Goal: Find specific page/section: Find specific page/section

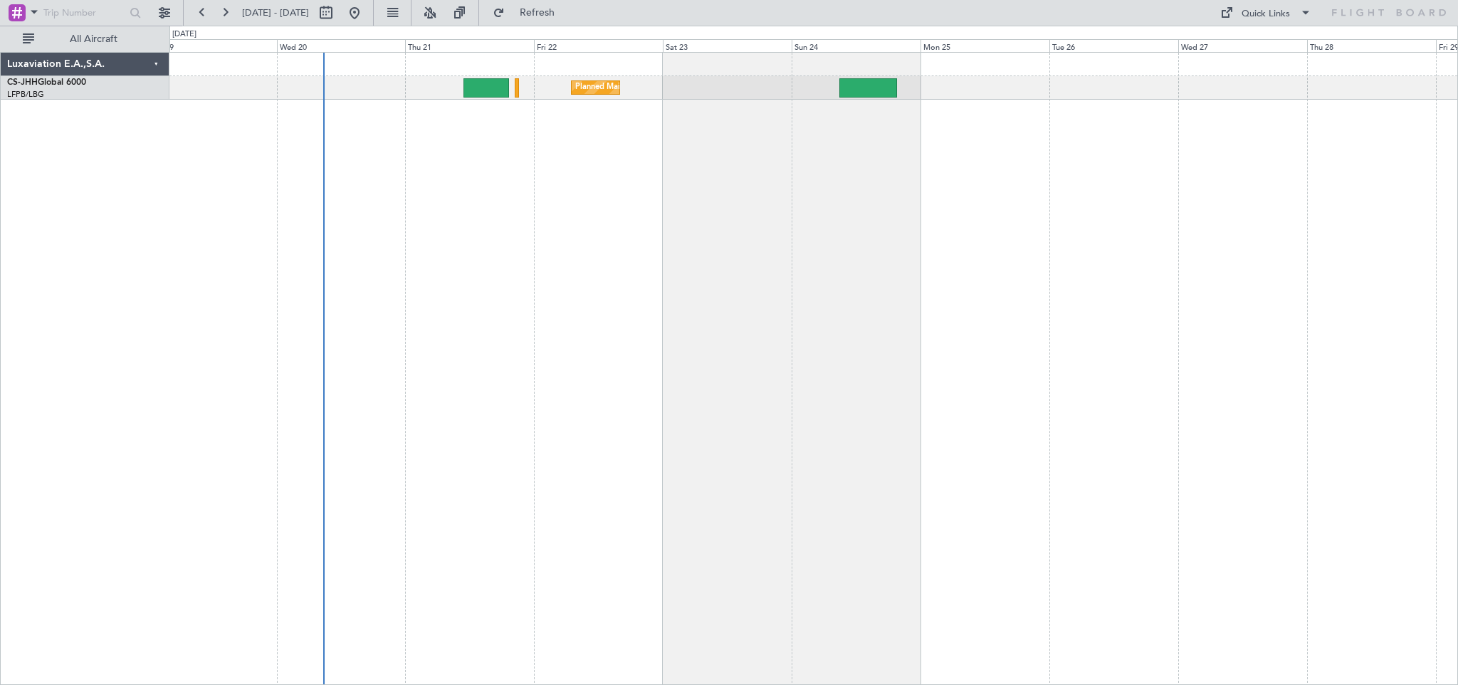
click at [698, 382] on div "Planned Maint [GEOGRAPHIC_DATA] ([GEOGRAPHIC_DATA])" at bounding box center [813, 368] width 1289 height 633
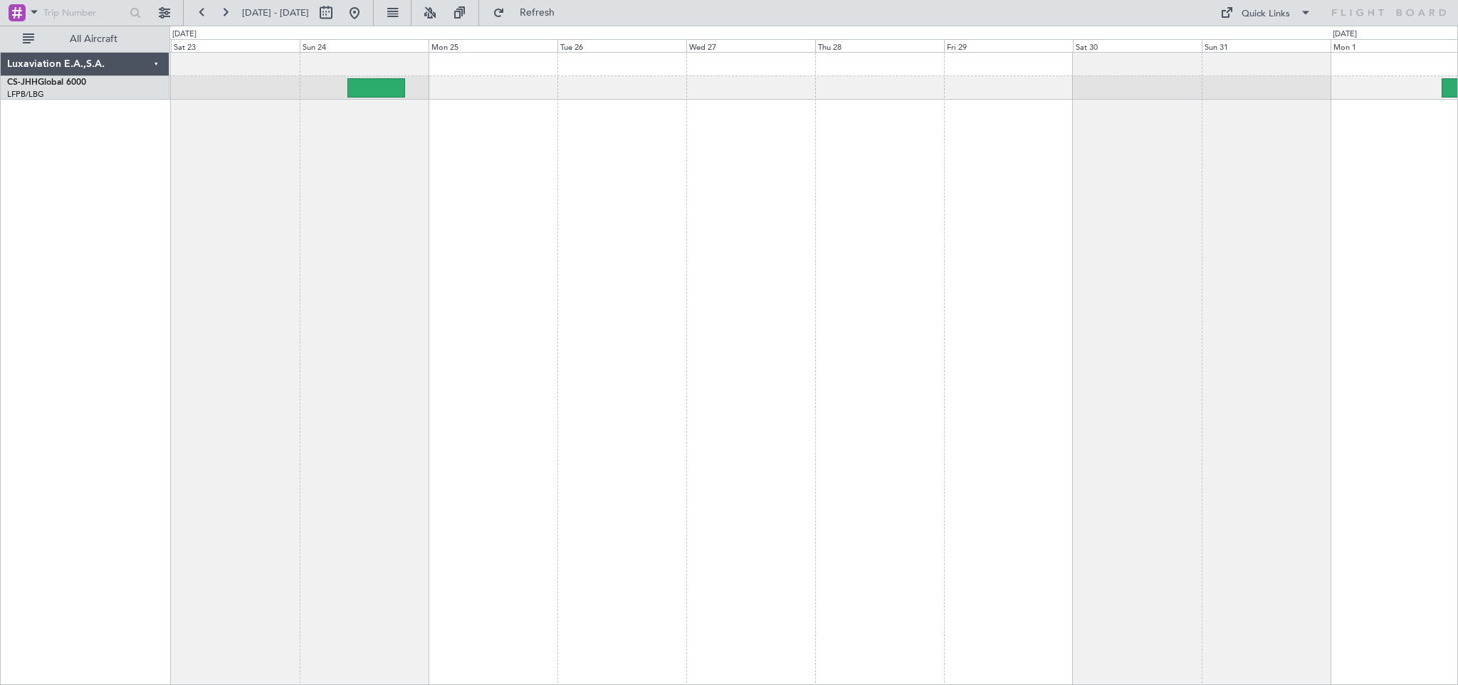
click at [336, 218] on div "Planned Maint [GEOGRAPHIC_DATA] ([GEOGRAPHIC_DATA])" at bounding box center [813, 368] width 1289 height 633
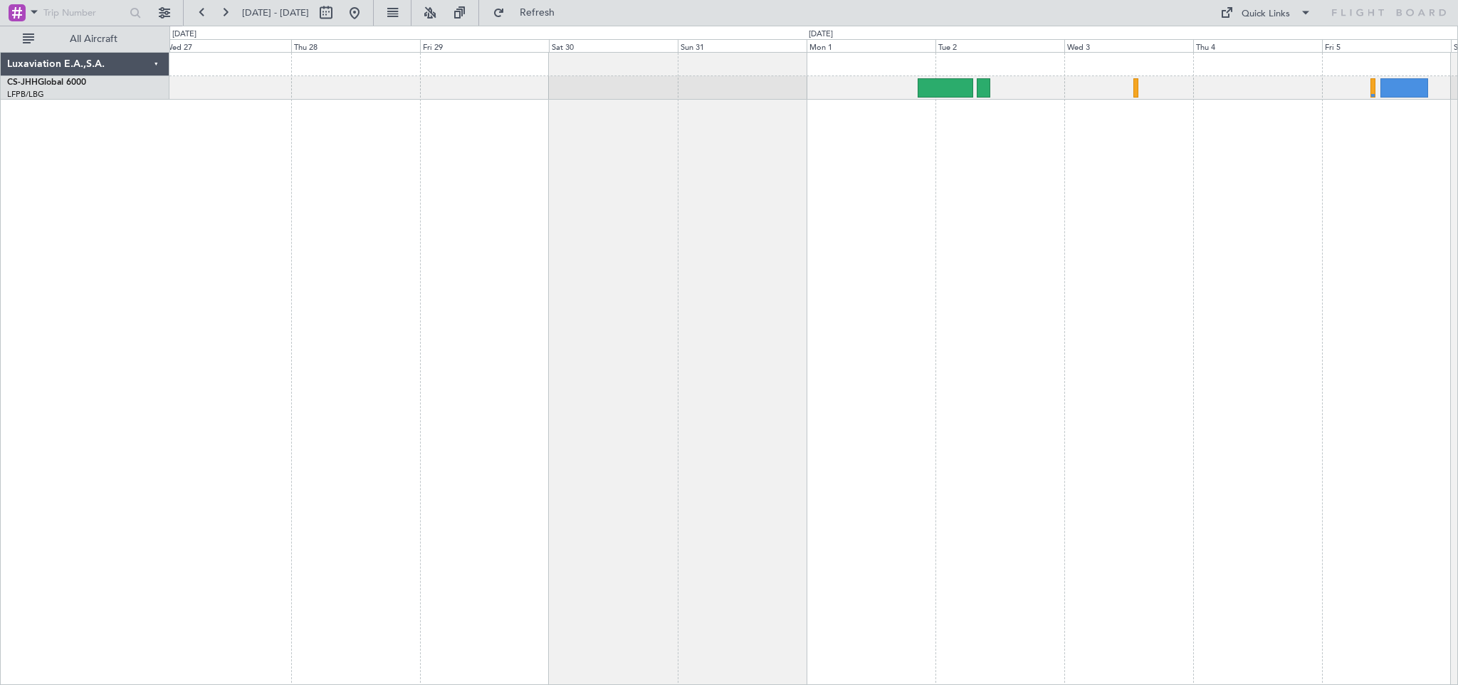
click at [735, 194] on div at bounding box center [813, 368] width 1289 height 633
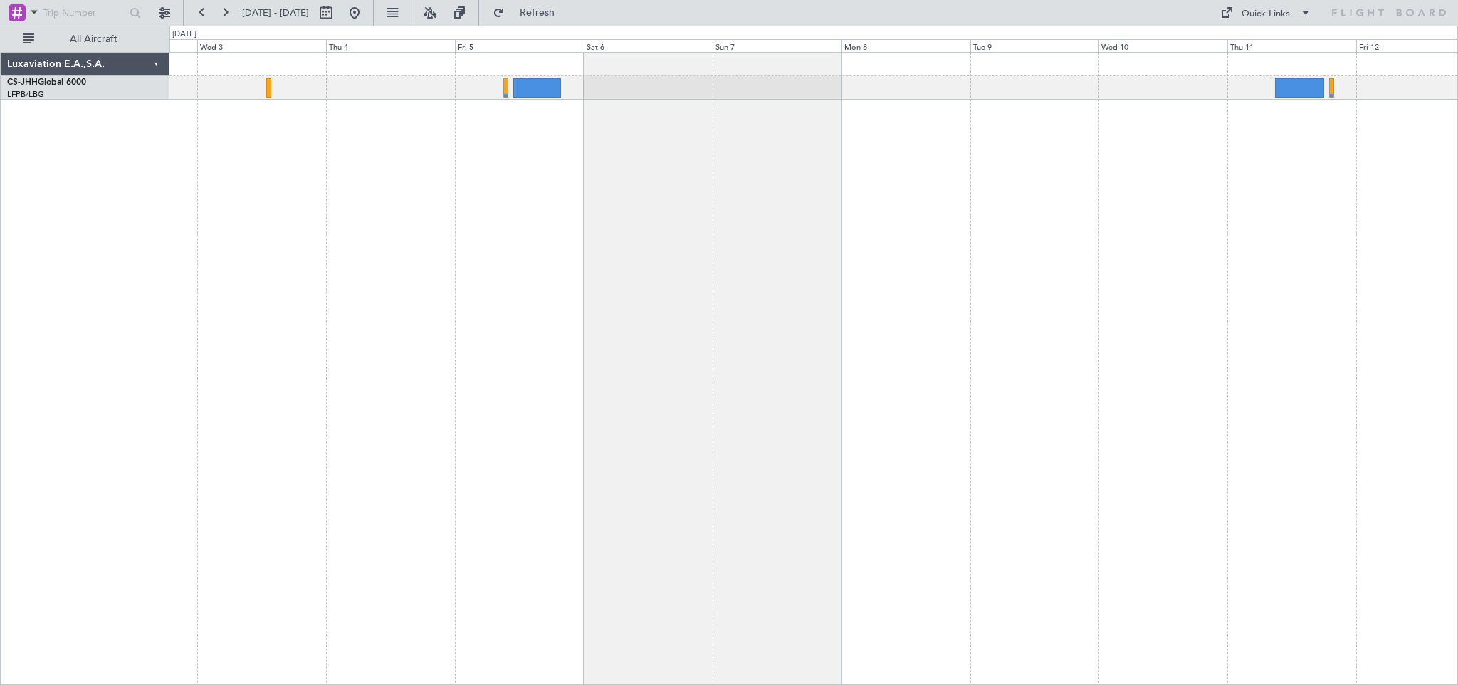
click at [498, 199] on div at bounding box center [813, 368] width 1289 height 633
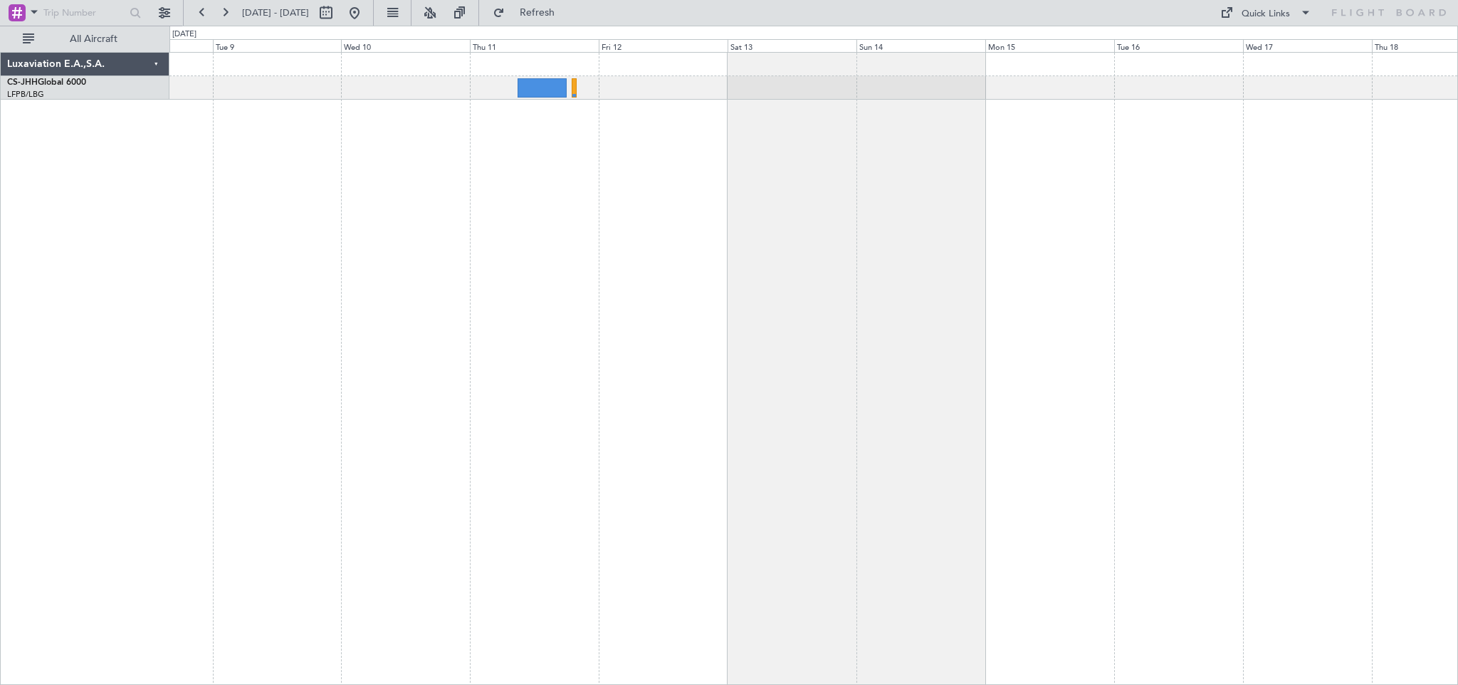
click at [319, 194] on div at bounding box center [813, 368] width 1289 height 633
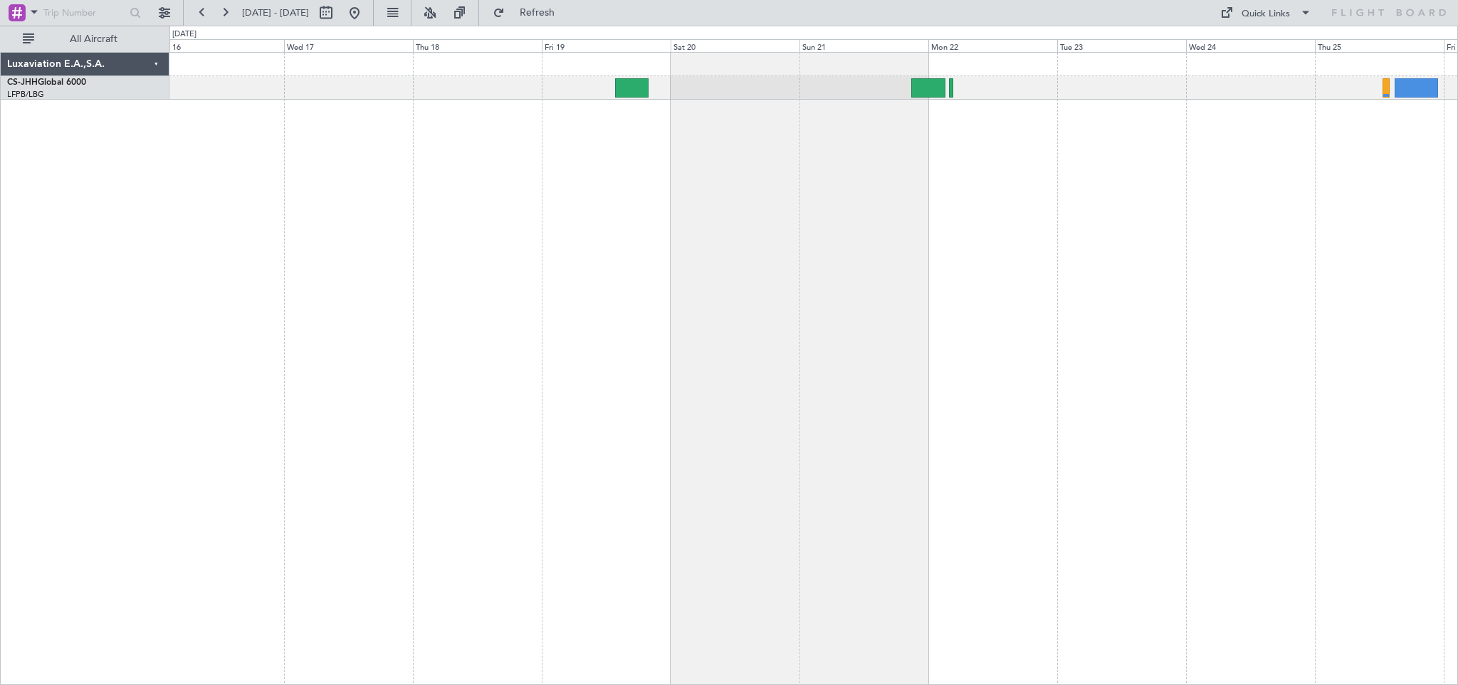
click at [498, 186] on div at bounding box center [813, 368] width 1289 height 633
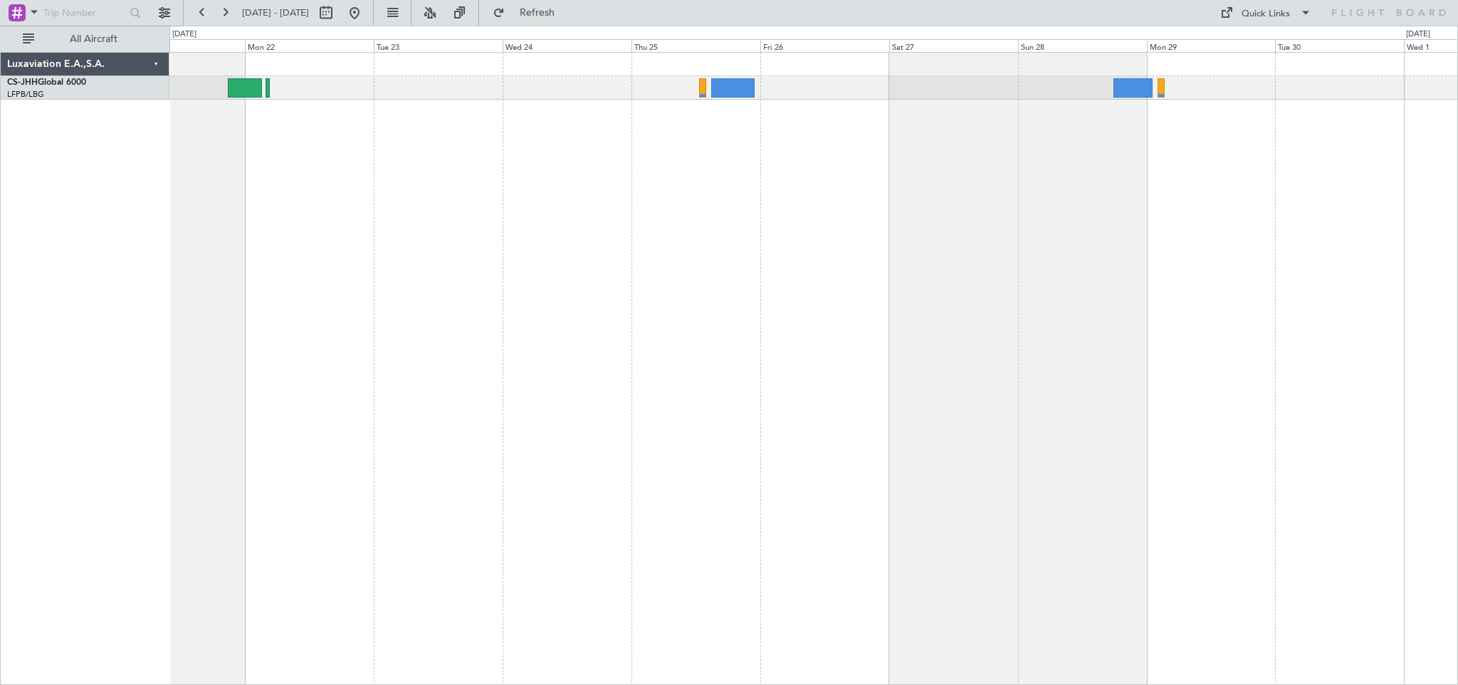
click at [694, 174] on div at bounding box center [813, 368] width 1289 height 633
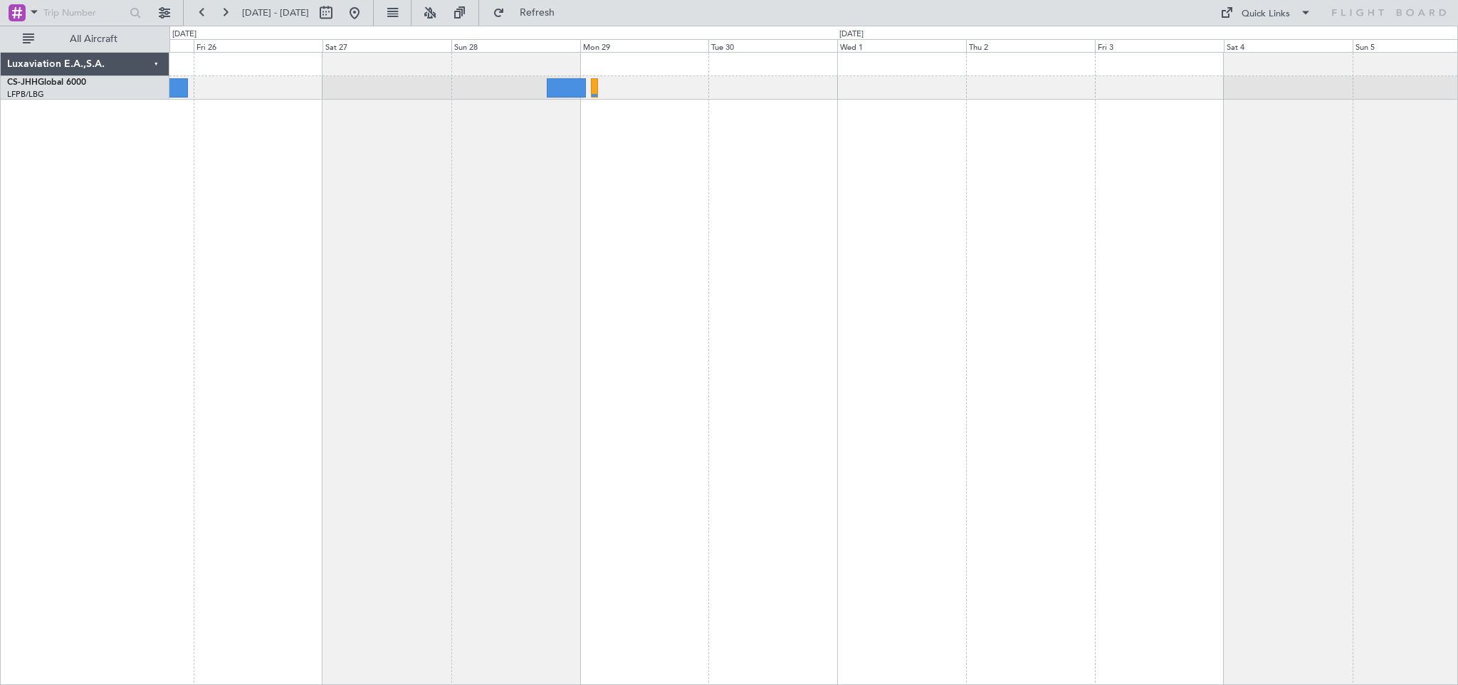
click at [375, 194] on div at bounding box center [813, 368] width 1289 height 633
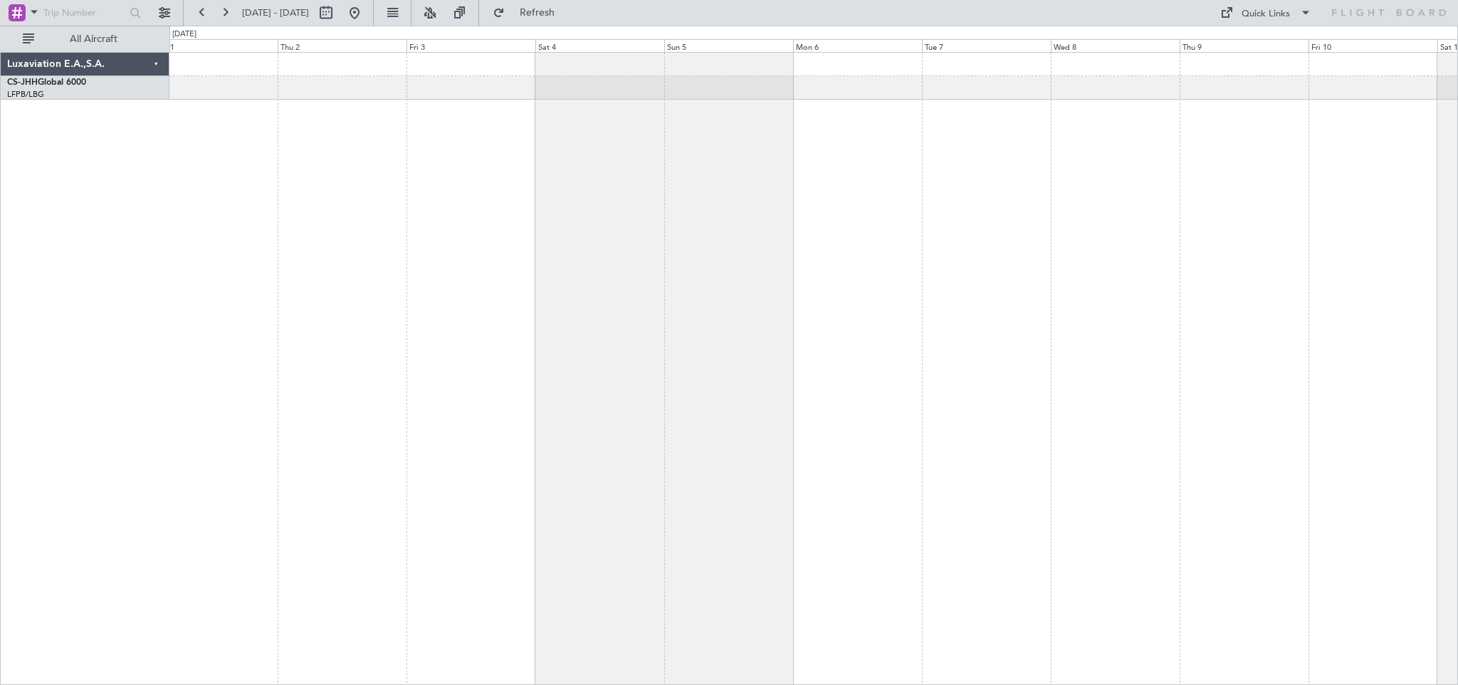
click at [572, 237] on div at bounding box center [813, 368] width 1289 height 633
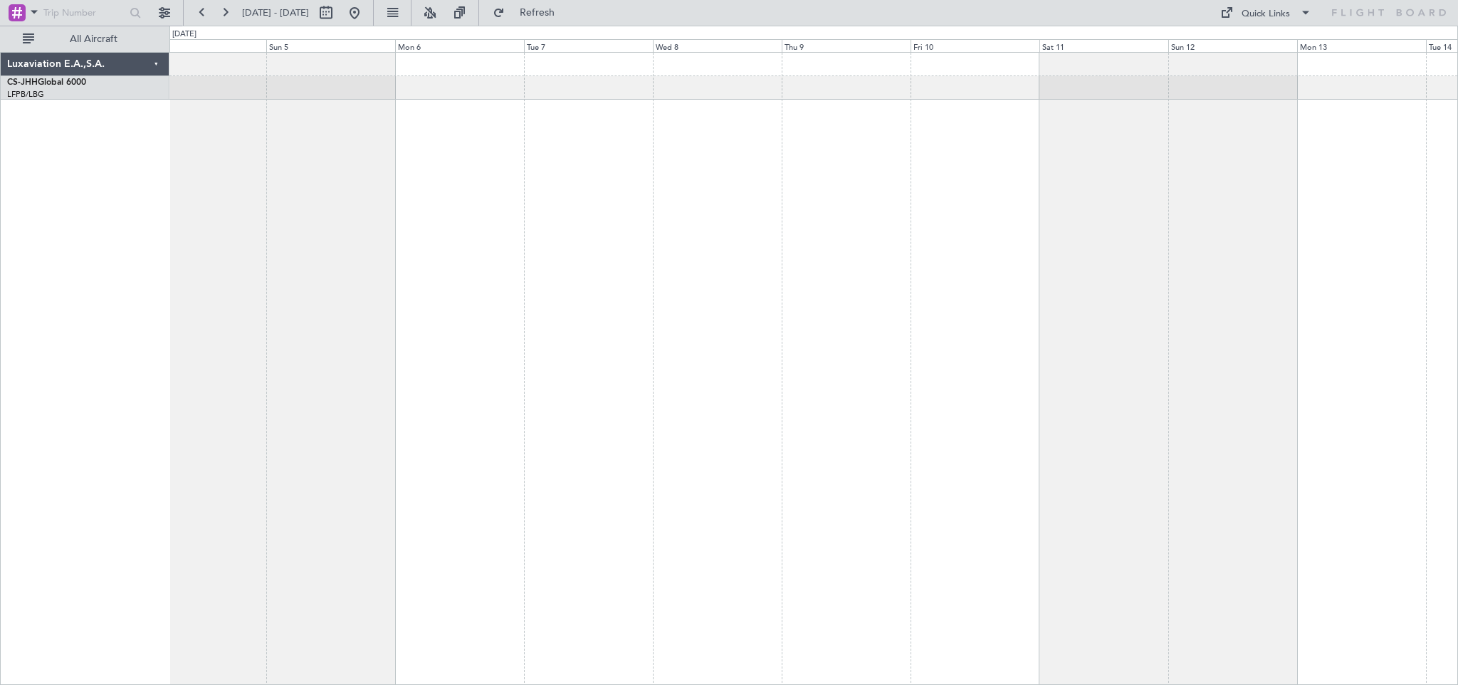
click at [716, 224] on div at bounding box center [813, 368] width 1289 height 633
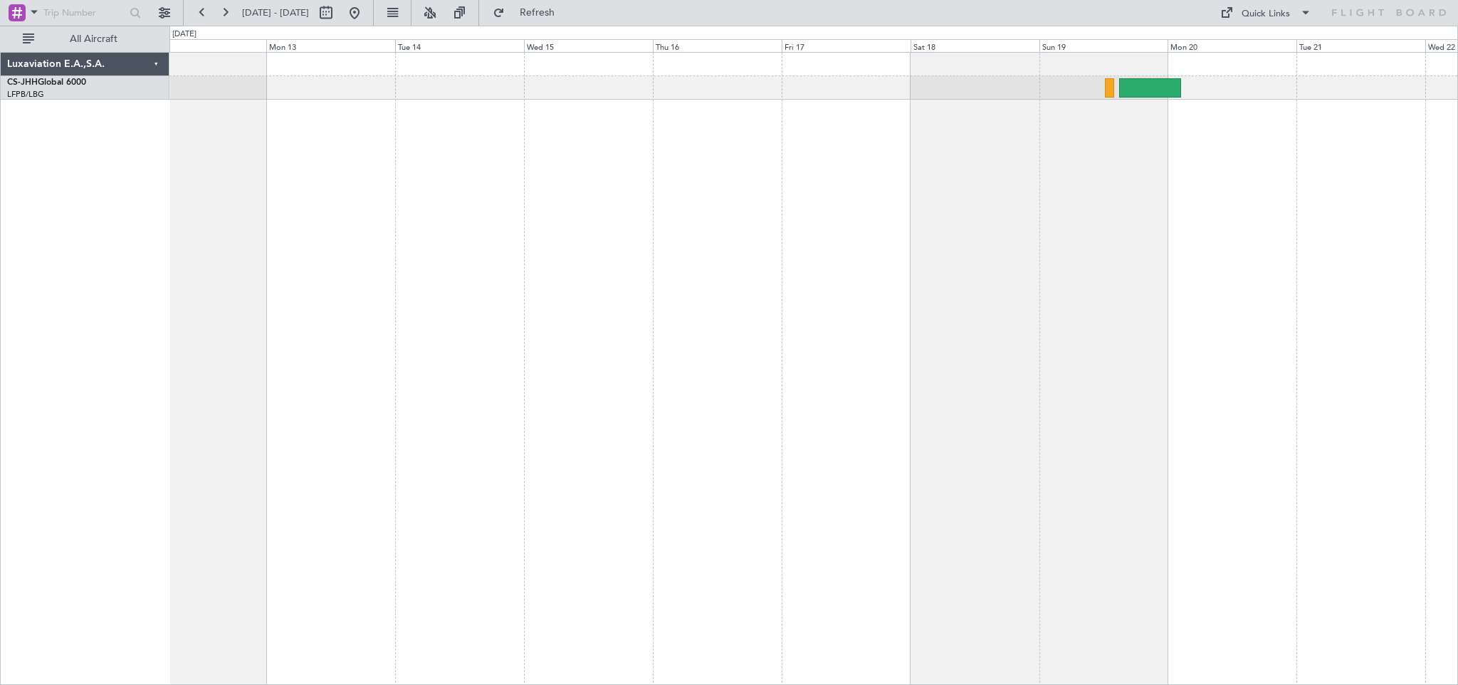
click at [189, 226] on div at bounding box center [813, 368] width 1289 height 633
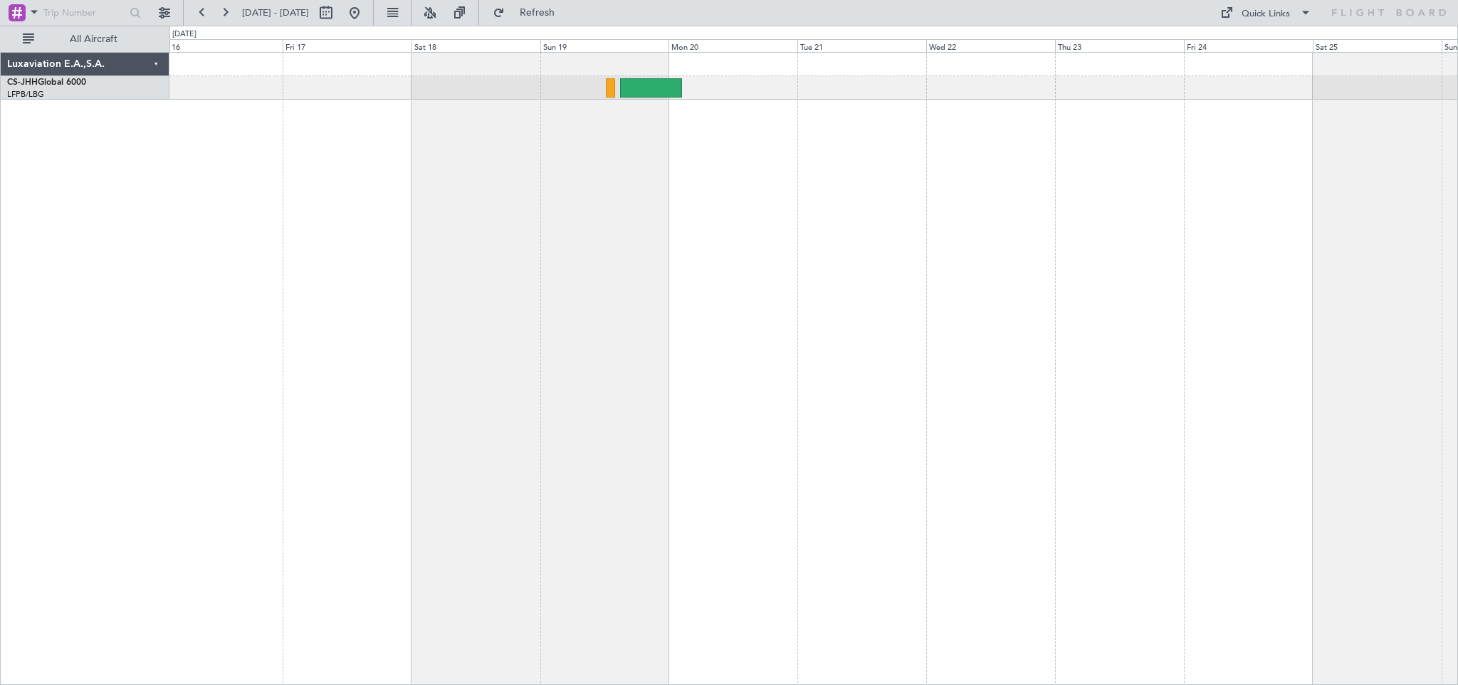
click at [468, 224] on div at bounding box center [813, 368] width 1289 height 633
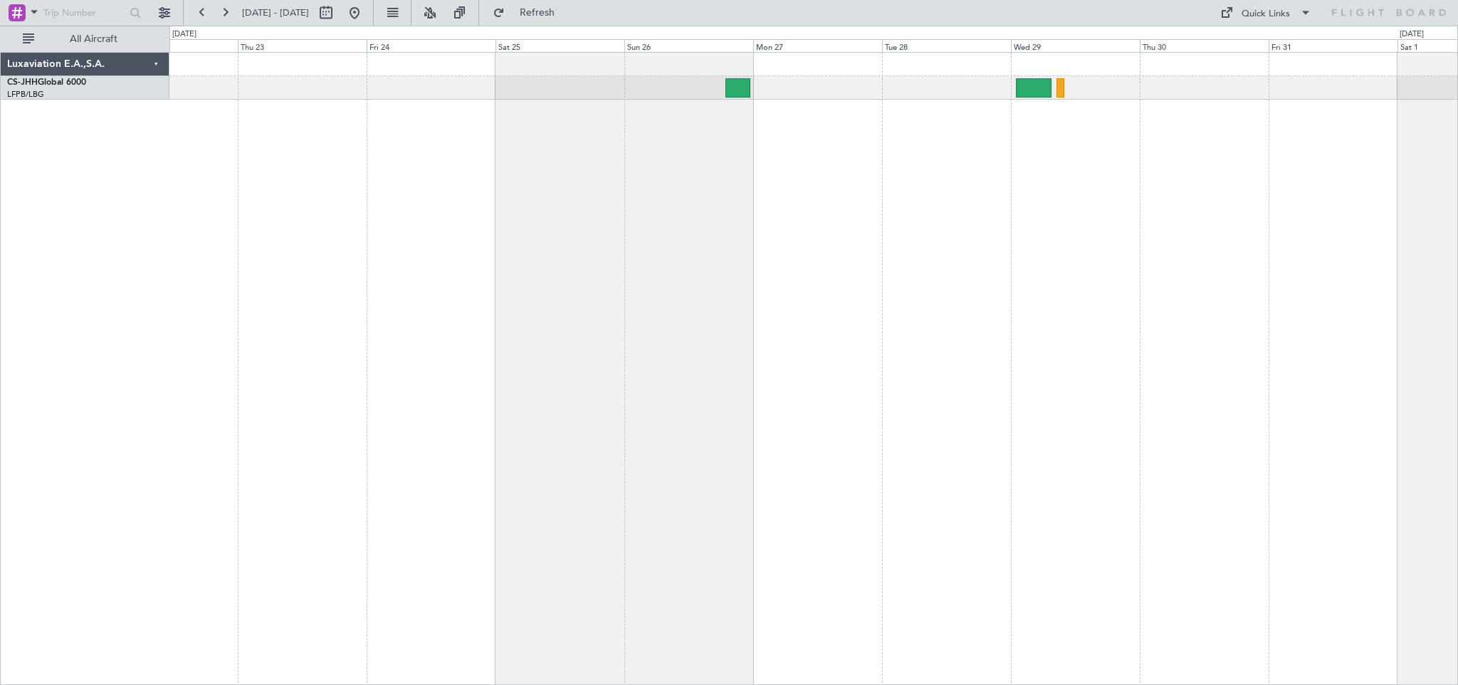
click at [594, 240] on div at bounding box center [813, 368] width 1289 height 633
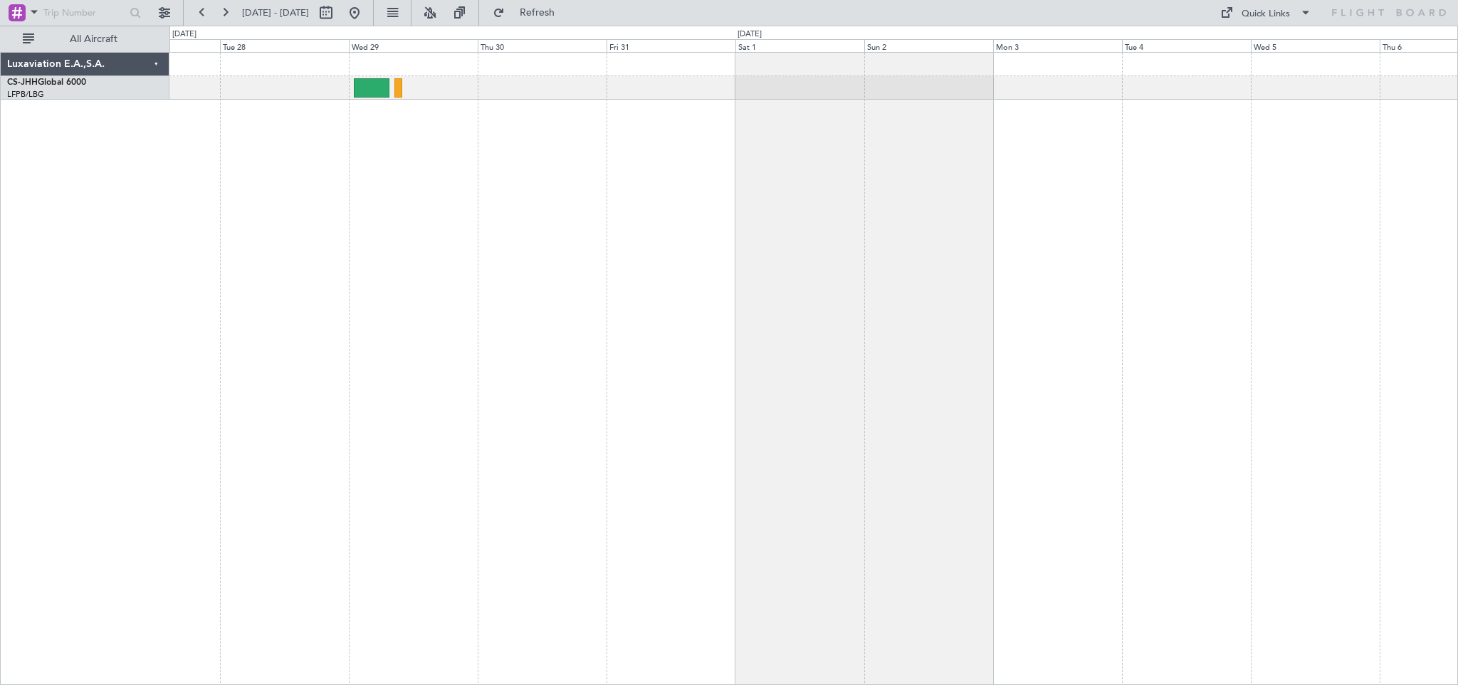
click at [573, 196] on div at bounding box center [813, 368] width 1289 height 633
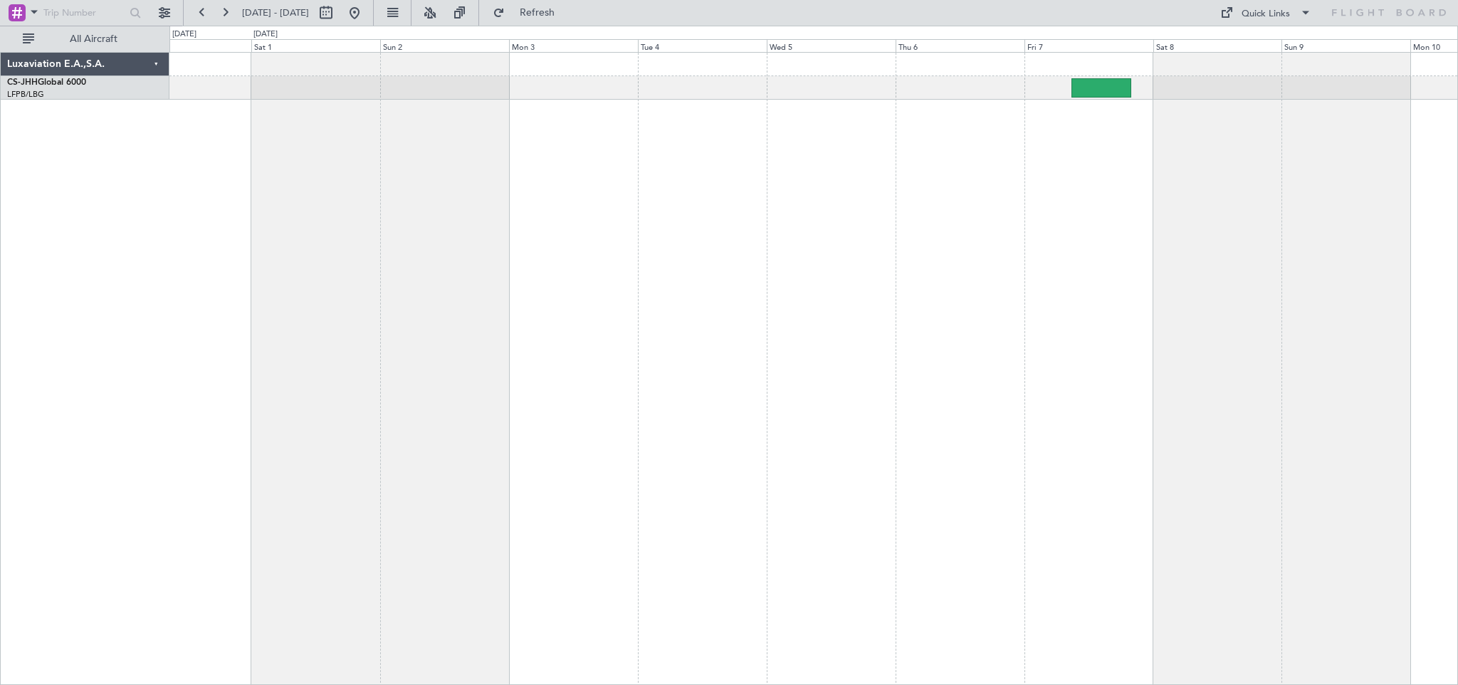
click at [755, 201] on div at bounding box center [813, 368] width 1289 height 633
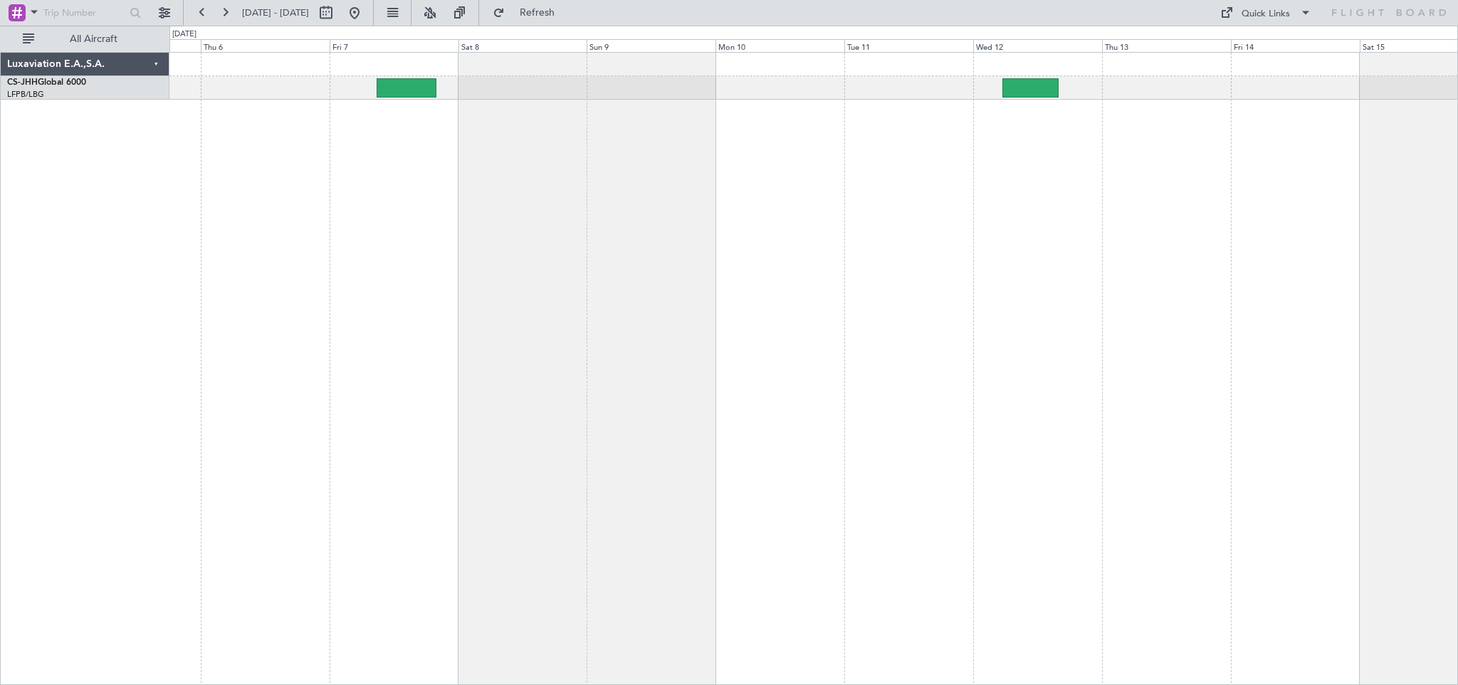
click at [533, 192] on div at bounding box center [813, 368] width 1289 height 633
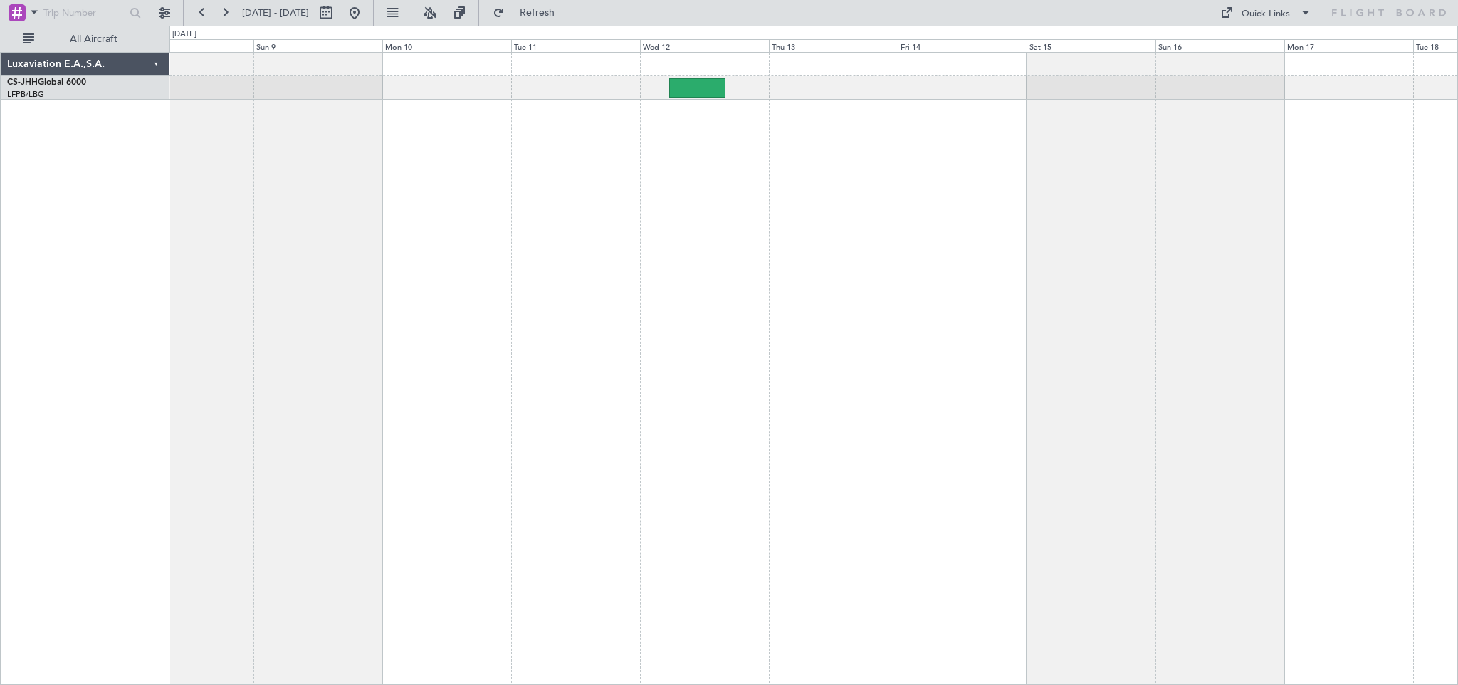
click at [583, 211] on div at bounding box center [813, 368] width 1289 height 633
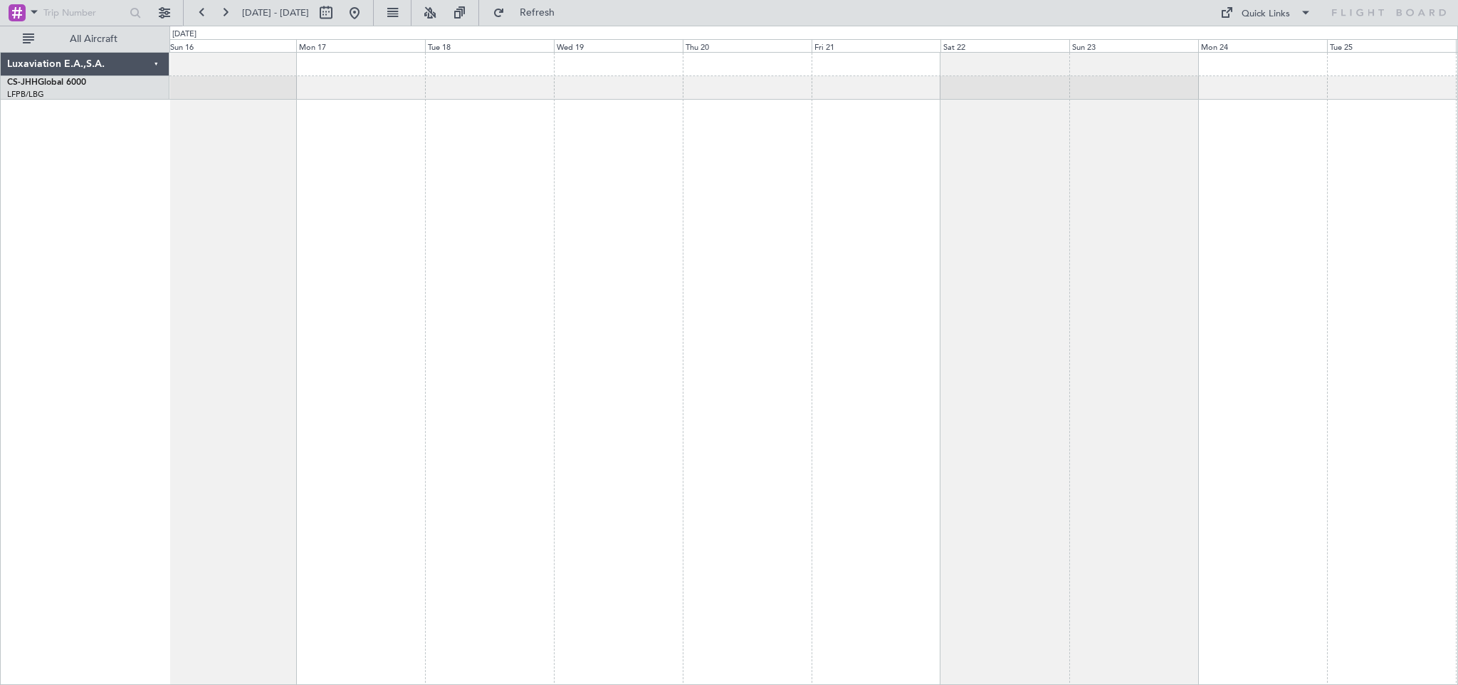
click at [456, 223] on div at bounding box center [813, 368] width 1289 height 633
click at [493, 216] on div at bounding box center [813, 368] width 1289 height 633
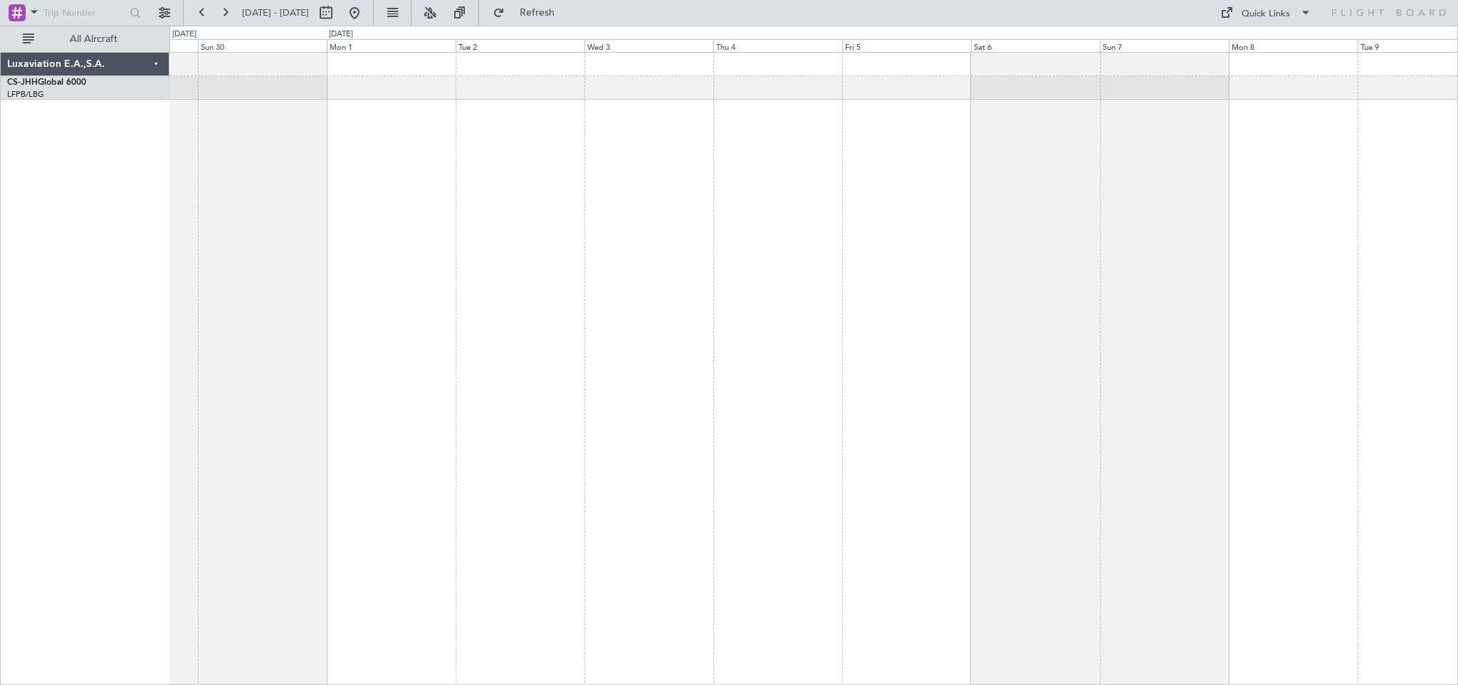
click at [440, 193] on div at bounding box center [813, 368] width 1289 height 633
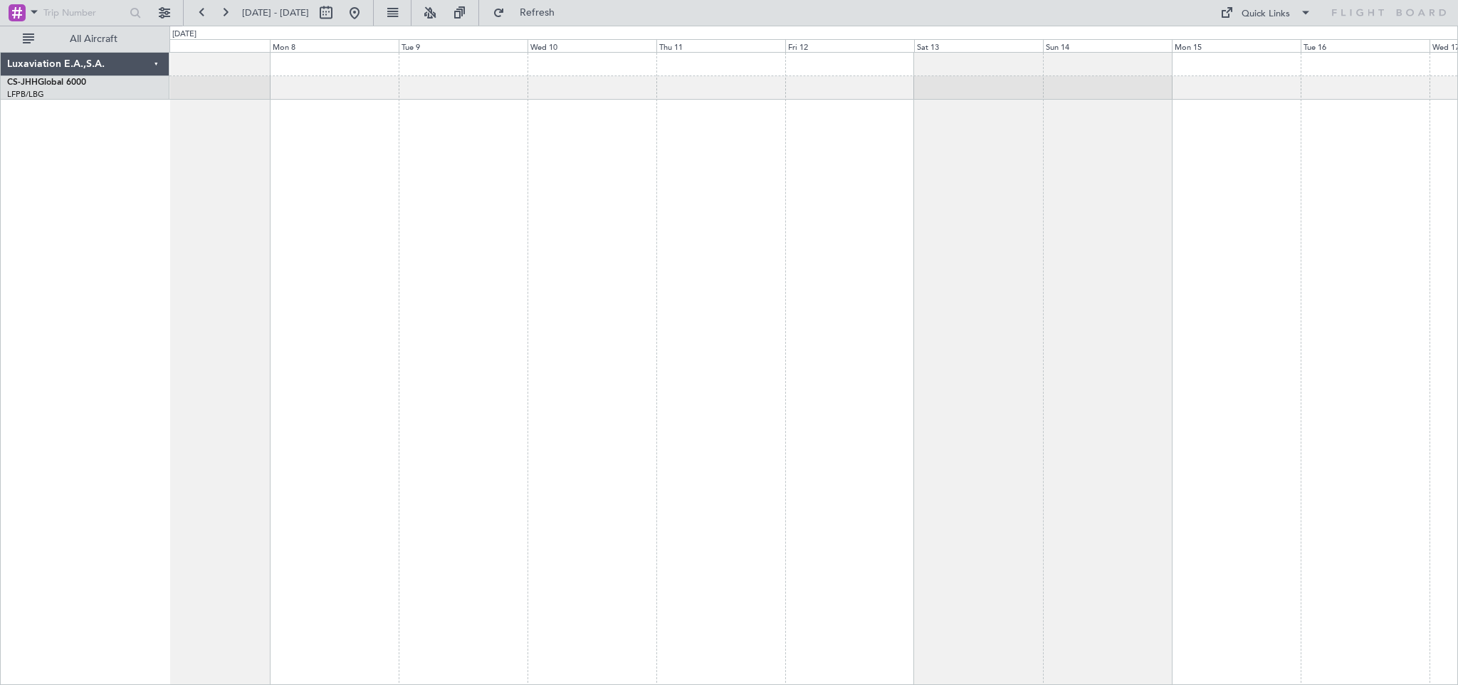
click at [339, 177] on div at bounding box center [813, 368] width 1289 height 633
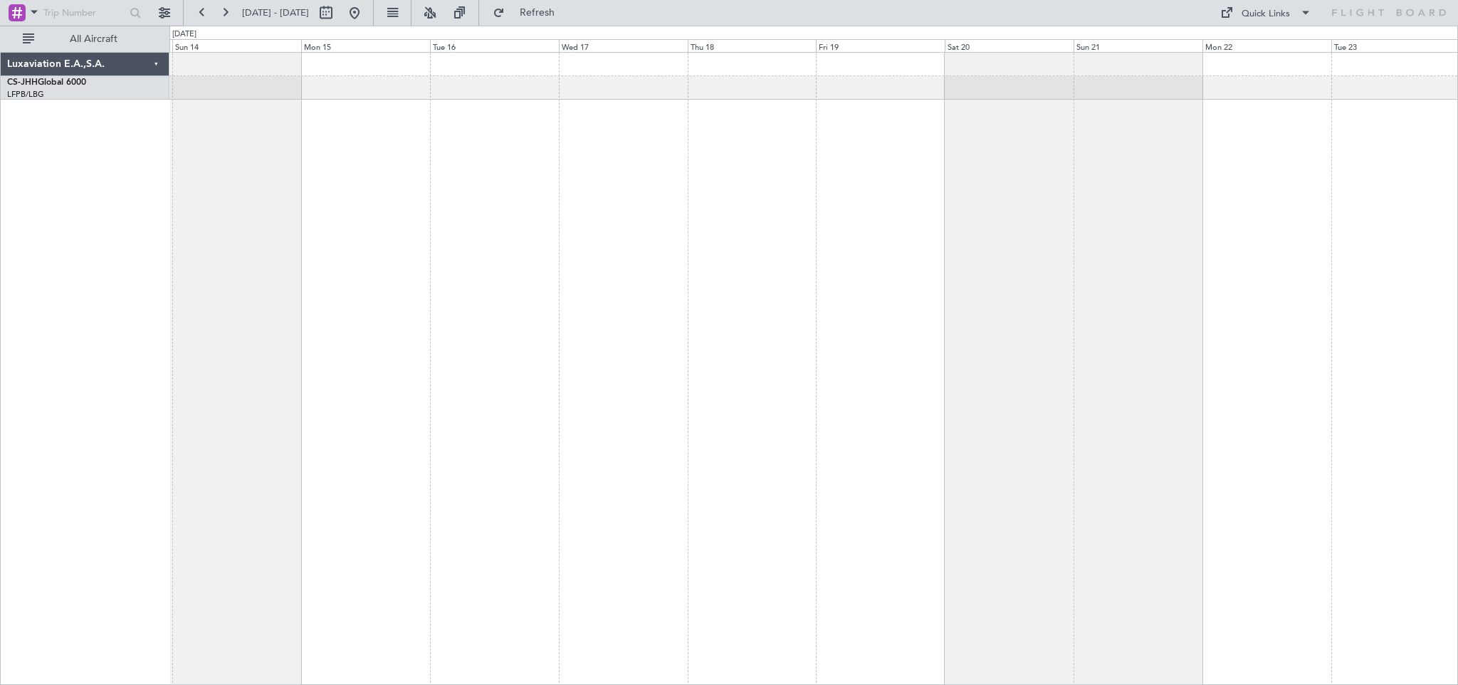
click at [454, 169] on div at bounding box center [813, 368] width 1289 height 633
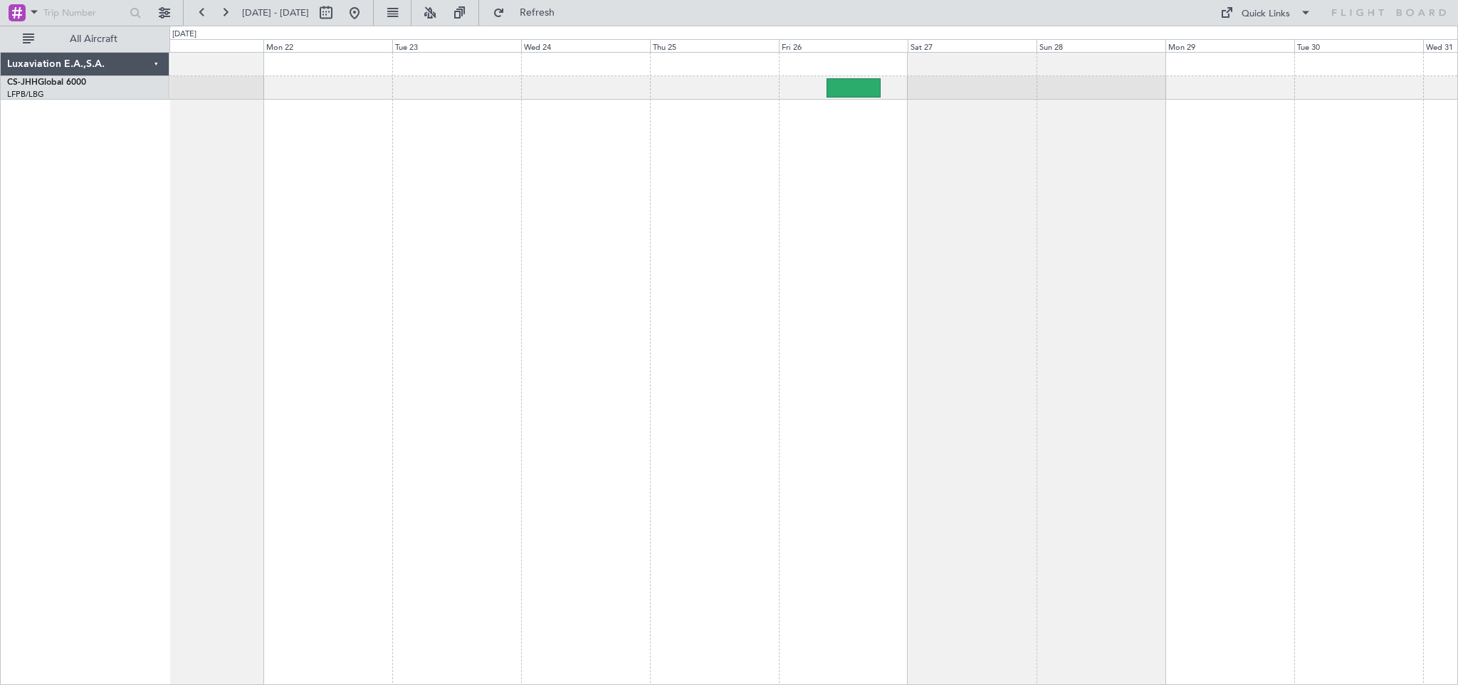
click at [315, 192] on div at bounding box center [813, 368] width 1289 height 633
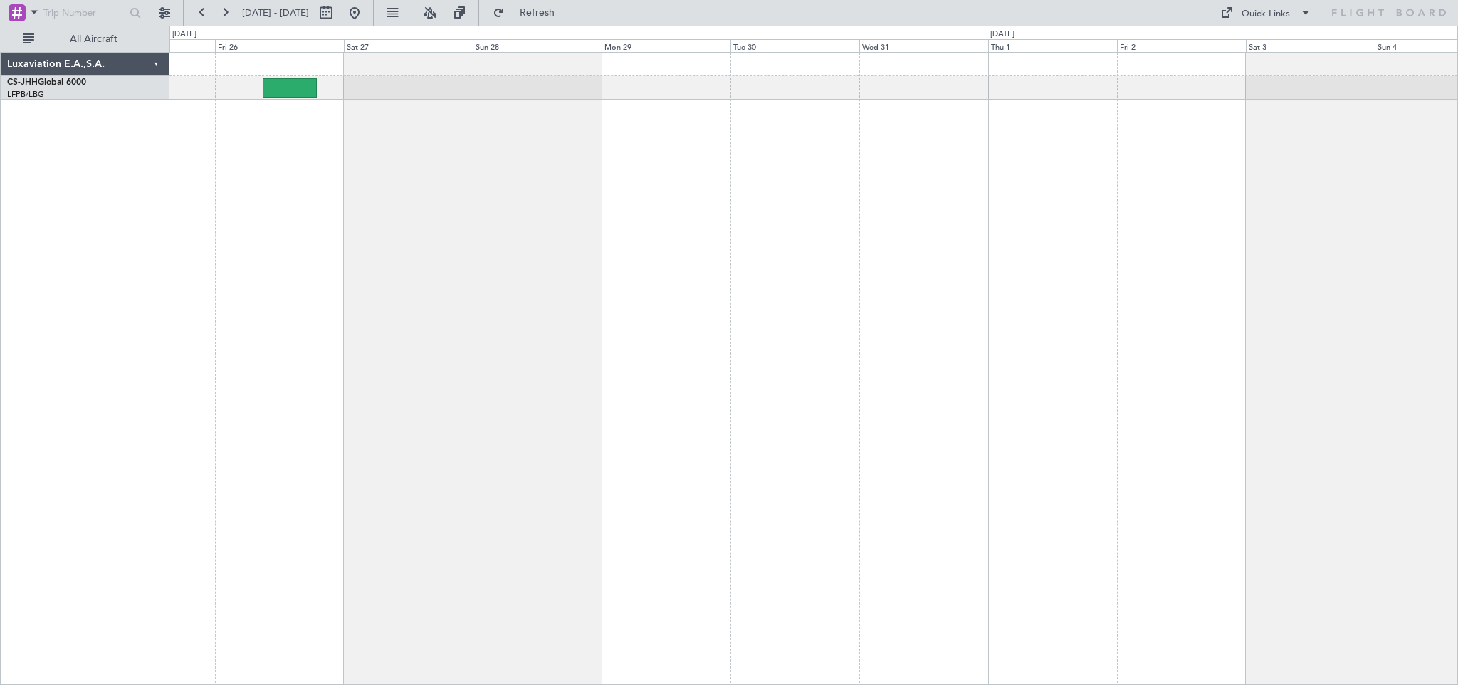
click at [343, 230] on div at bounding box center [813, 368] width 1289 height 633
click at [268, 192] on div at bounding box center [813, 368] width 1289 height 633
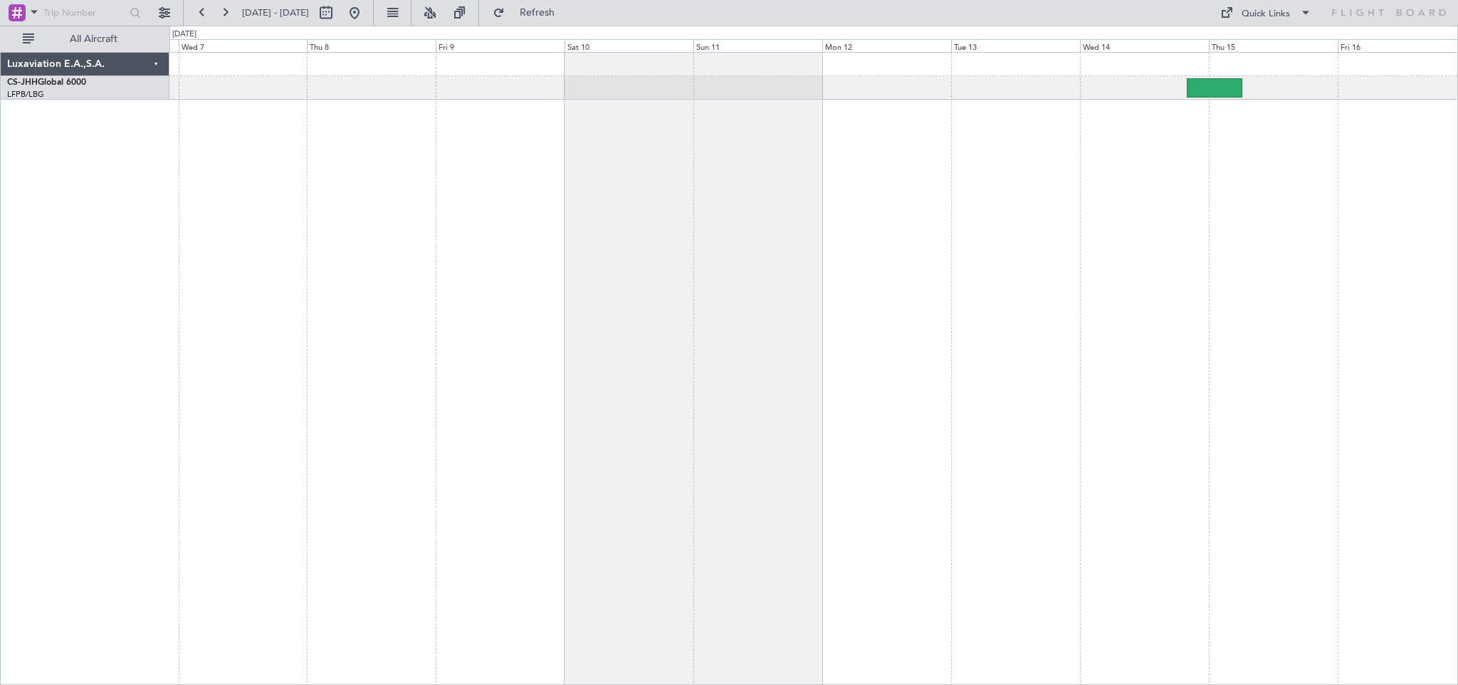
click at [221, 208] on div at bounding box center [813, 368] width 1289 height 633
click at [341, 192] on div at bounding box center [813, 368] width 1289 height 633
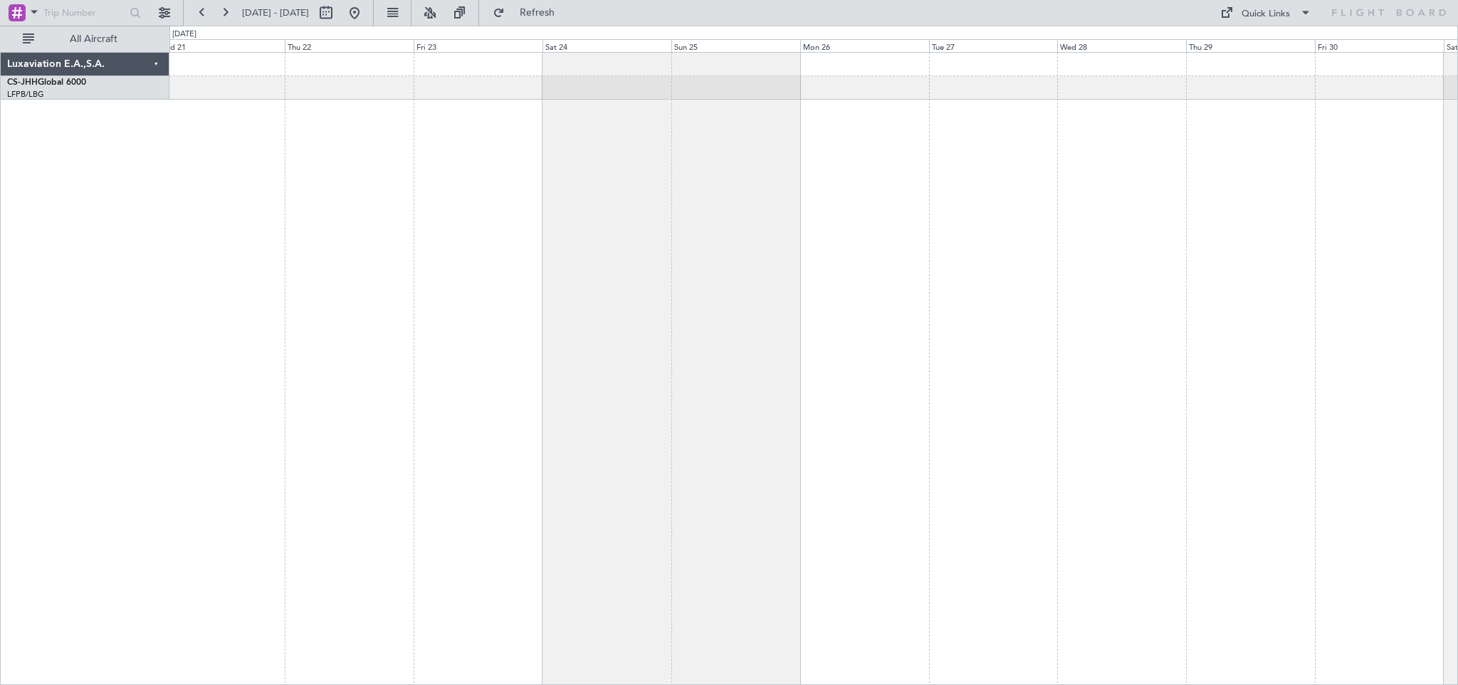
click at [115, 196] on div "Luxaviation E.A.,S.A. CS-JHH Global 6000 LFPB/LBG Paris ([GEOGRAPHIC_DATA]) 0 0…" at bounding box center [729, 355] width 1458 height 659
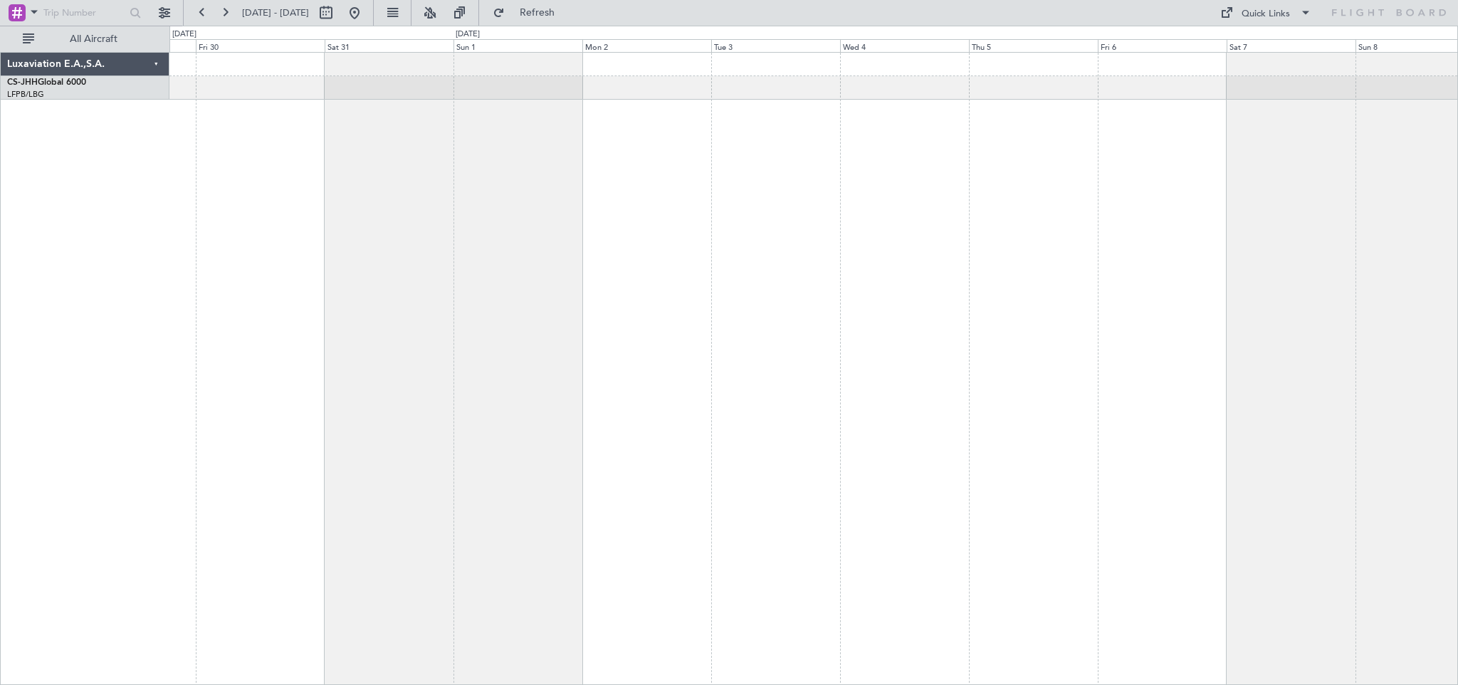
click at [145, 208] on div "Luxaviation E.A.,S.A. CS-JHH Global 6000 LFPB/LBG Paris ([GEOGRAPHIC_DATA]) 0 0…" at bounding box center [729, 355] width 1458 height 659
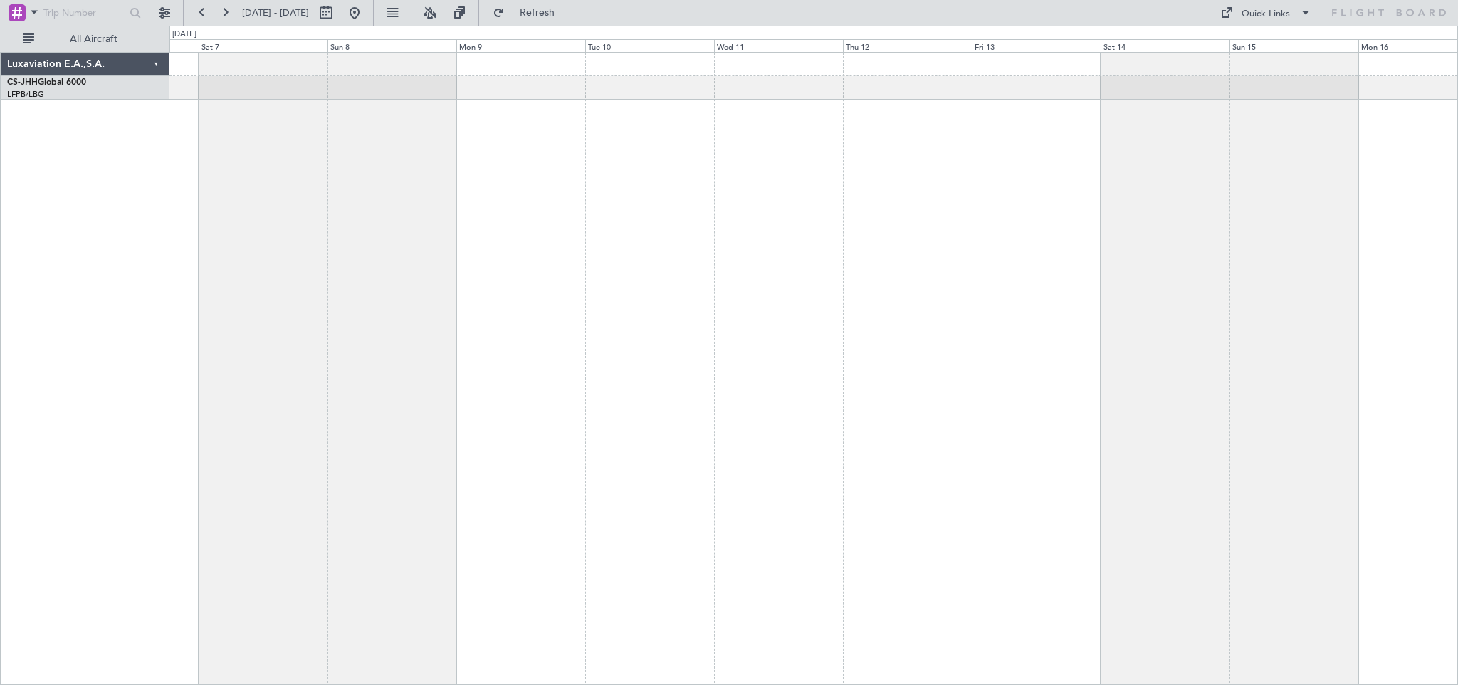
click at [184, 180] on div at bounding box center [813, 368] width 1289 height 633
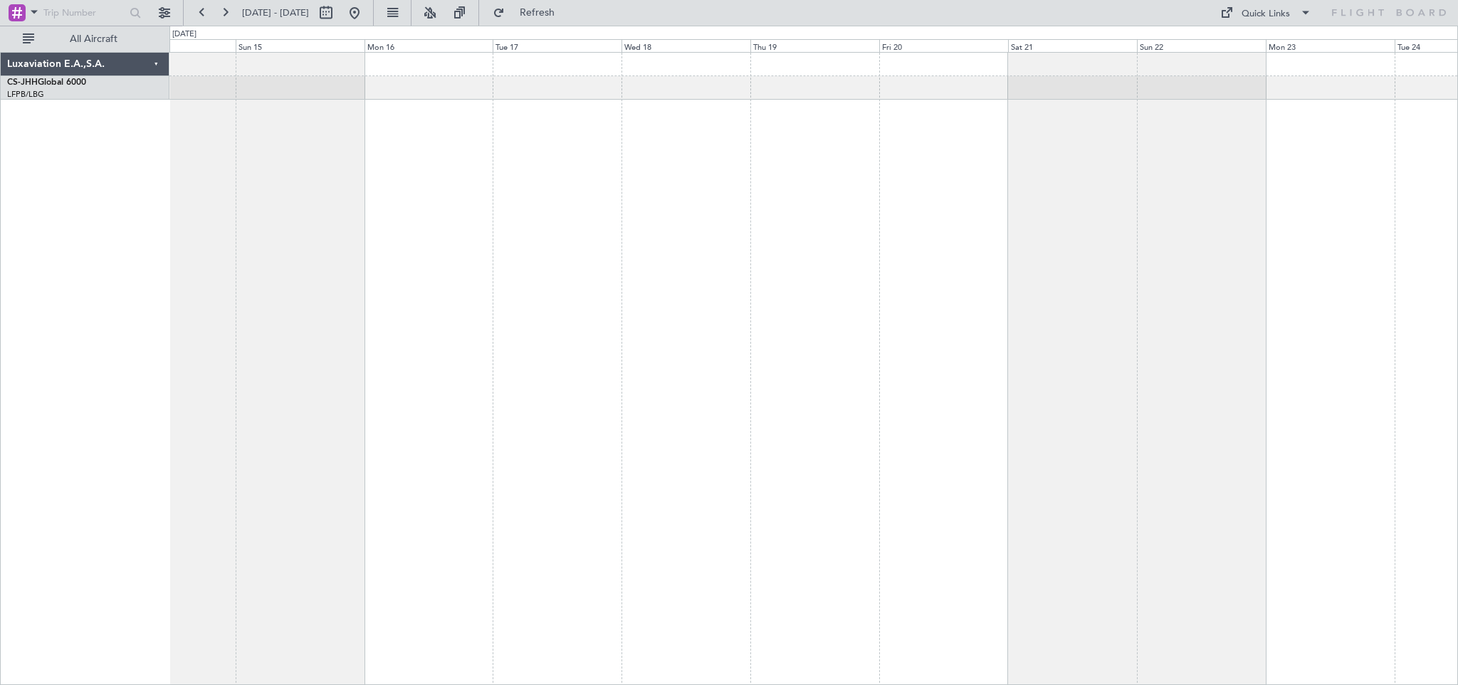
click at [0, 216] on div "Luxaviation E.A.,S.A. CS-JHH Global 6000 LFPB/LBG Paris ([GEOGRAPHIC_DATA]) 0 0…" at bounding box center [729, 355] width 1458 height 659
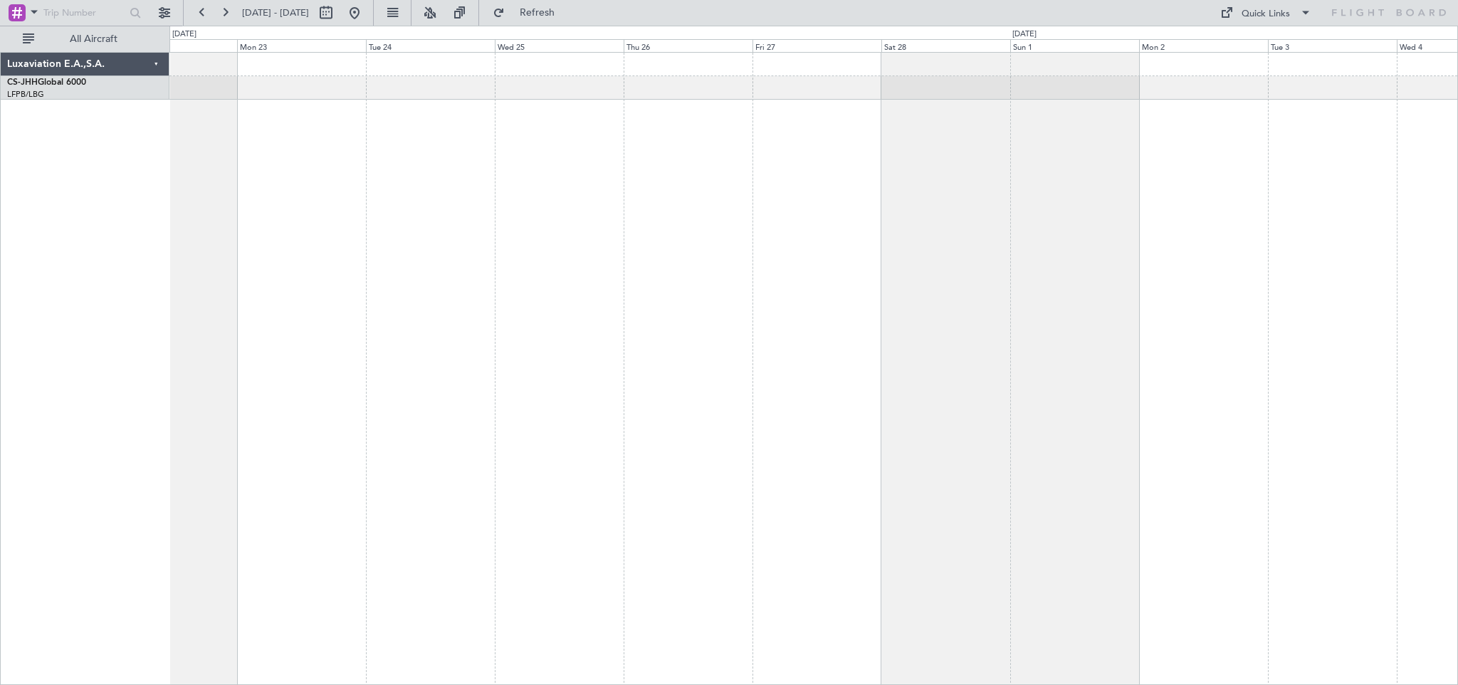
click at [68, 204] on div "Luxaviation E.A.,S.A. CS-JHH Global 6000 LFPB/LBG Paris ([GEOGRAPHIC_DATA]) 0 0…" at bounding box center [729, 355] width 1458 height 659
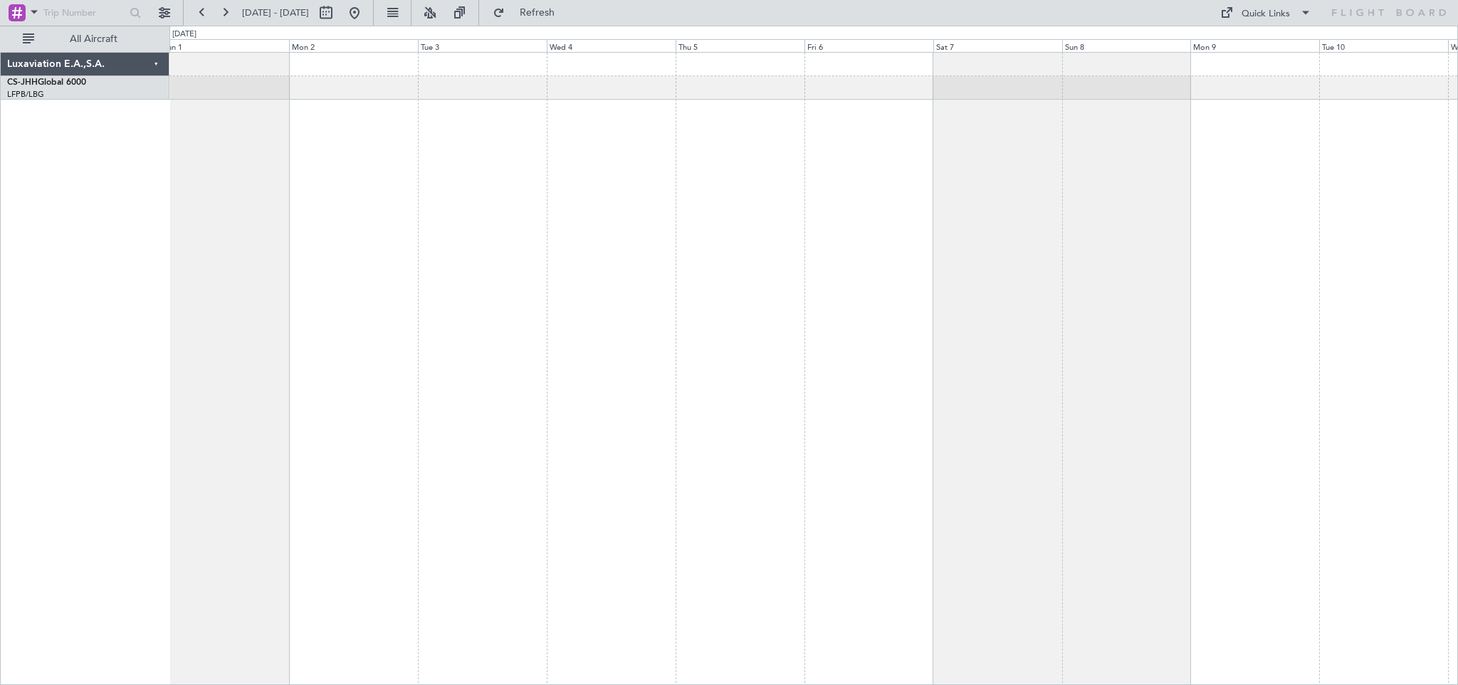
click at [169, 268] on div "Luxaviation E.A.,S.A. CS-JHH Global 6000 LFPB/LBG Paris ([GEOGRAPHIC_DATA]) 0 0…" at bounding box center [729, 355] width 1458 height 659
click at [212, 243] on div at bounding box center [813, 368] width 1289 height 633
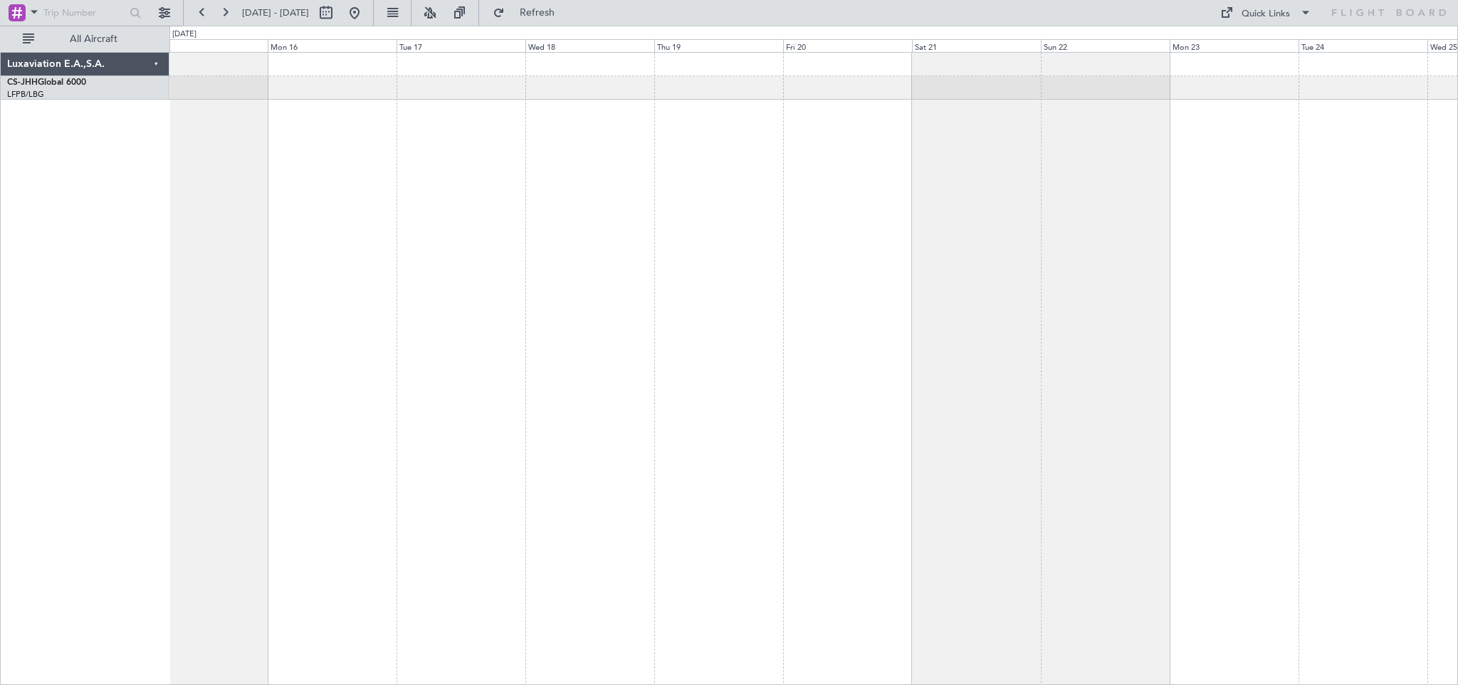
click at [373, 219] on div at bounding box center [813, 368] width 1289 height 633
click at [308, 194] on div at bounding box center [813, 368] width 1289 height 633
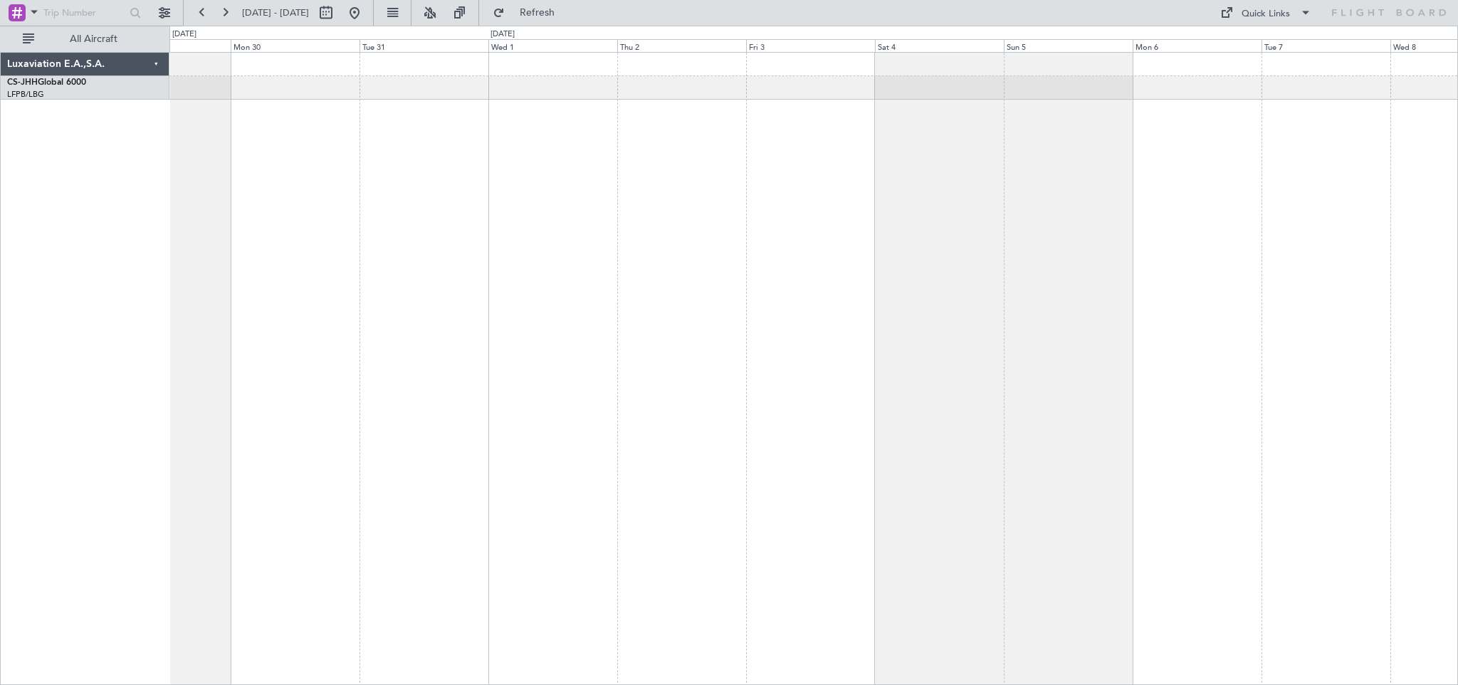
click at [335, 157] on div at bounding box center [813, 368] width 1289 height 633
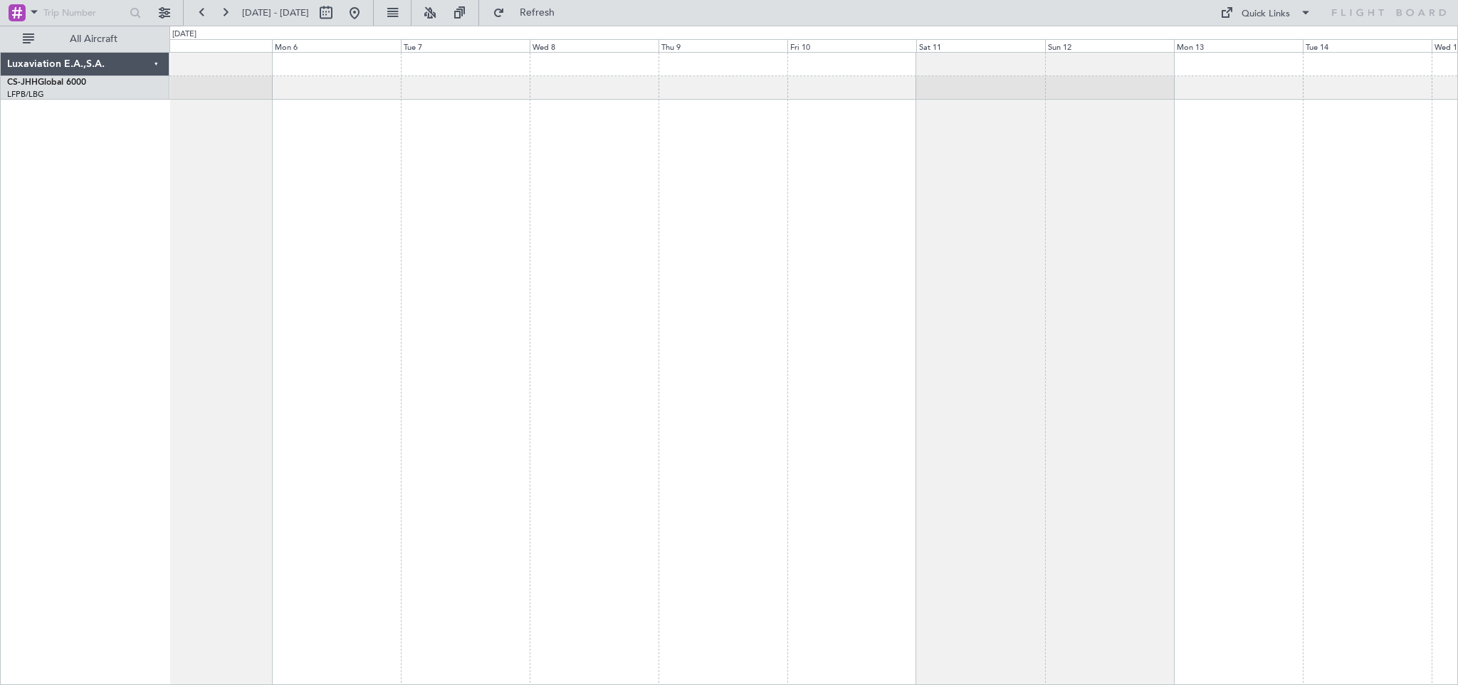
click at [422, 214] on div at bounding box center [813, 368] width 1289 height 633
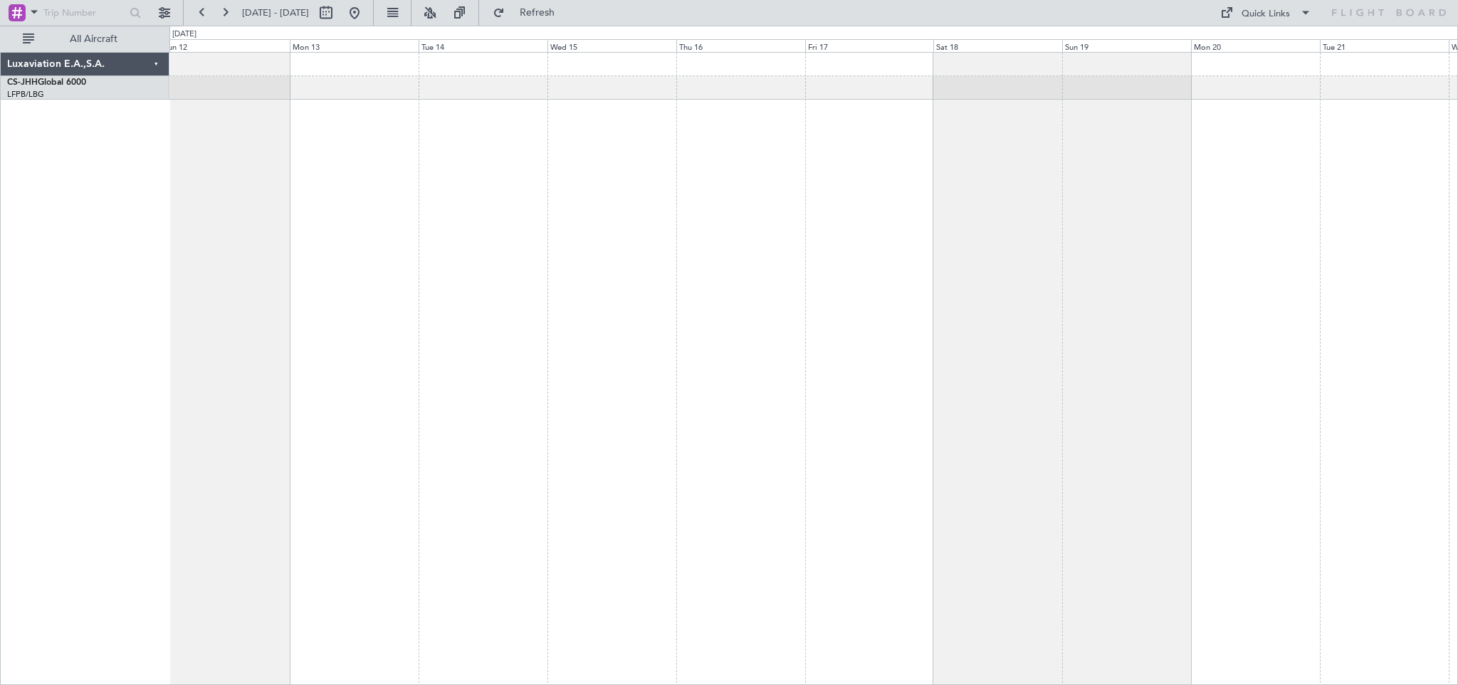
click at [429, 214] on div at bounding box center [813, 368] width 1289 height 633
click at [352, 212] on div at bounding box center [813, 368] width 1289 height 633
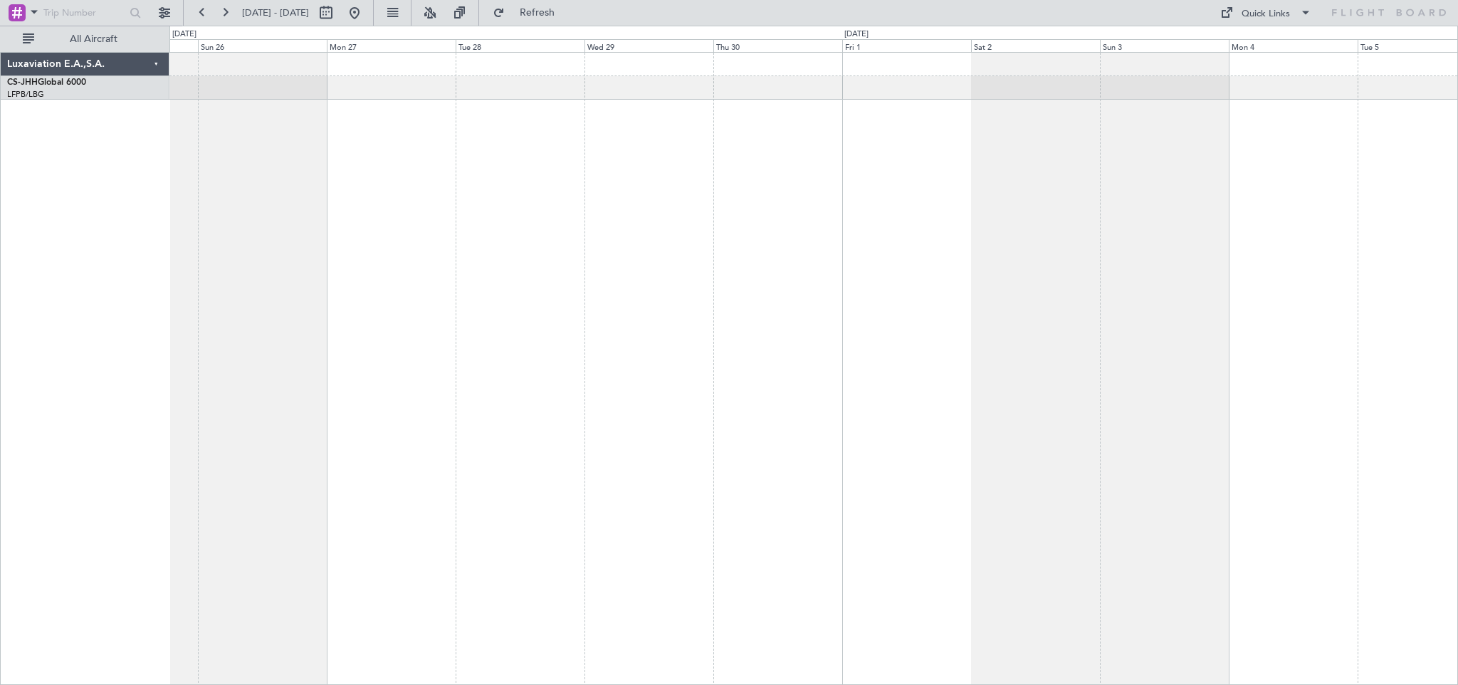
click at [399, 230] on div at bounding box center [813, 368] width 1289 height 633
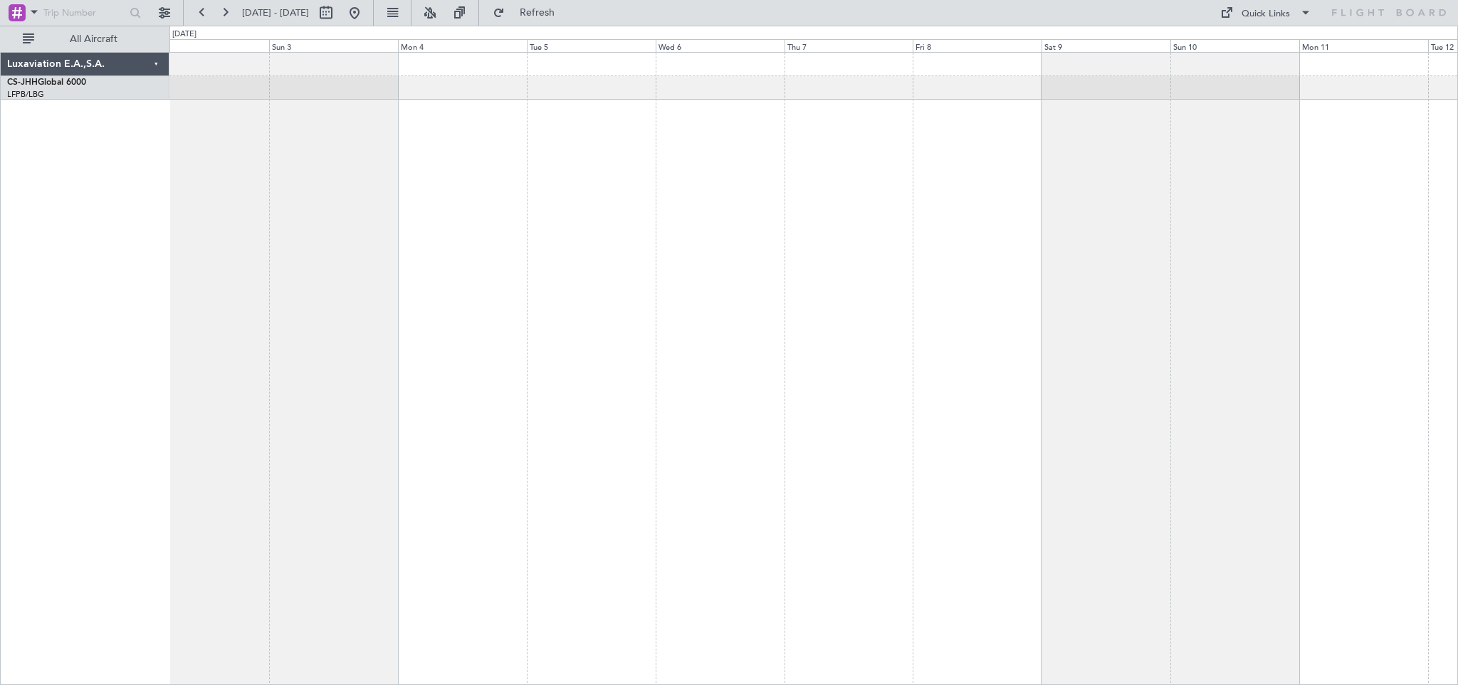
click at [399, 236] on div at bounding box center [813, 368] width 1289 height 633
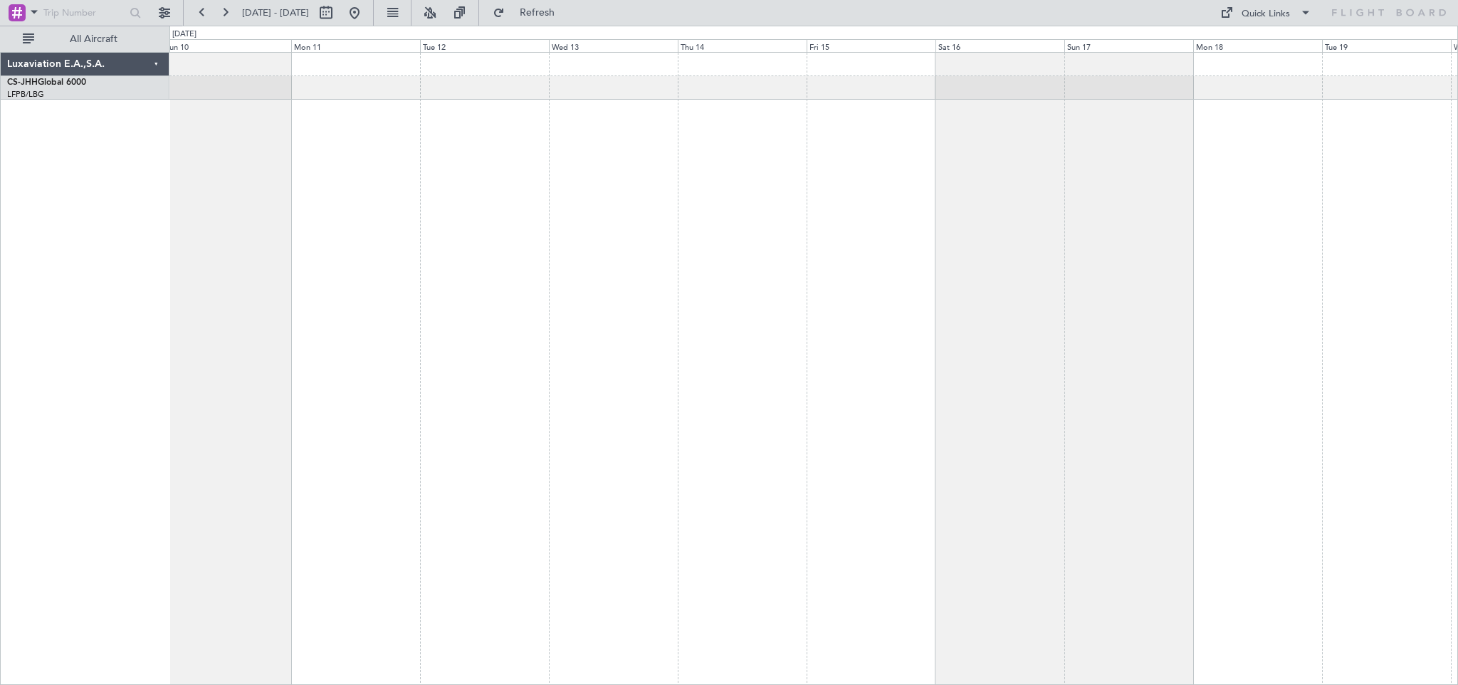
click at [319, 232] on div at bounding box center [813, 368] width 1289 height 633
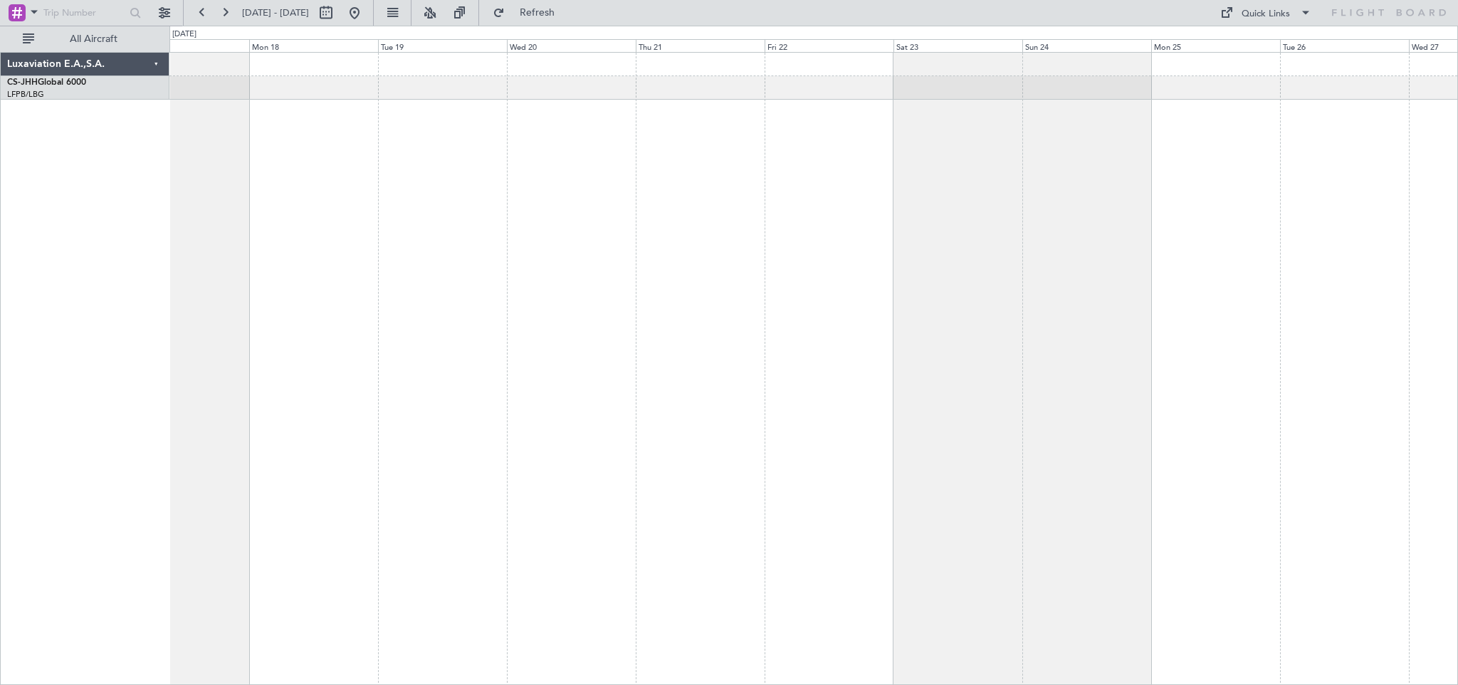
click at [427, 236] on div at bounding box center [813, 368] width 1289 height 633
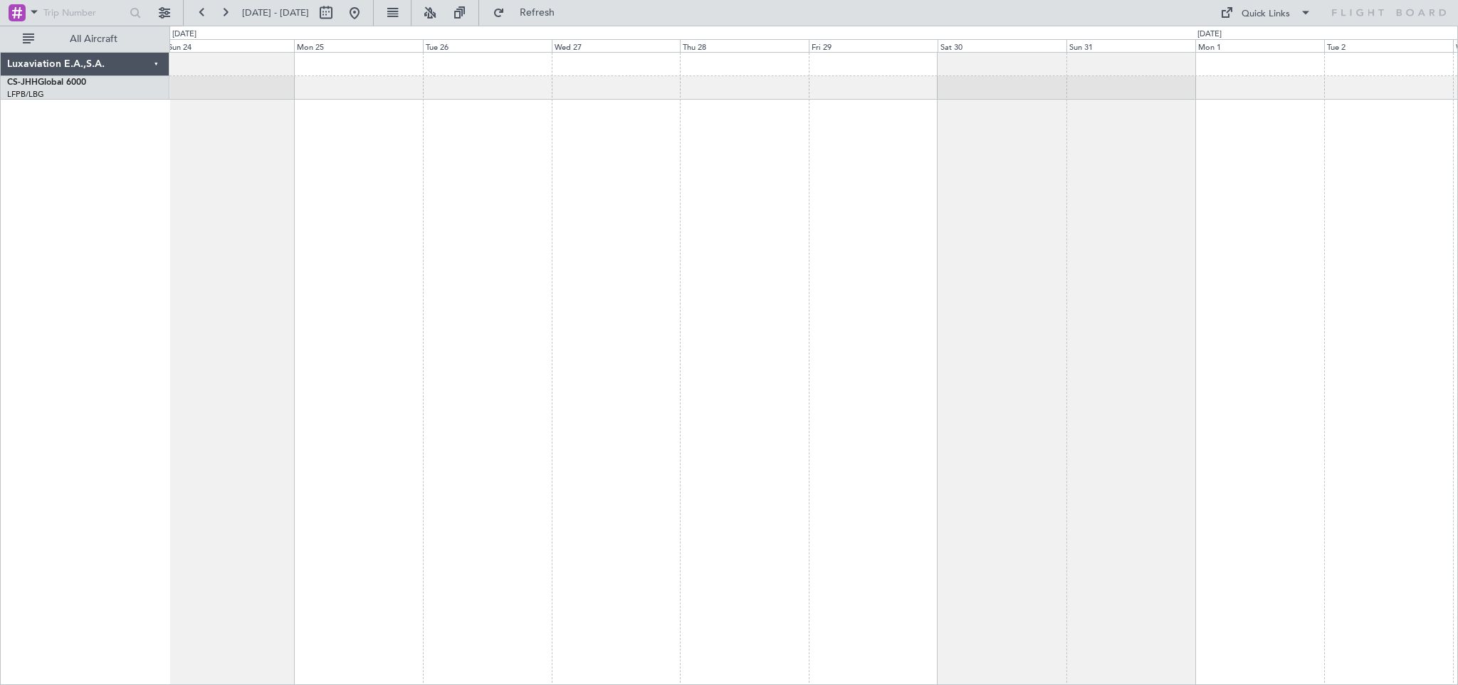
click at [408, 234] on div at bounding box center [813, 368] width 1289 height 633
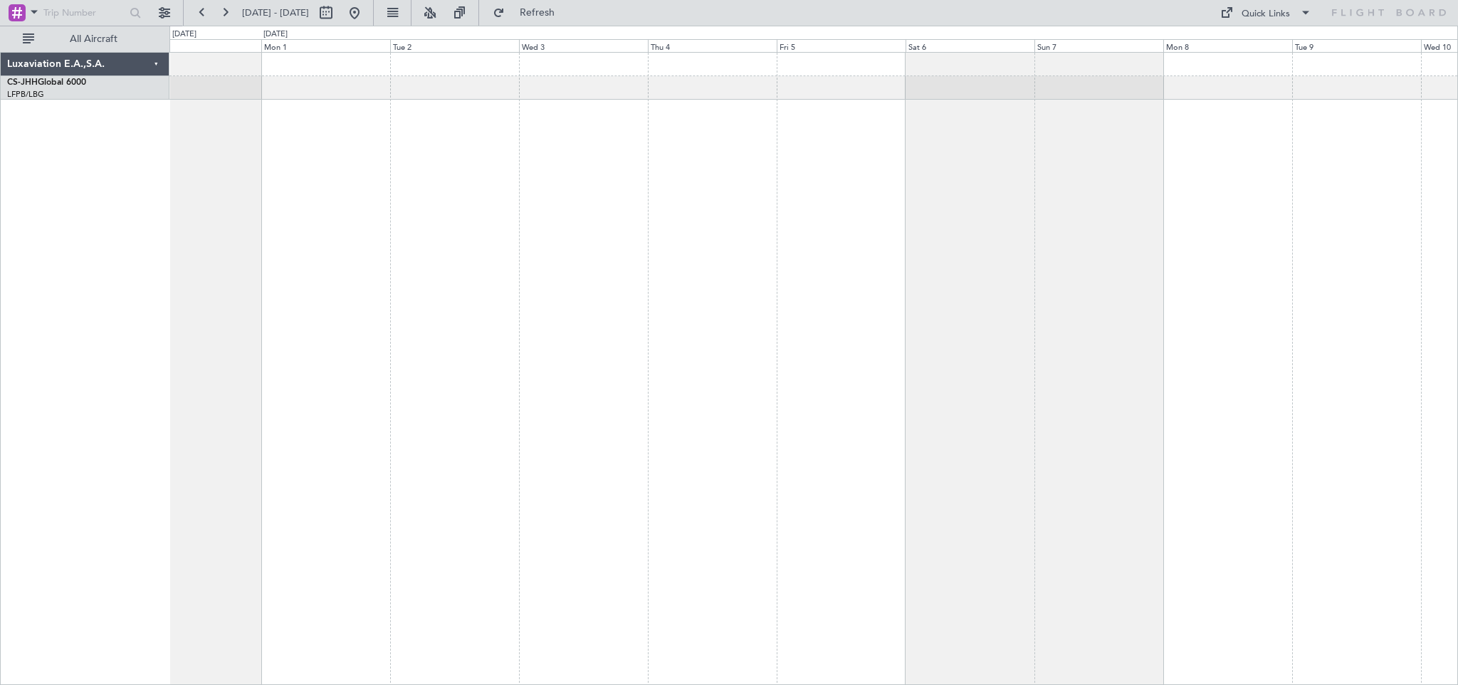
click at [403, 244] on div at bounding box center [813, 368] width 1289 height 633
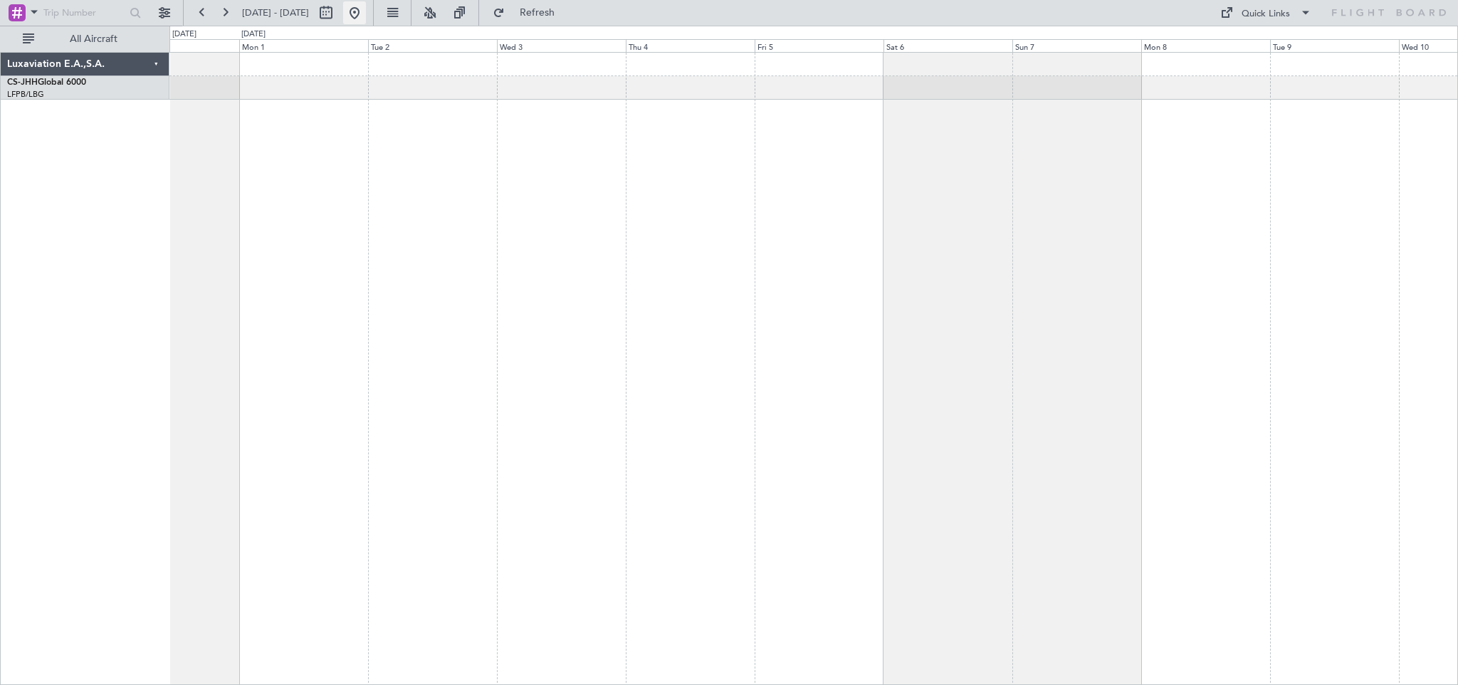
click at [366, 12] on button at bounding box center [354, 12] width 23 height 23
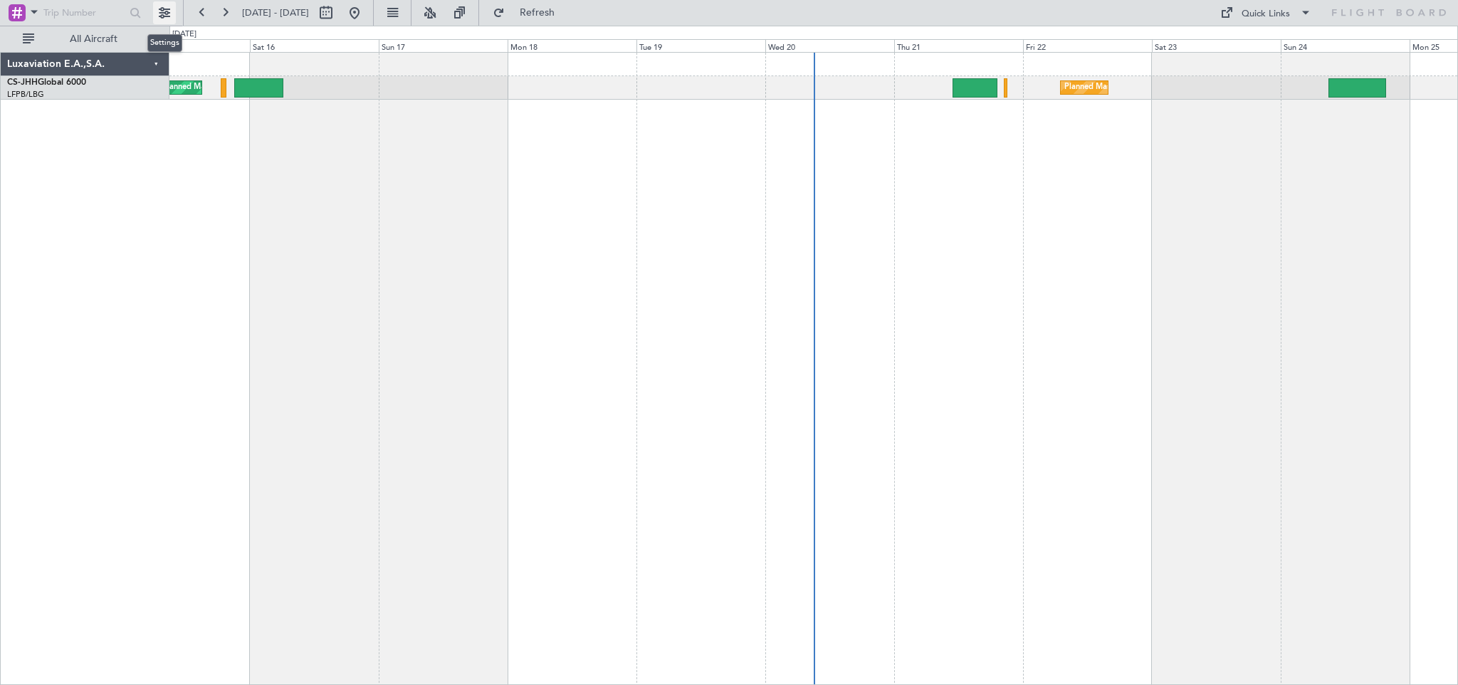
click at [168, 14] on button at bounding box center [164, 12] width 23 height 23
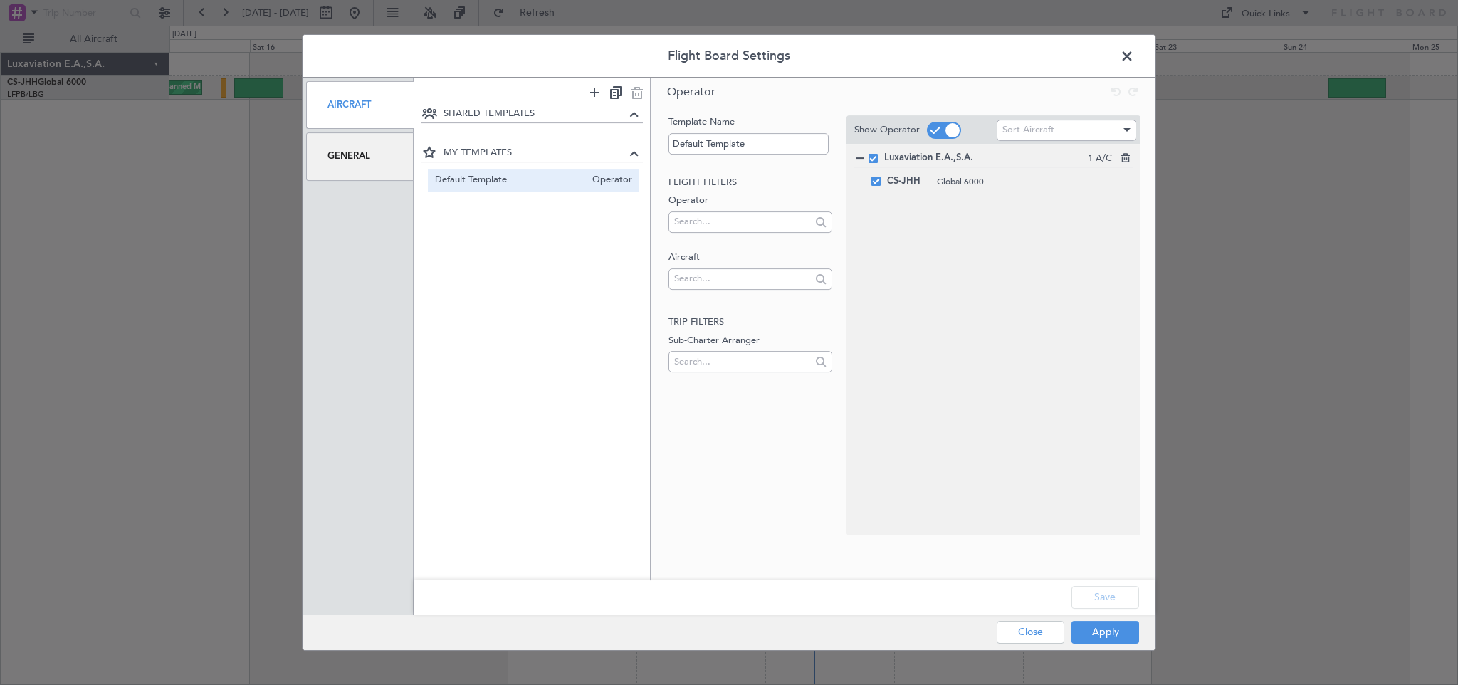
click at [360, 155] on div "General" at bounding box center [360, 156] width 108 height 48
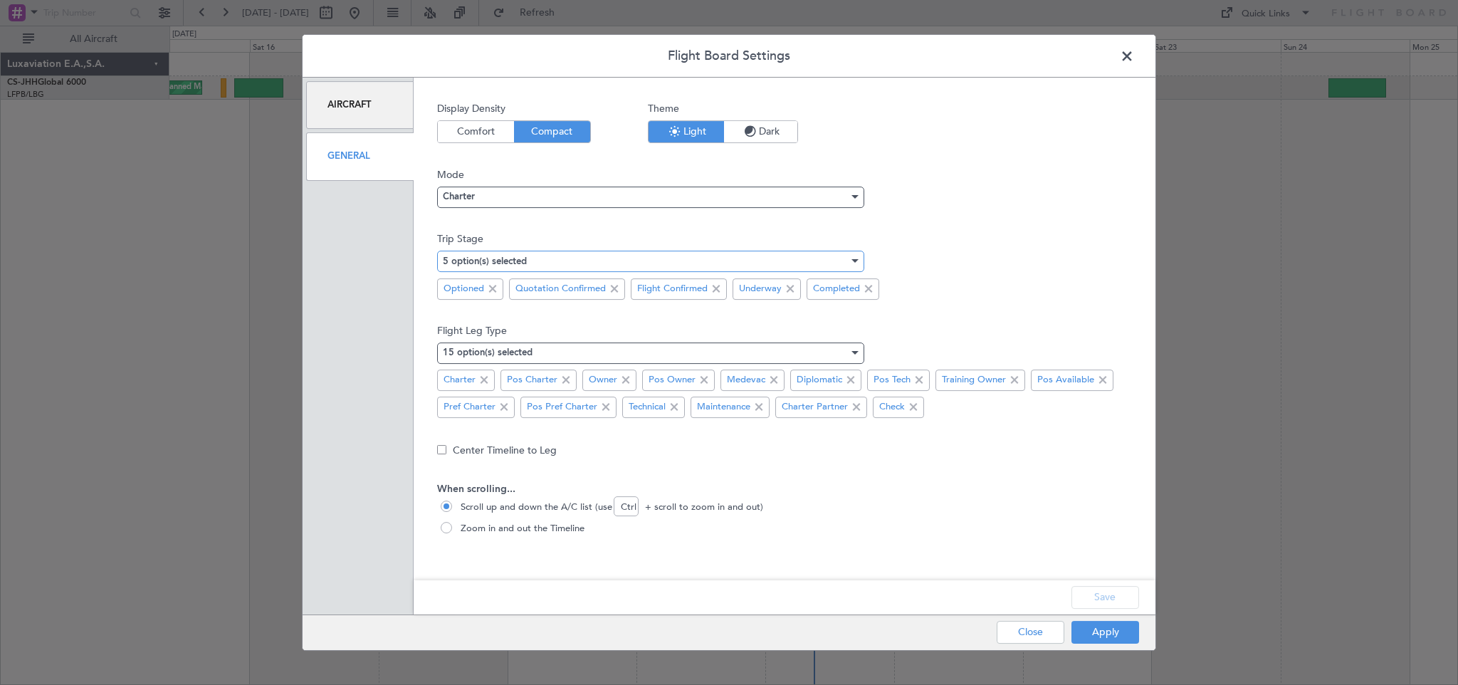
click at [536, 258] on div "5 option(s) selected" at bounding box center [646, 261] width 406 height 21
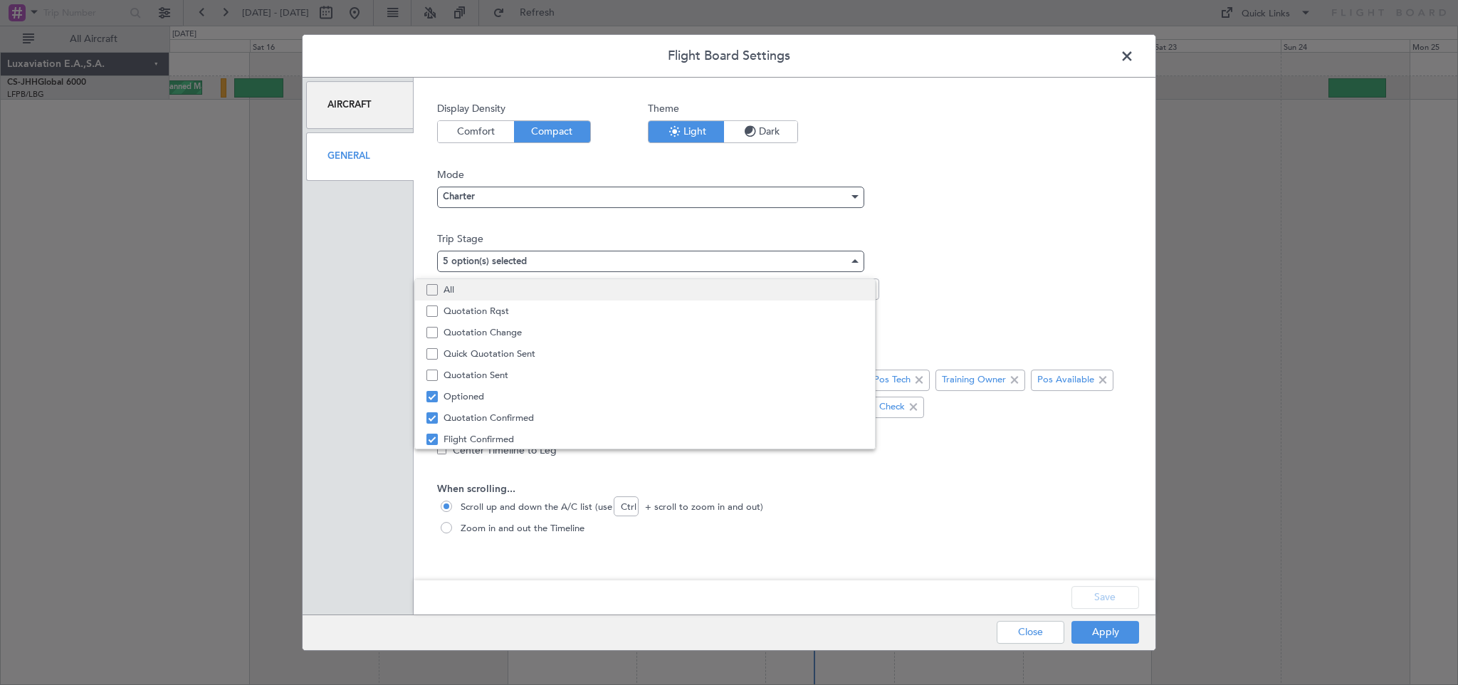
click at [432, 291] on mat-pseudo-checkbox at bounding box center [432, 289] width 11 height 11
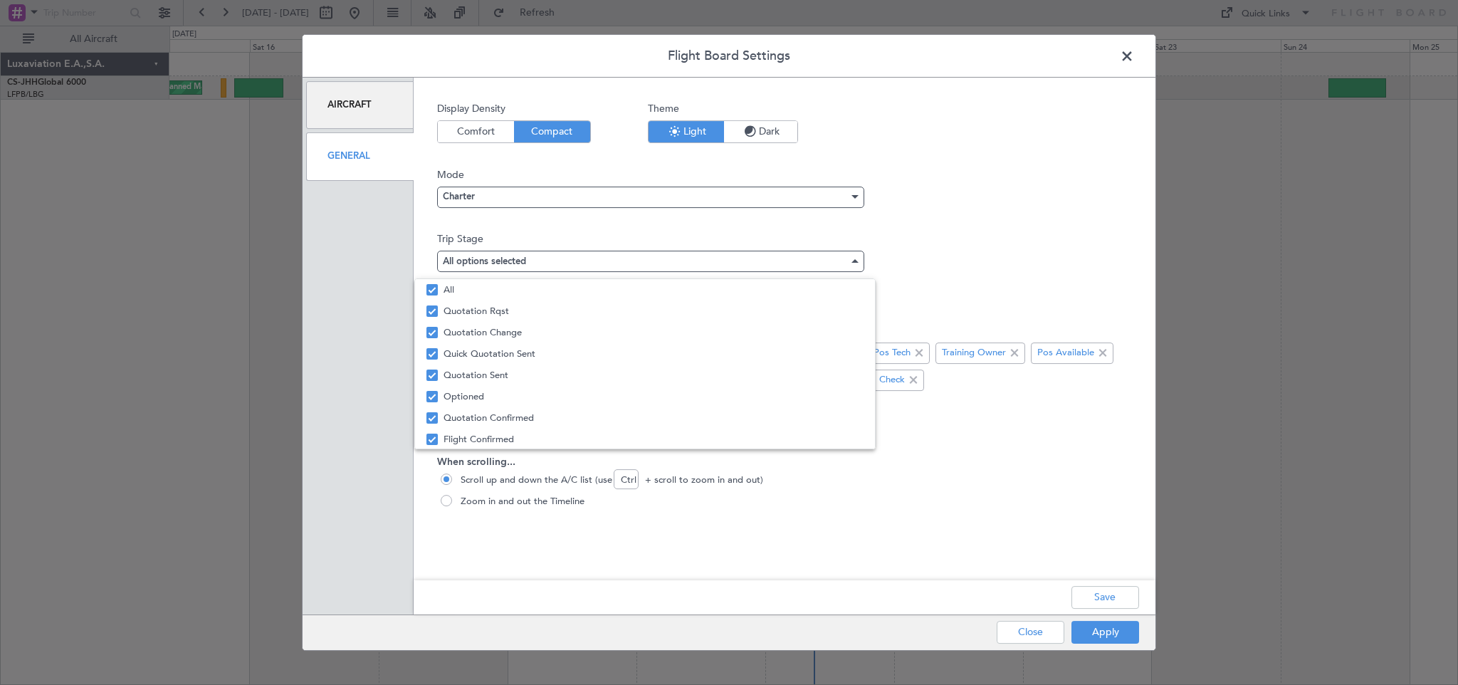
click at [946, 260] on div at bounding box center [729, 342] width 1458 height 685
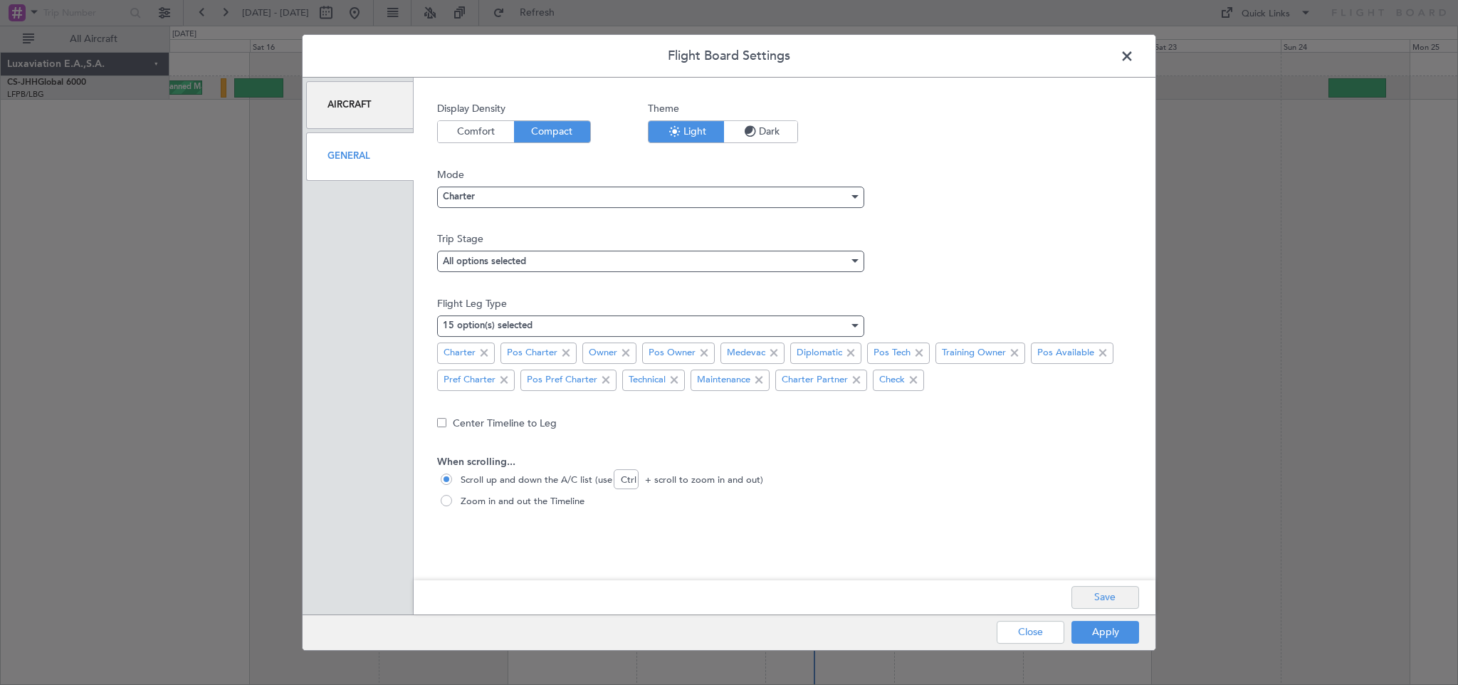
click at [1109, 600] on button "Save" at bounding box center [1106, 597] width 68 height 23
click at [1109, 633] on button "Apply" at bounding box center [1106, 632] width 68 height 23
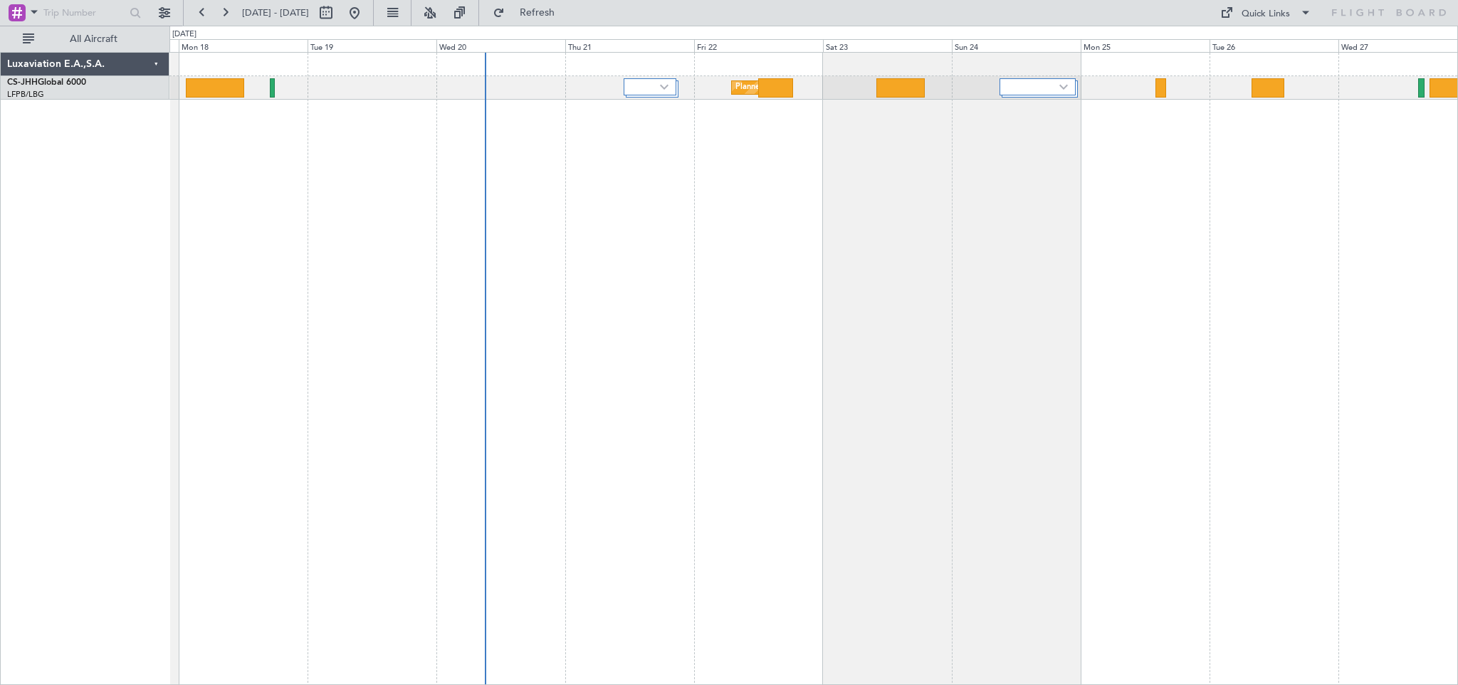
click at [774, 282] on div "Planned Maint [GEOGRAPHIC_DATA] ([GEOGRAPHIC_DATA]) 2 Flight Legs Planned Maint…" at bounding box center [813, 368] width 1289 height 633
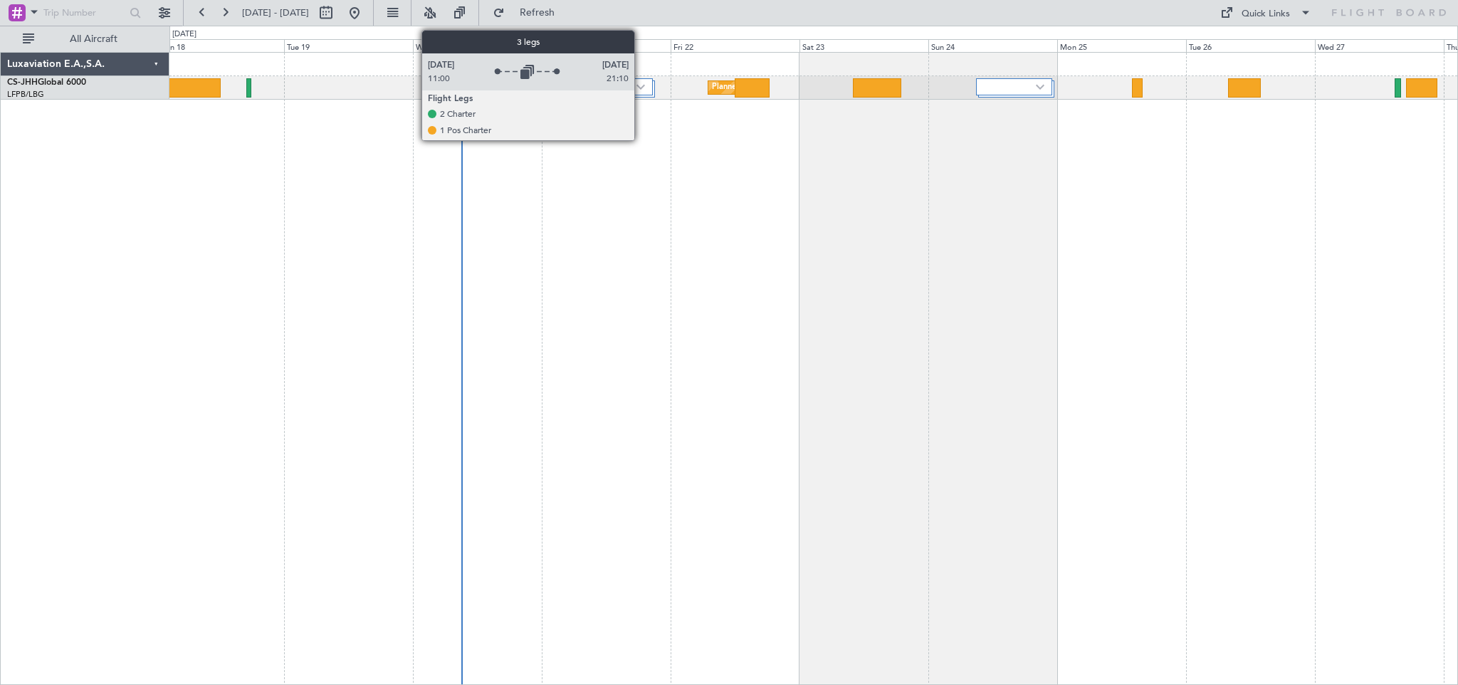
click at [640, 84] on img at bounding box center [641, 87] width 9 height 6
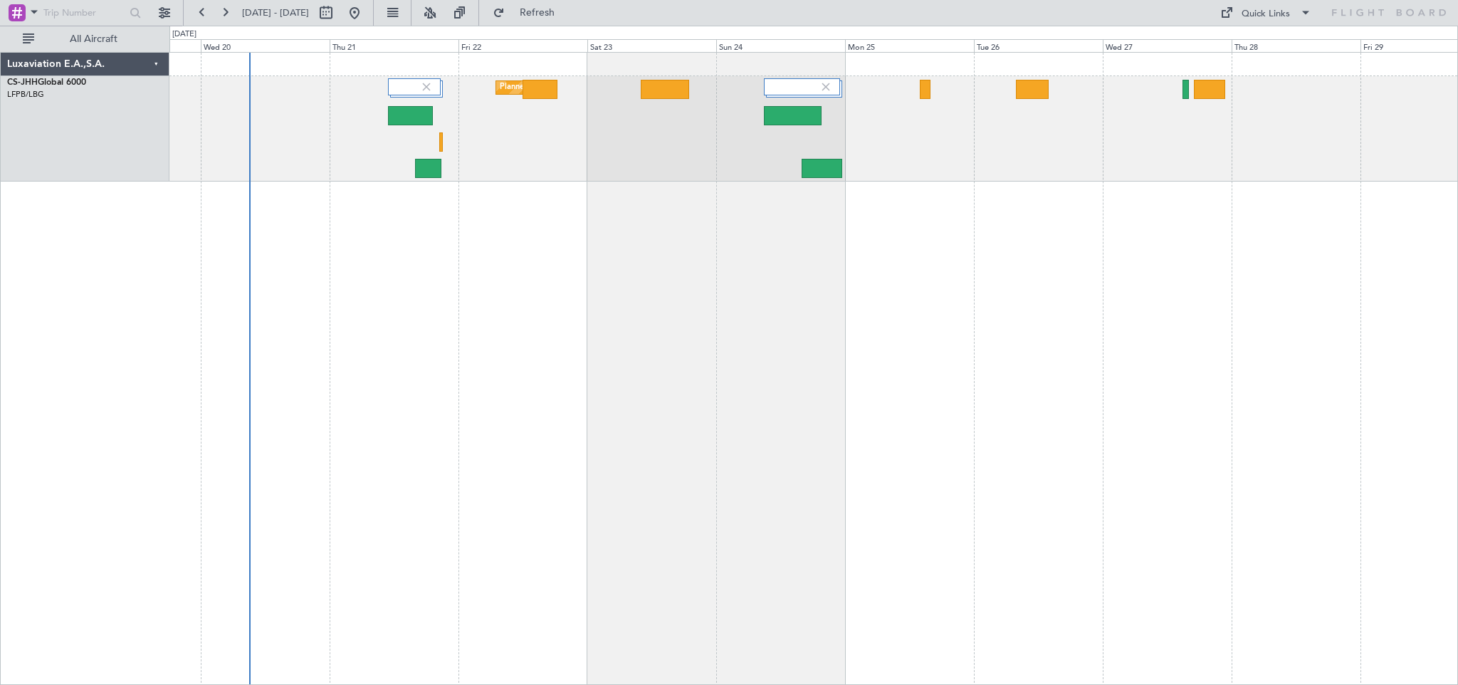
click at [483, 346] on div "Planned Maint [GEOGRAPHIC_DATA] ([GEOGRAPHIC_DATA])" at bounding box center [813, 368] width 1289 height 633
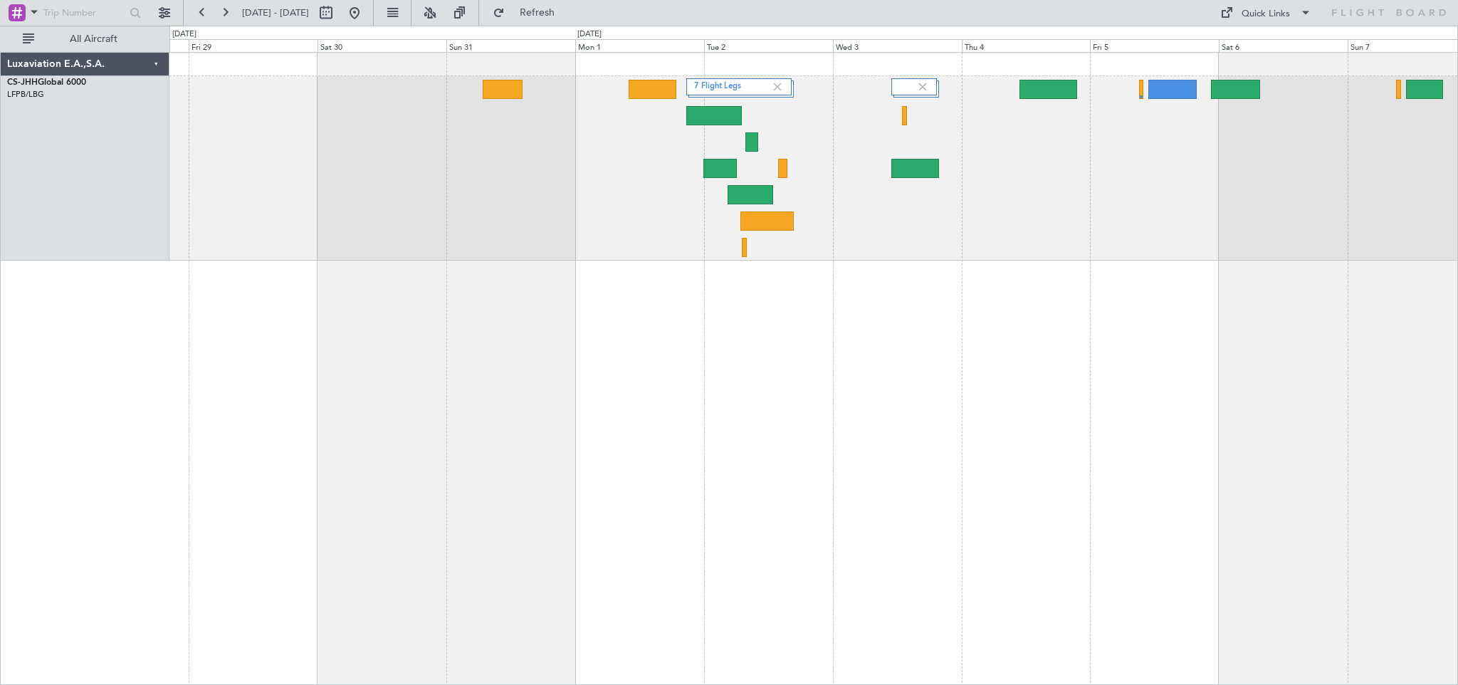
click at [484, 358] on div "7 Flight Legs" at bounding box center [813, 368] width 1289 height 633
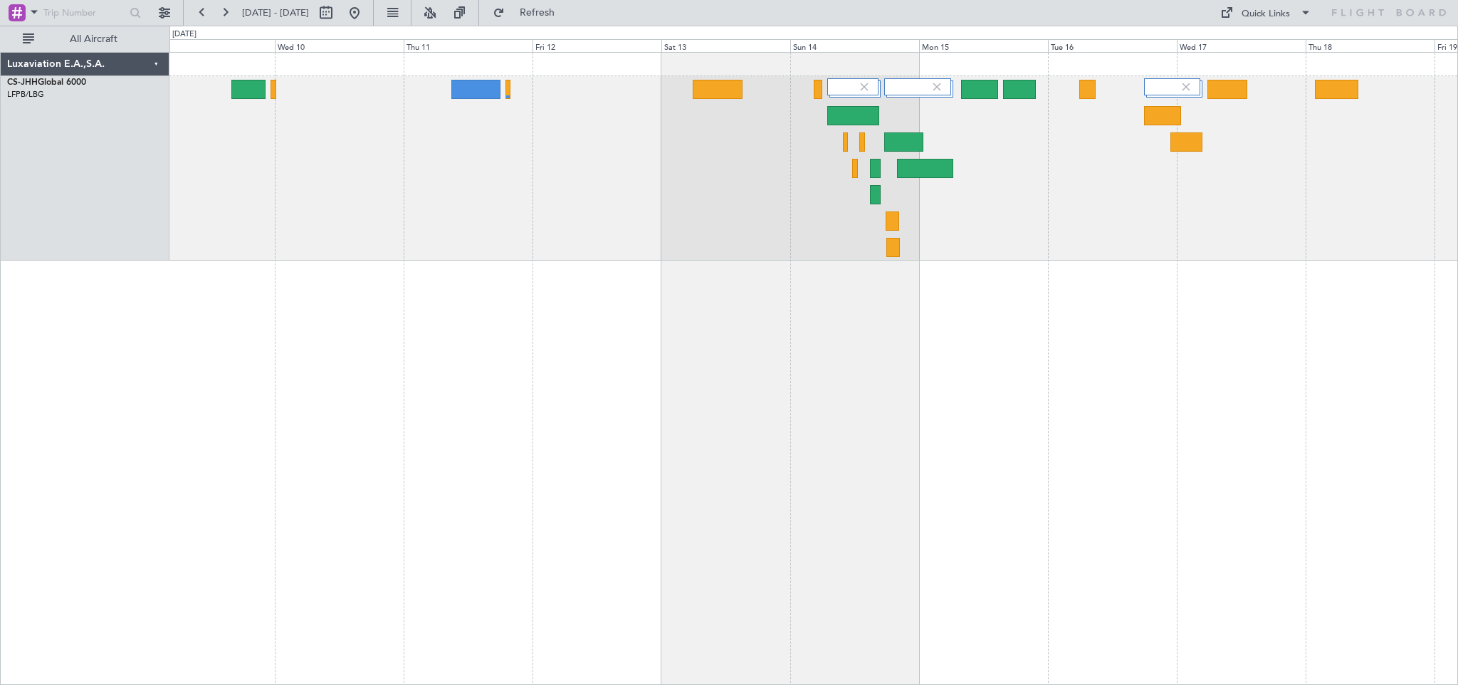
click at [306, 276] on div at bounding box center [813, 368] width 1289 height 633
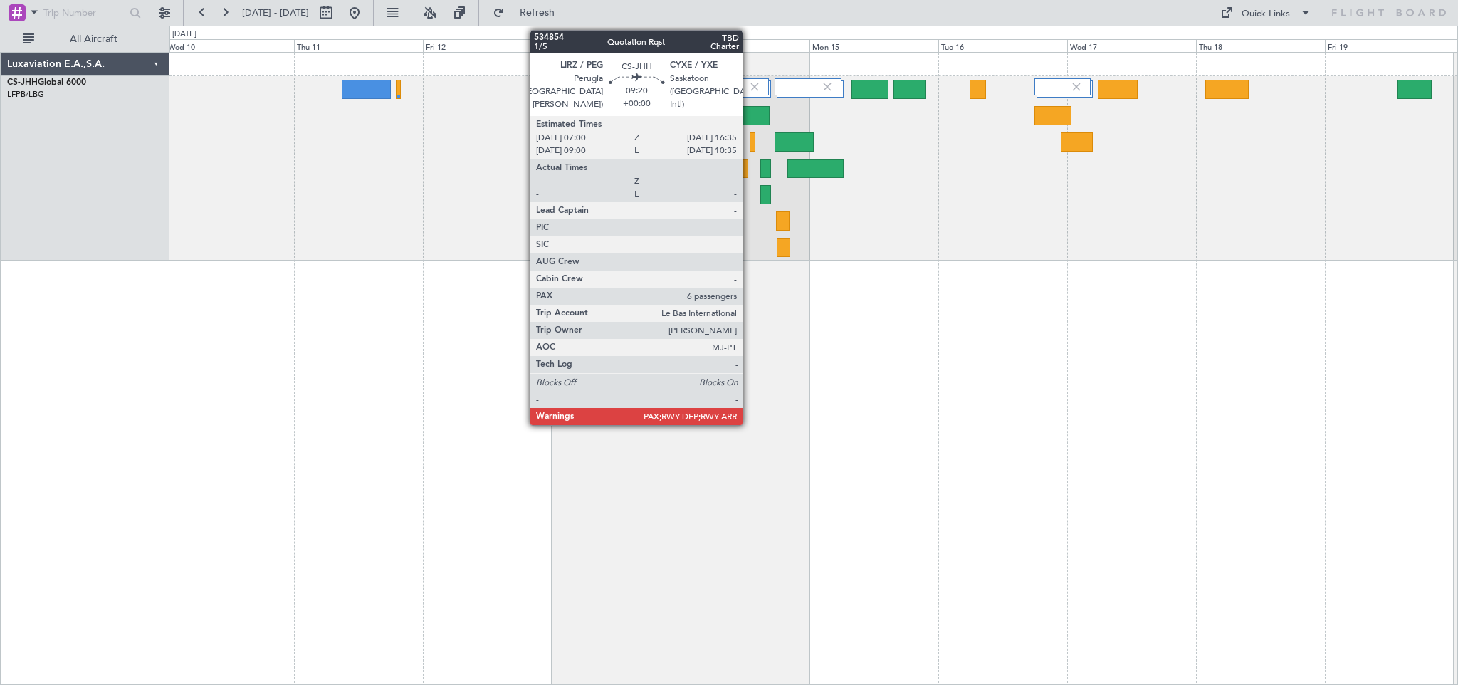
click at [749, 115] on div at bounding box center [744, 115] width 52 height 19
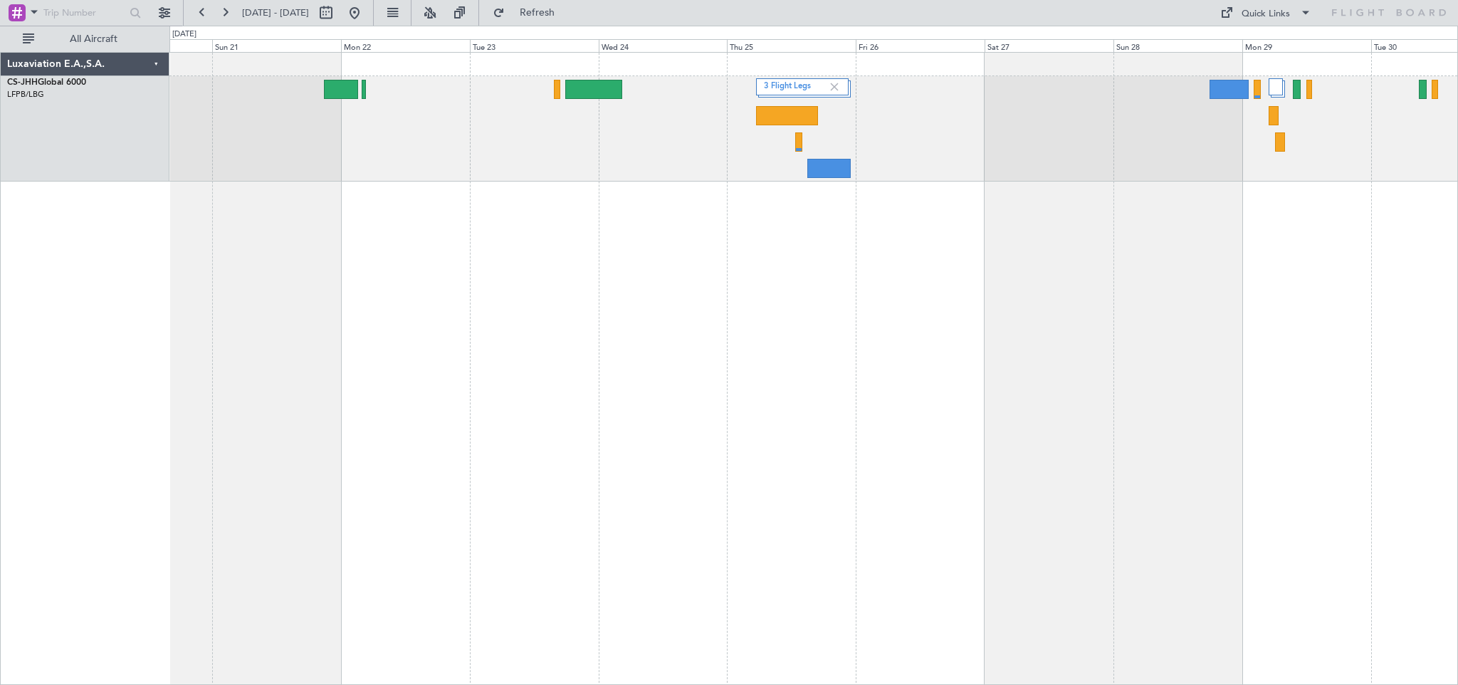
click at [585, 189] on div "3 Flight Legs" at bounding box center [813, 368] width 1289 height 633
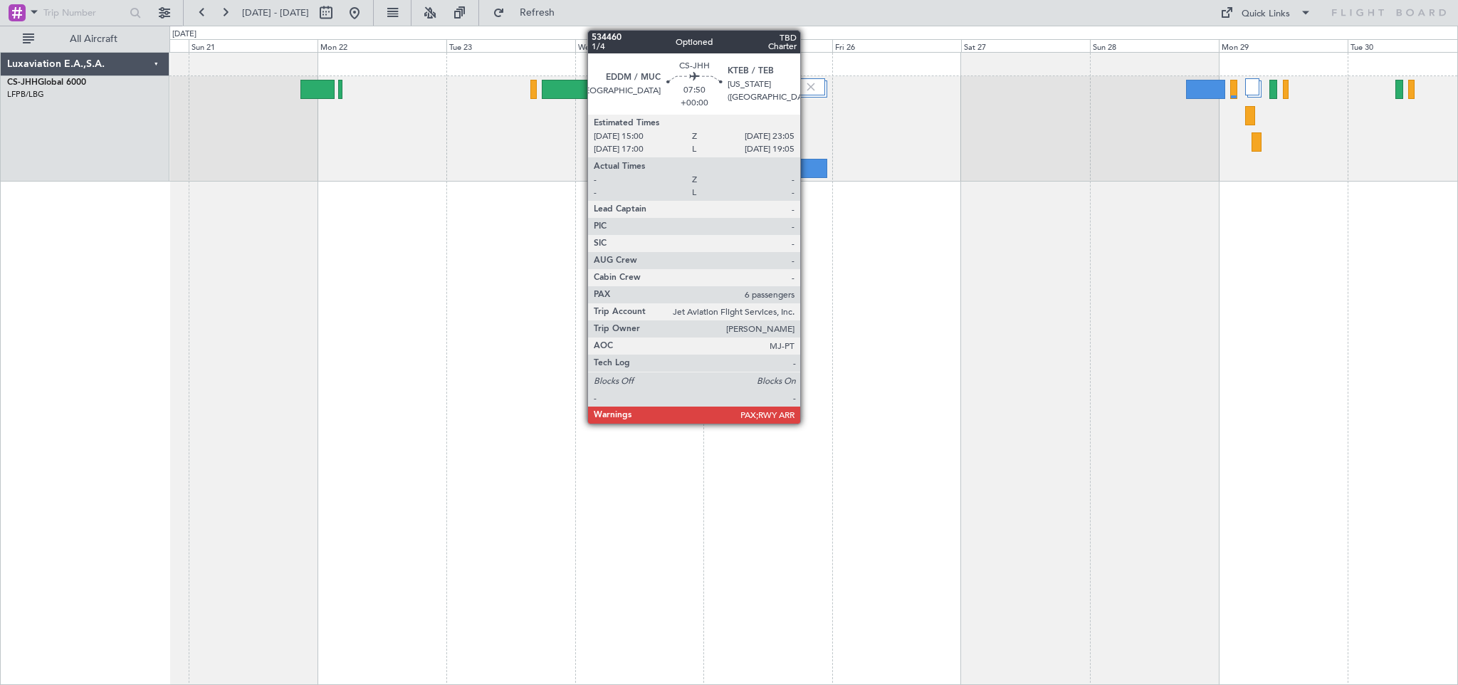
click at [807, 167] on div at bounding box center [805, 168] width 43 height 19
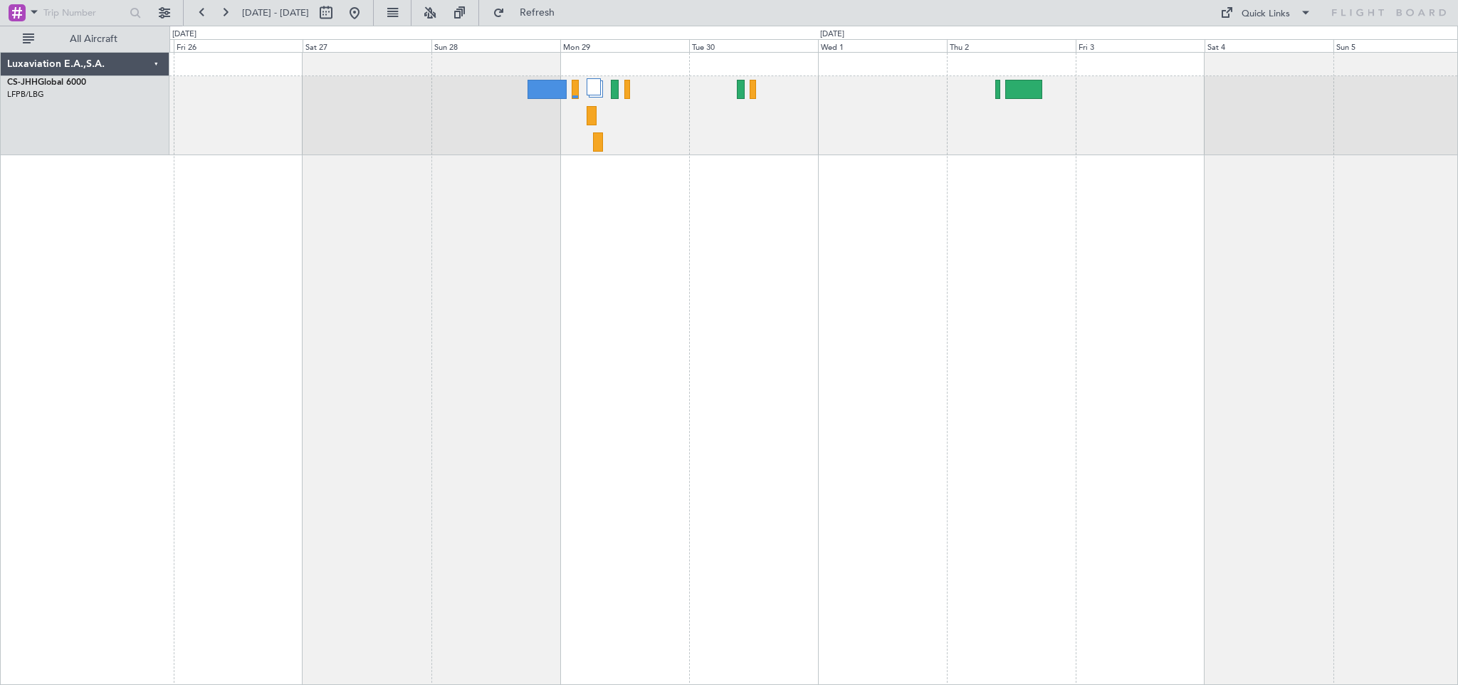
click at [488, 285] on div "3 Flight Legs" at bounding box center [813, 368] width 1289 height 633
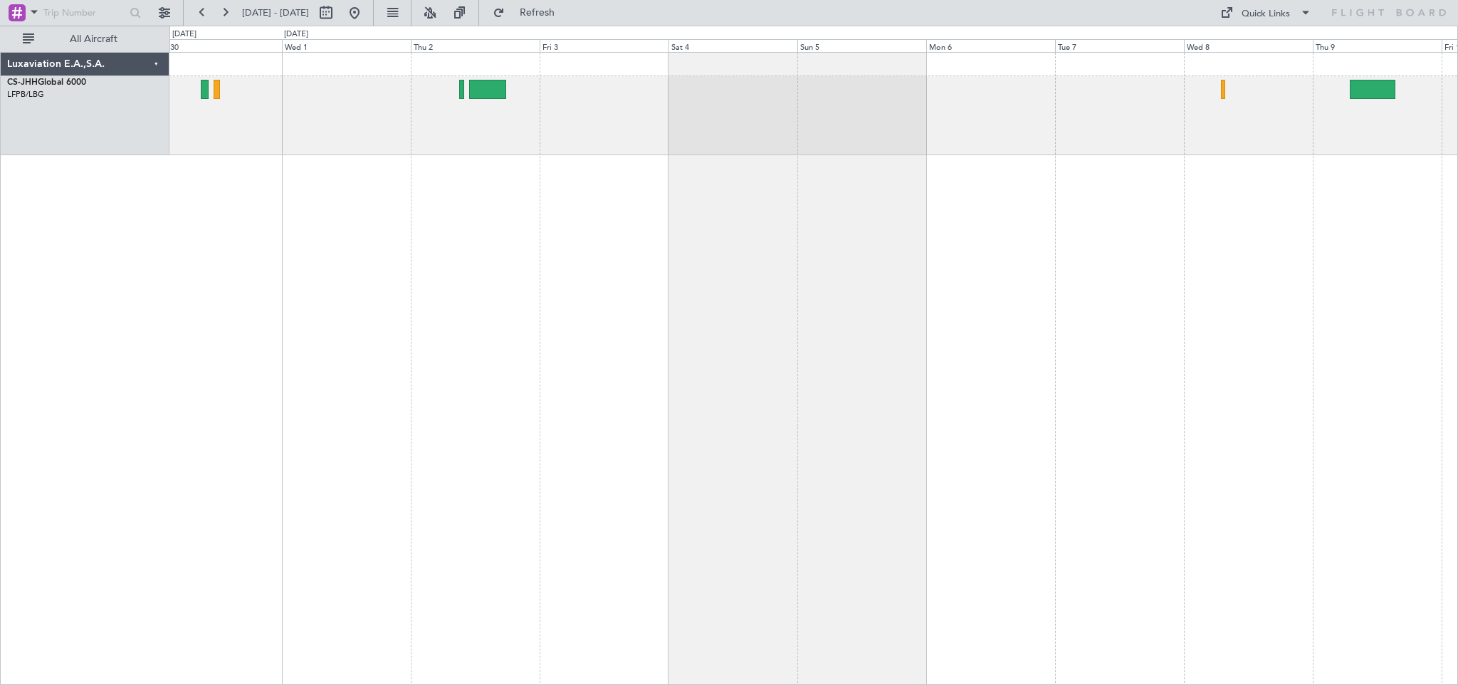
click at [371, 249] on div at bounding box center [813, 368] width 1289 height 633
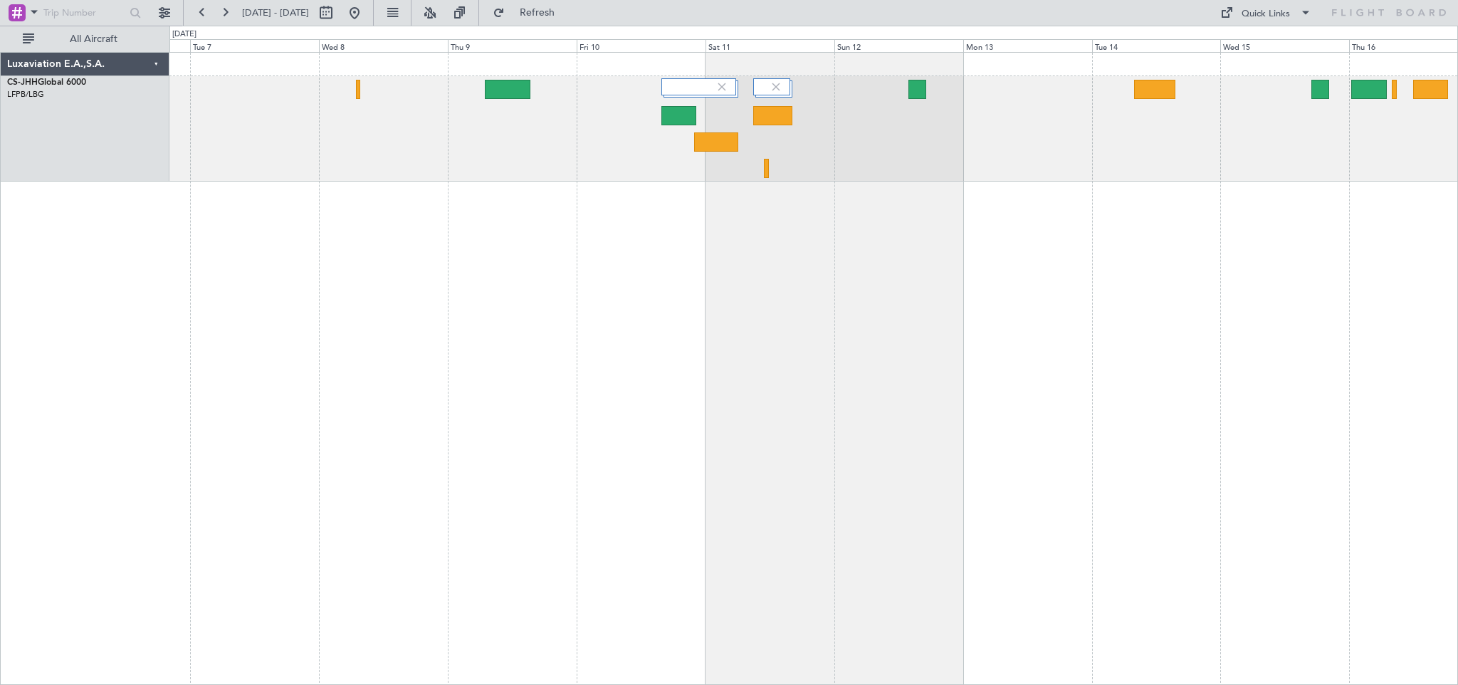
click at [416, 256] on div at bounding box center [813, 368] width 1289 height 633
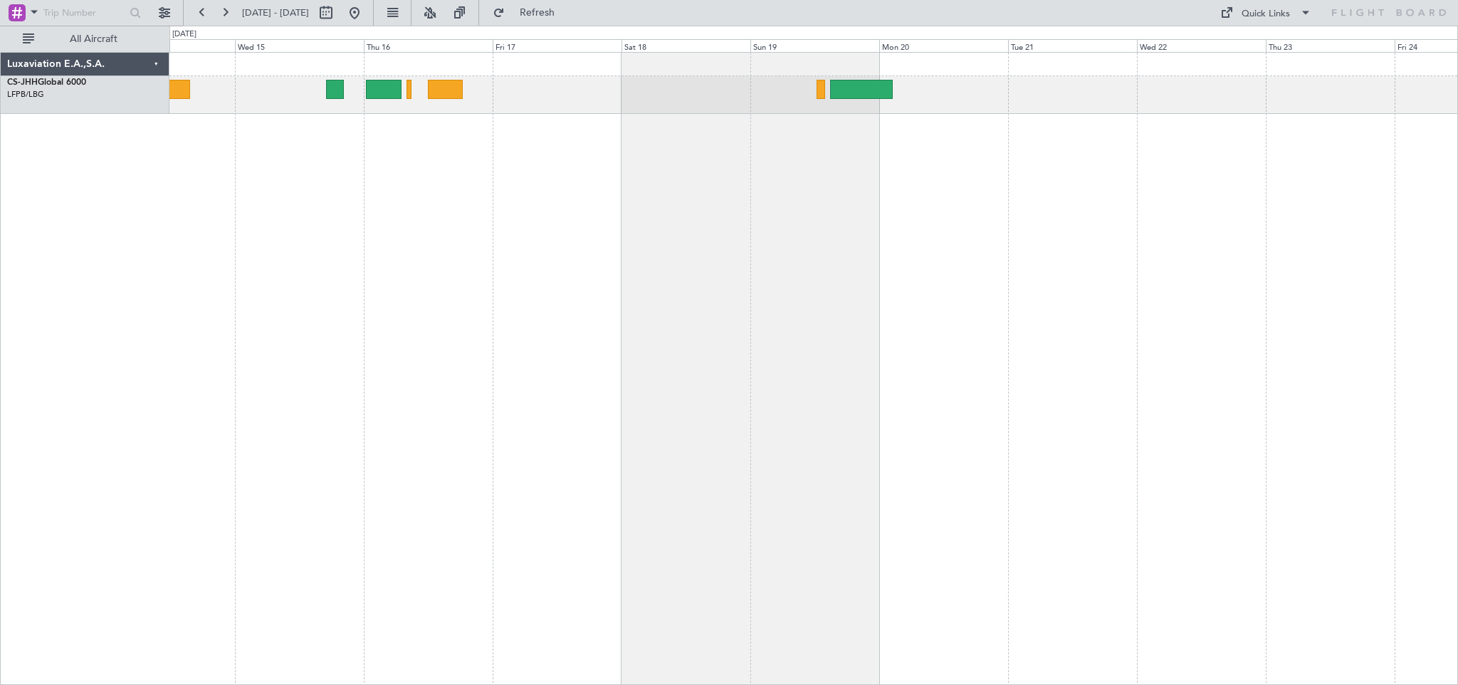
click at [452, 242] on div at bounding box center [813, 368] width 1289 height 633
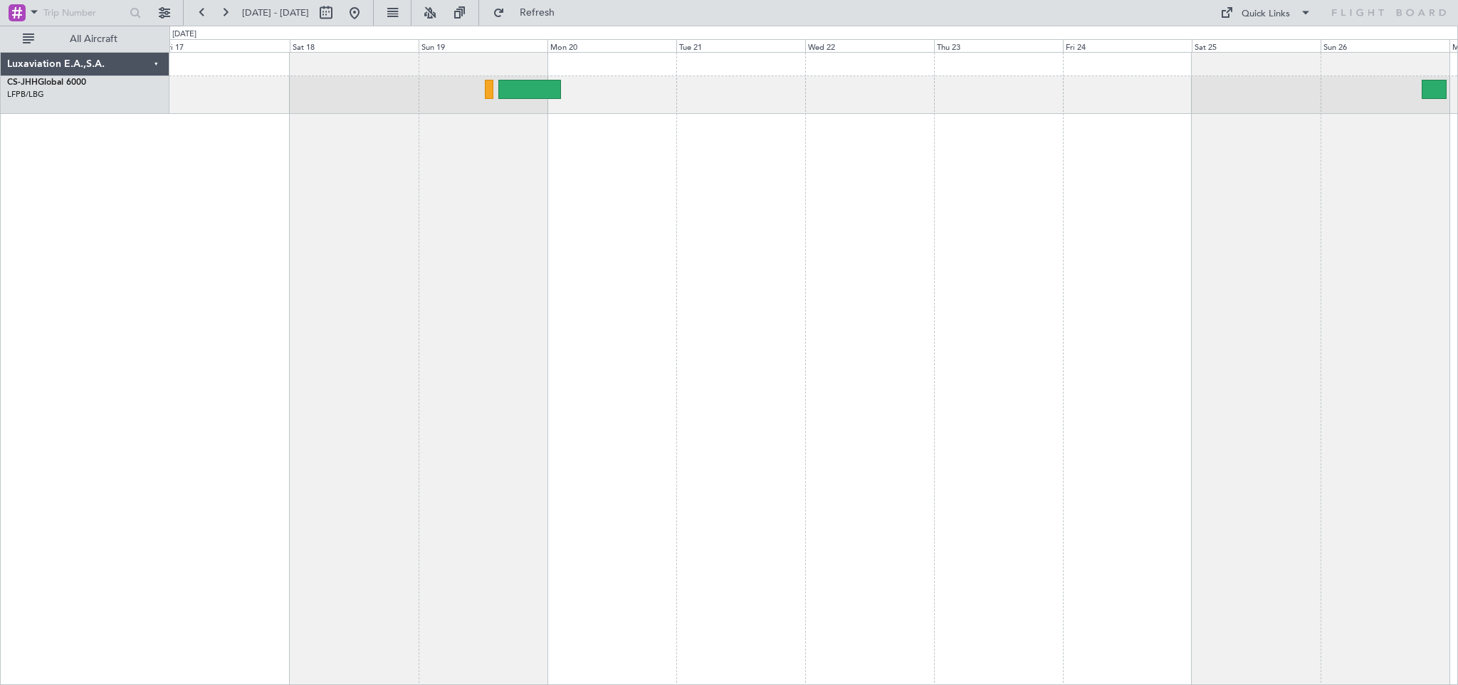
click at [428, 244] on div at bounding box center [813, 368] width 1289 height 633
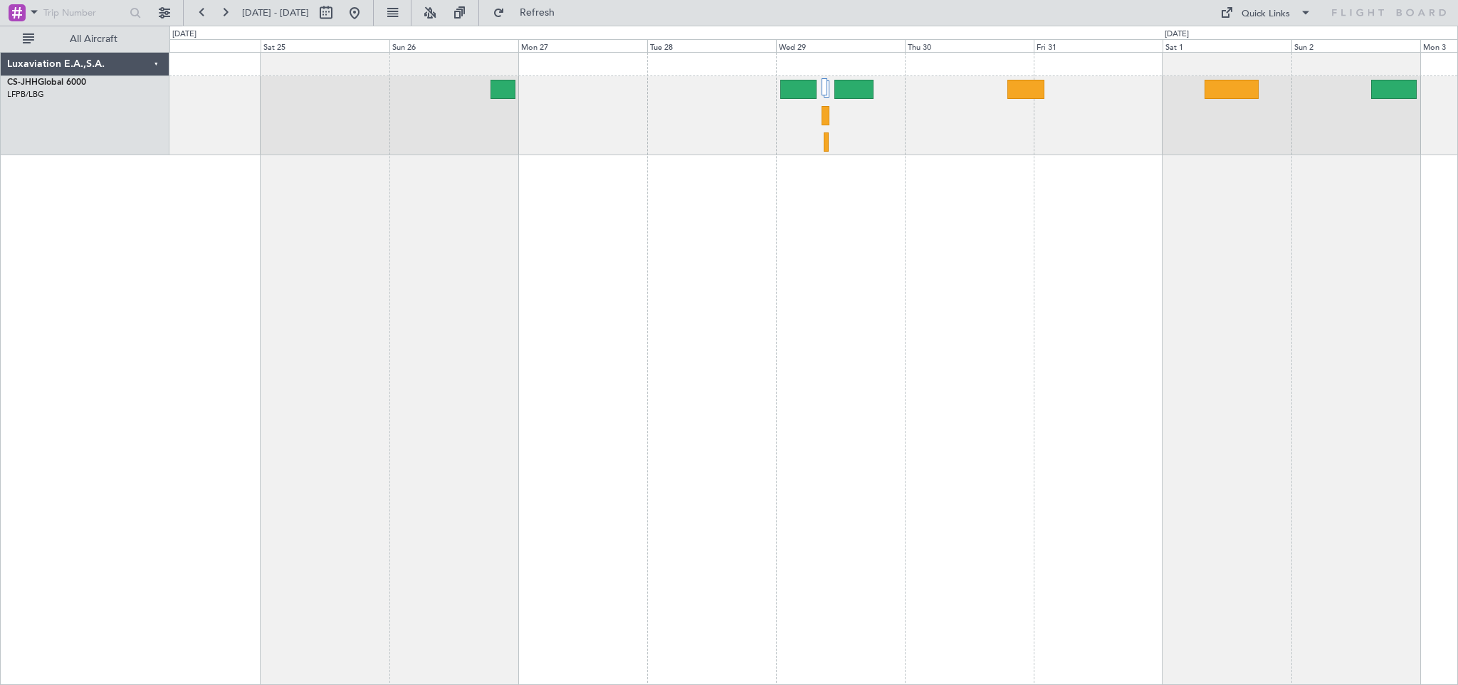
click at [251, 216] on div at bounding box center [813, 368] width 1289 height 633
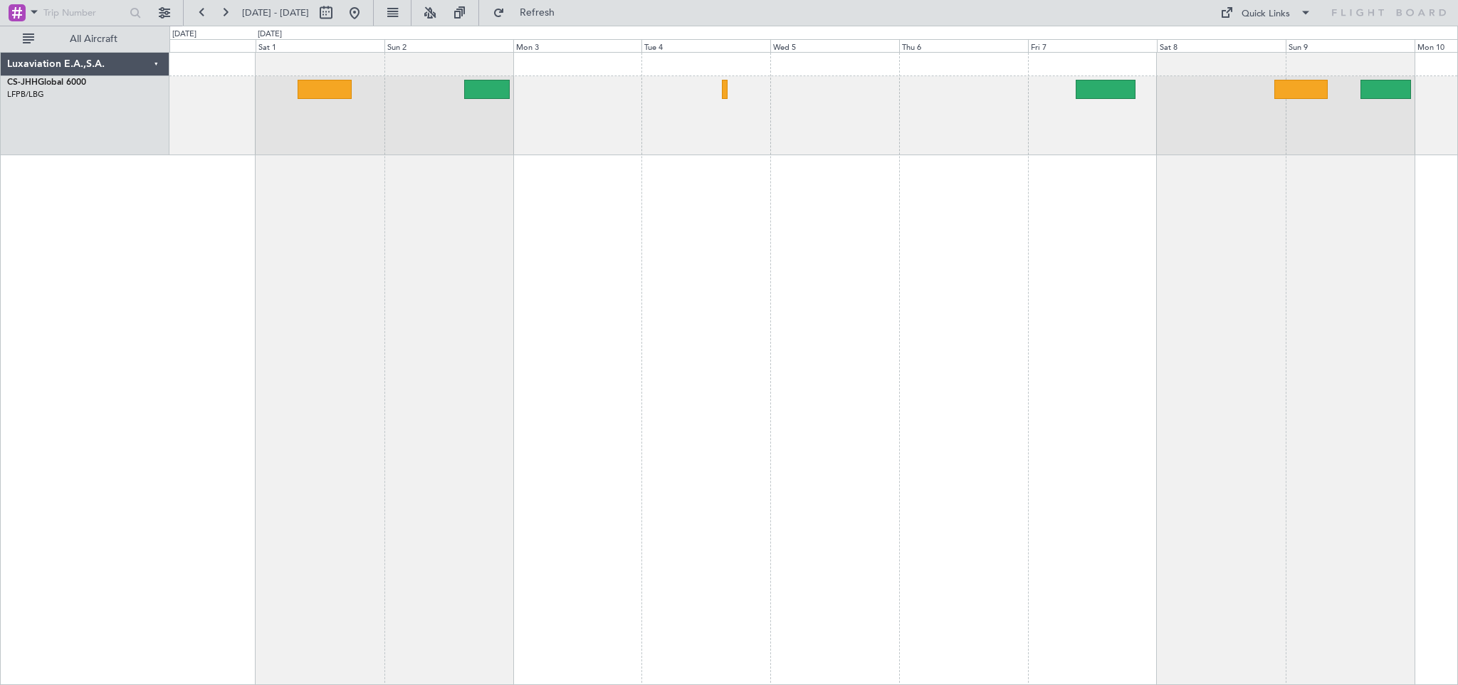
click at [357, 286] on div at bounding box center [813, 368] width 1289 height 633
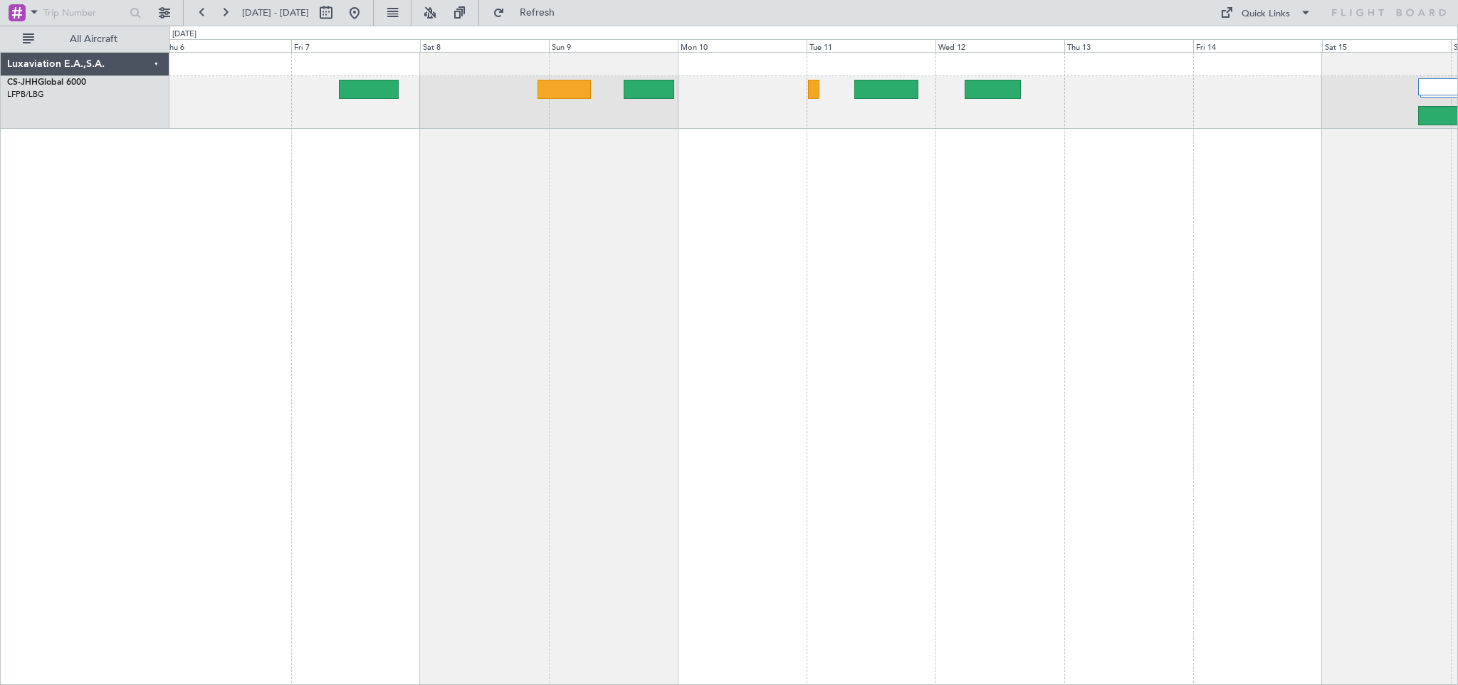
click at [595, 191] on div at bounding box center [813, 368] width 1289 height 633
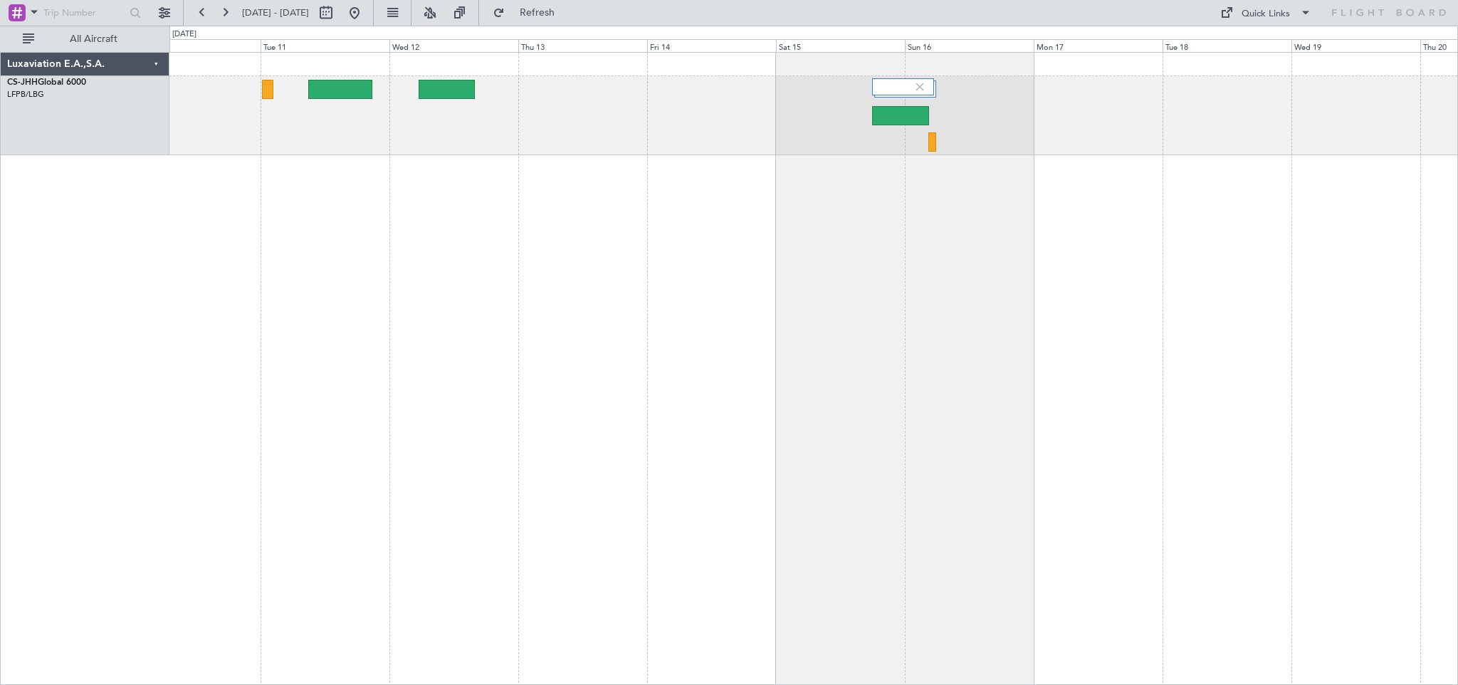
click at [679, 222] on div at bounding box center [813, 368] width 1289 height 633
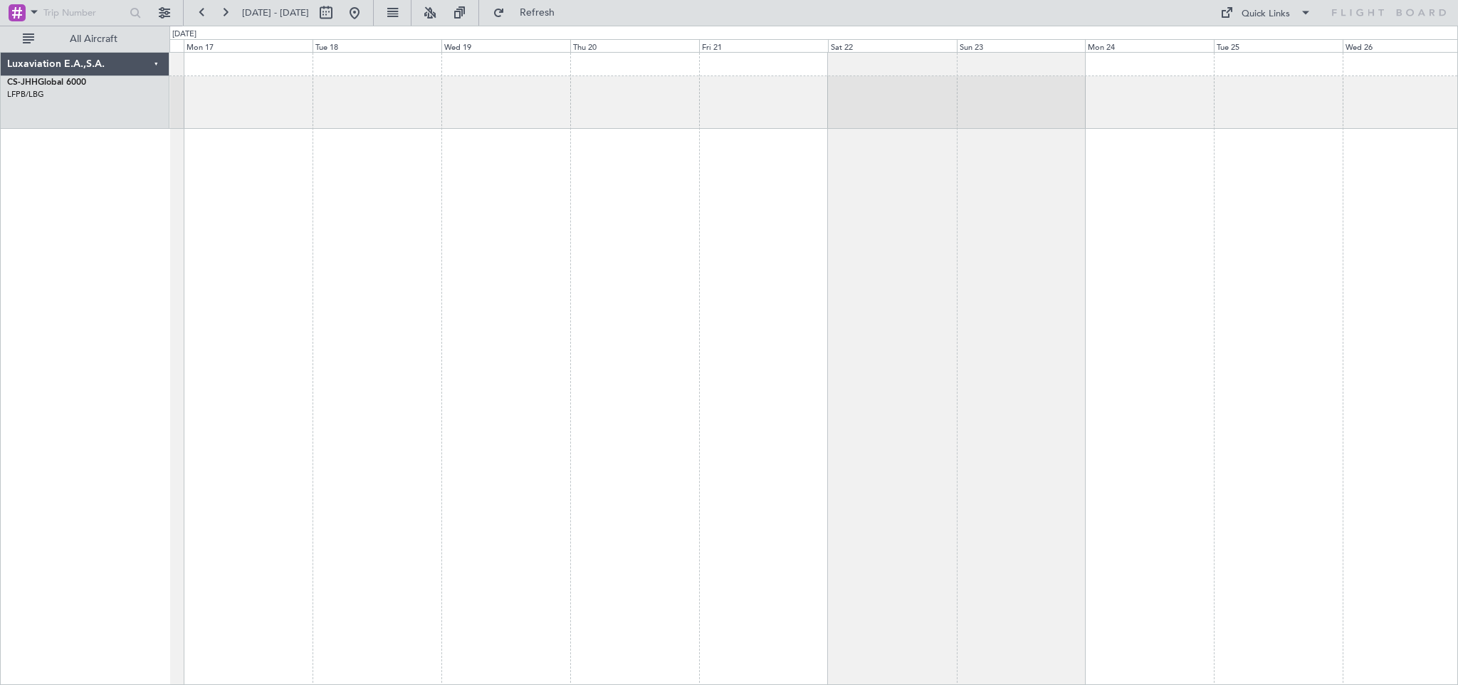
click at [389, 215] on div at bounding box center [813, 368] width 1289 height 633
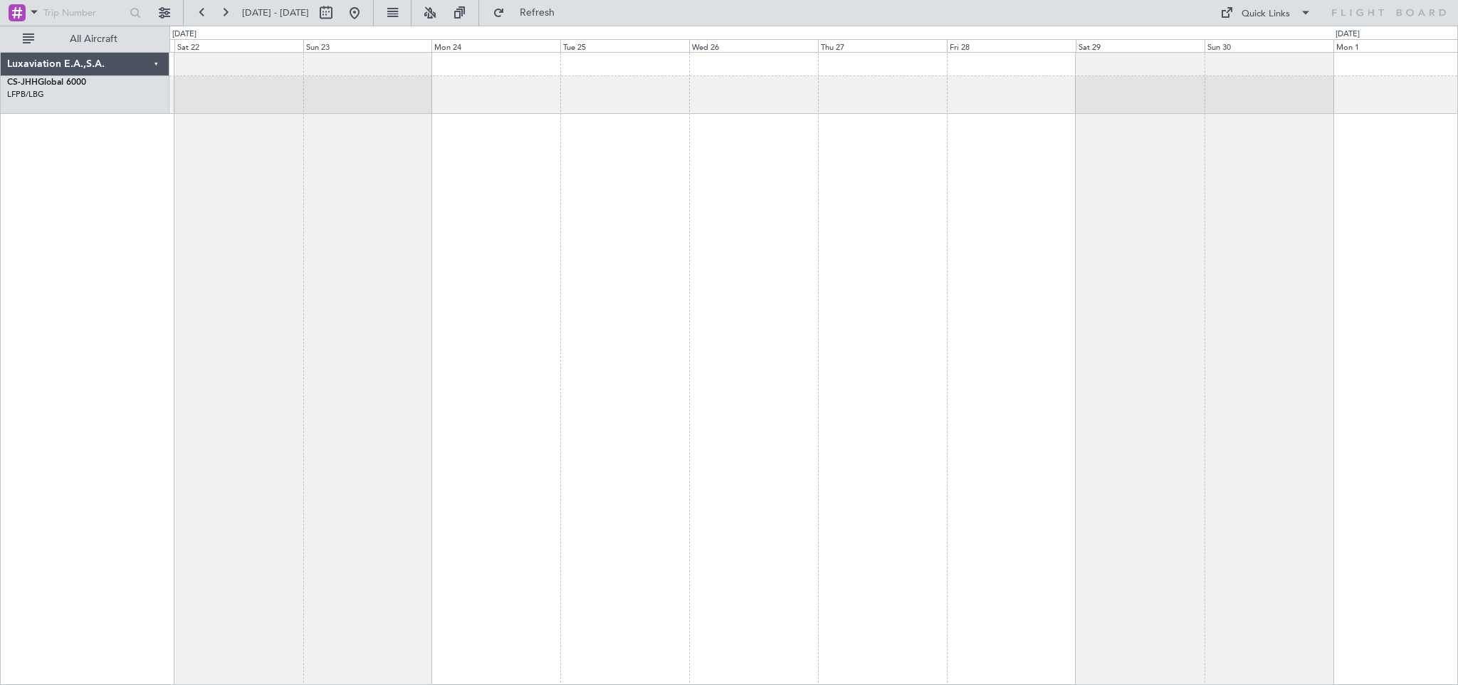
click at [535, 231] on div at bounding box center [813, 368] width 1289 height 633
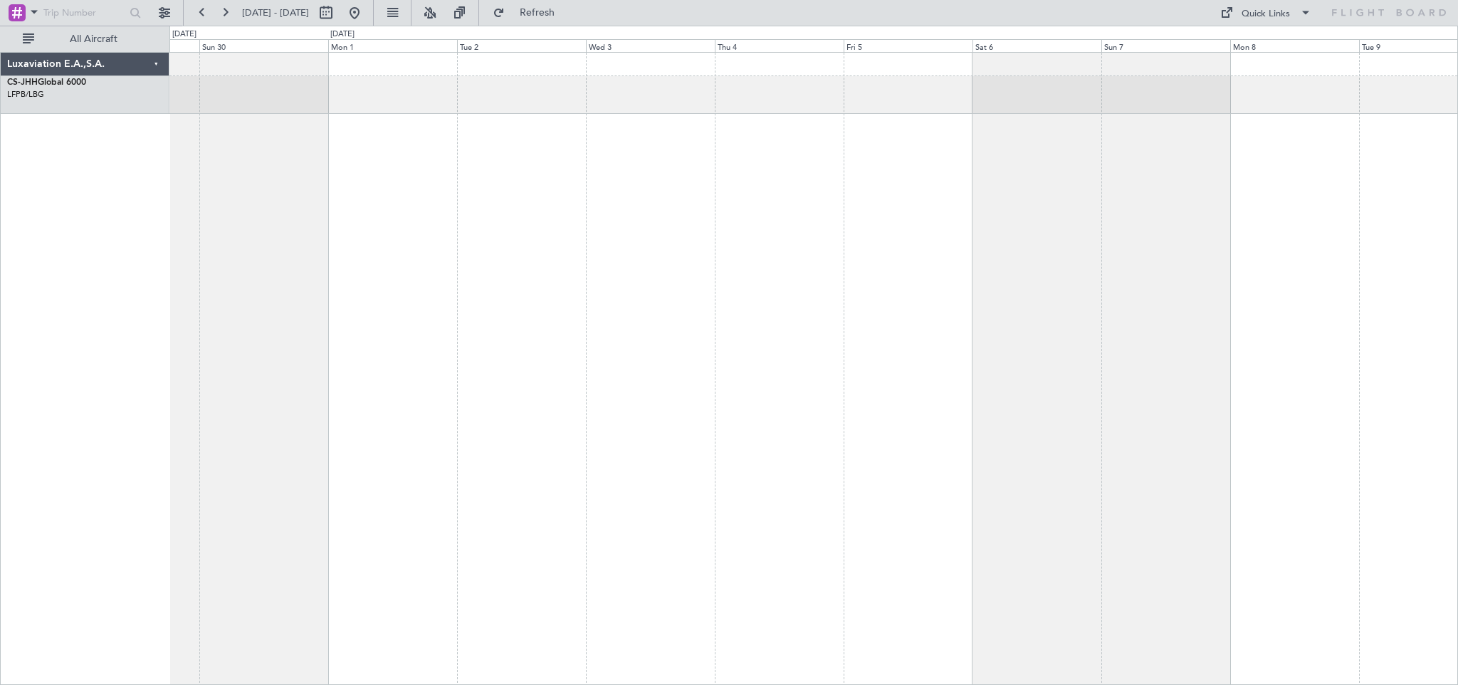
click at [335, 261] on div at bounding box center [813, 368] width 1289 height 633
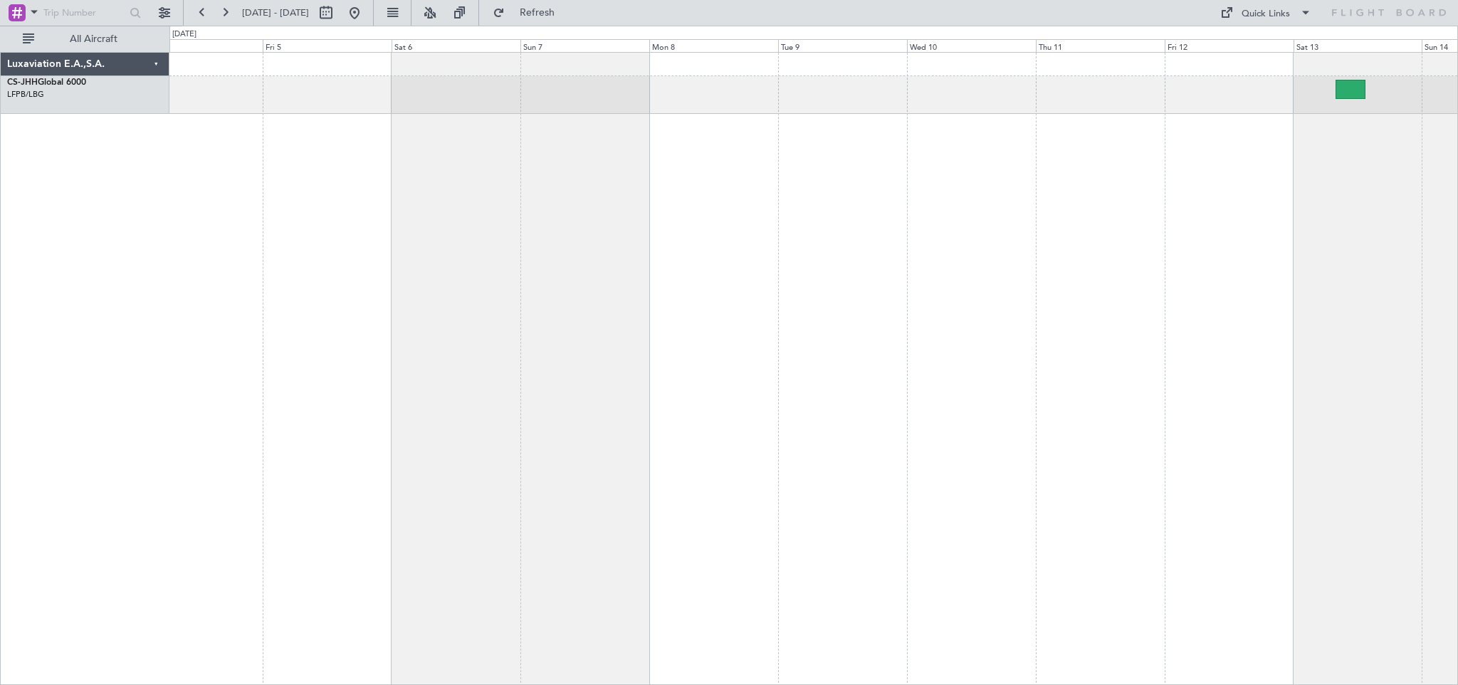
click at [444, 238] on div at bounding box center [813, 368] width 1289 height 633
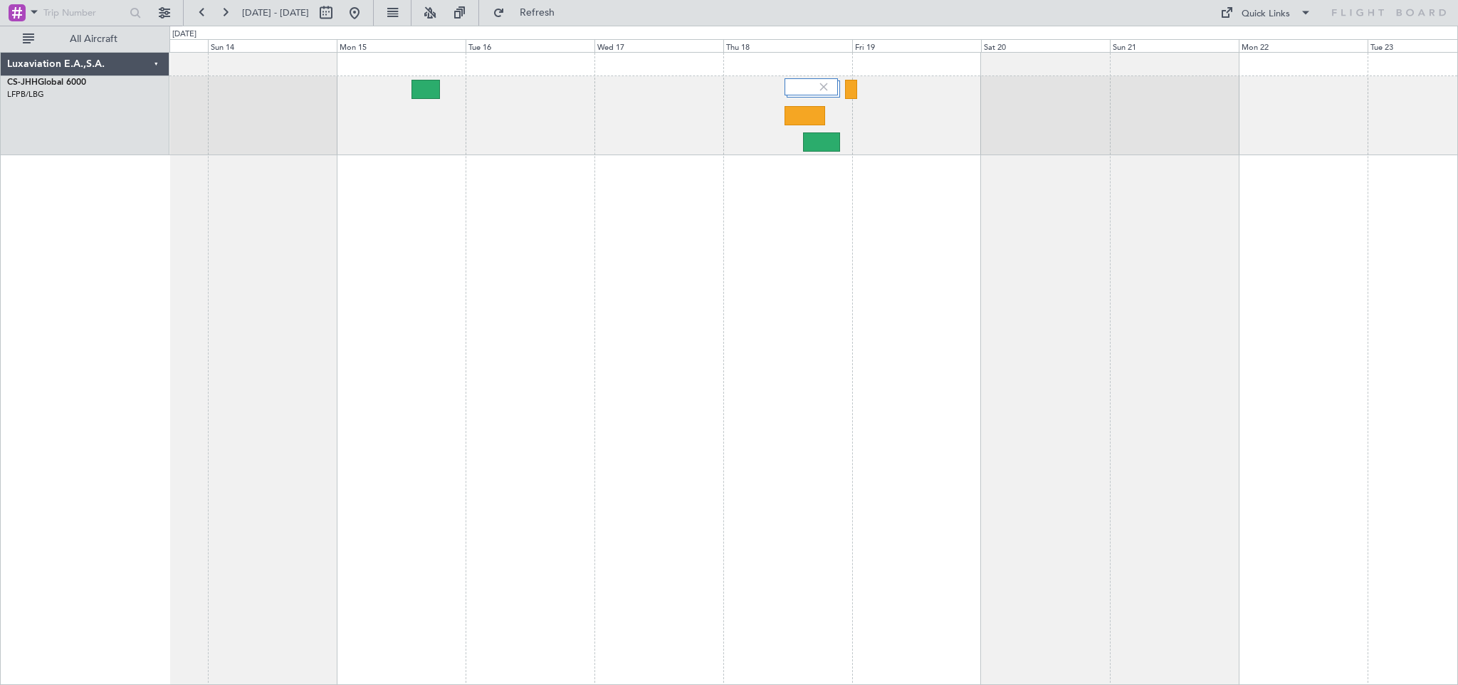
click at [333, 241] on div at bounding box center [813, 368] width 1289 height 633
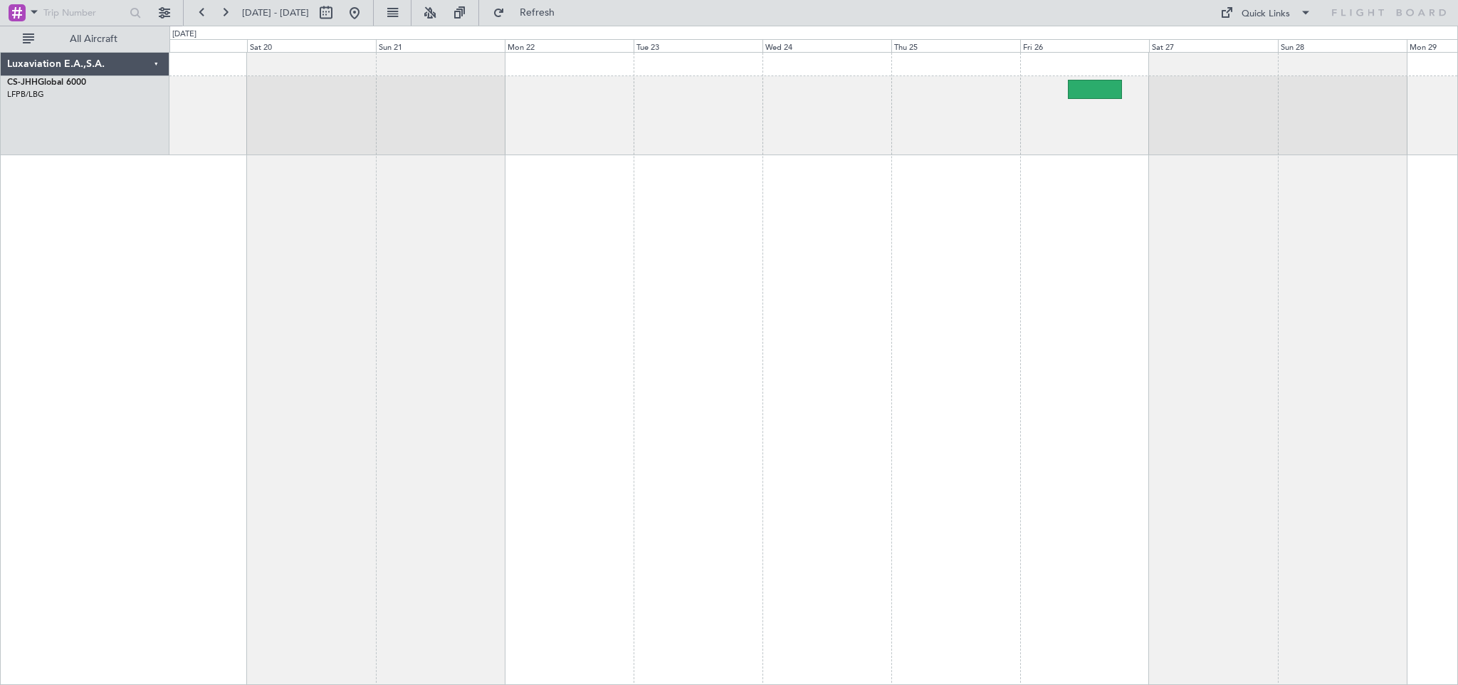
click at [399, 229] on div at bounding box center [813, 368] width 1289 height 633
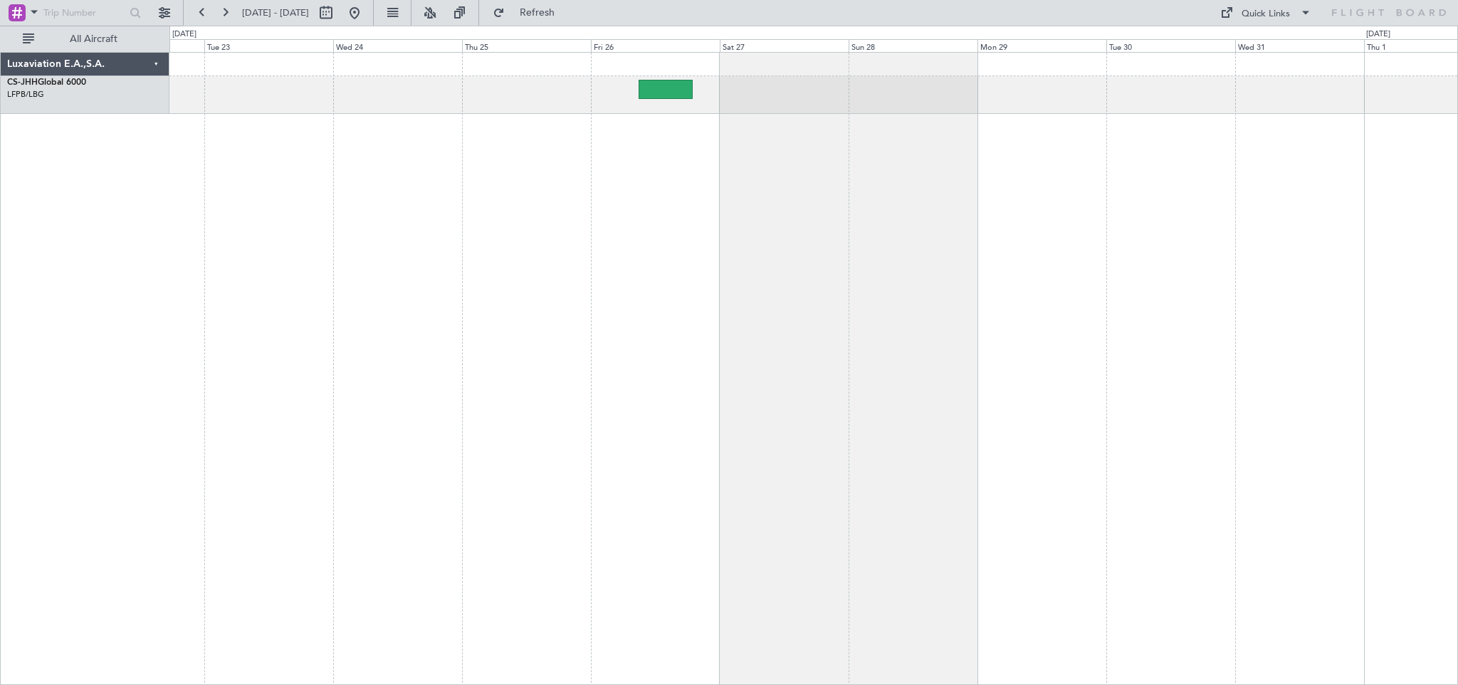
click at [412, 227] on div at bounding box center [813, 368] width 1289 height 633
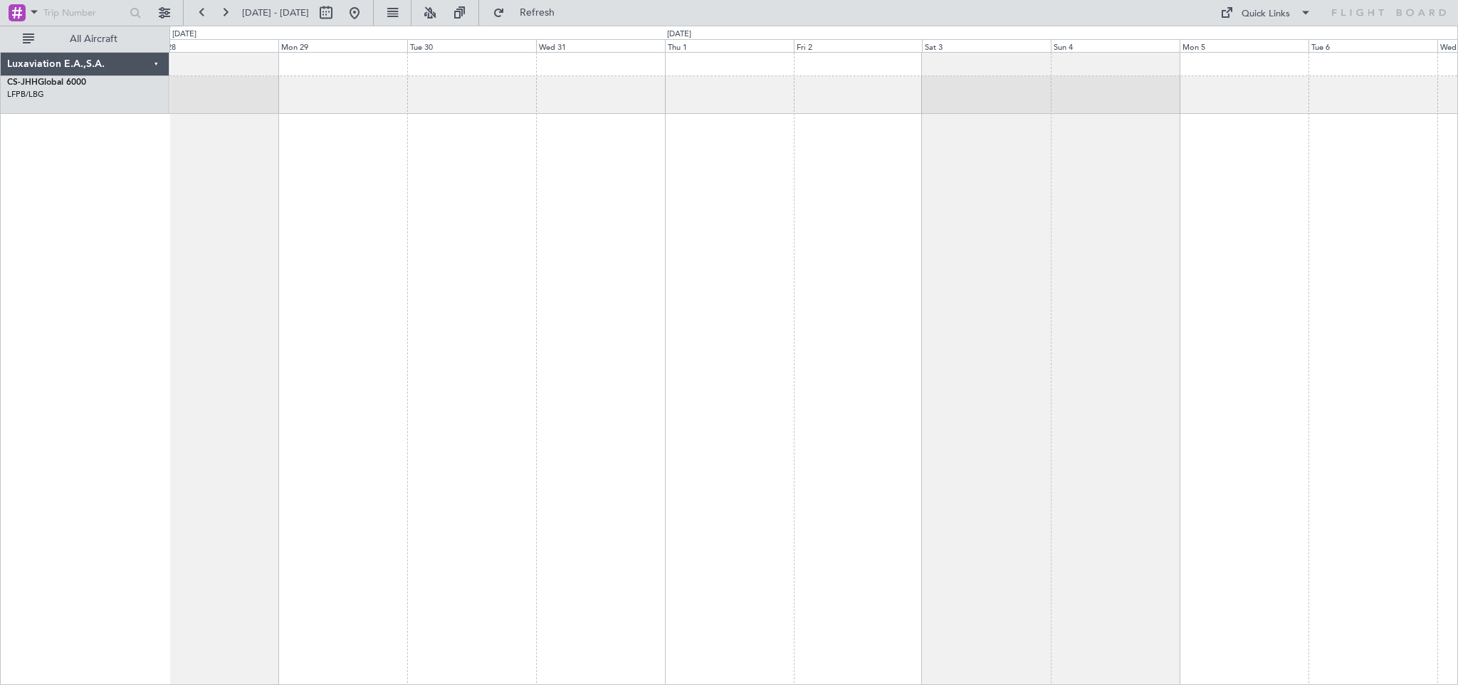
click at [605, 245] on div at bounding box center [813, 368] width 1289 height 633
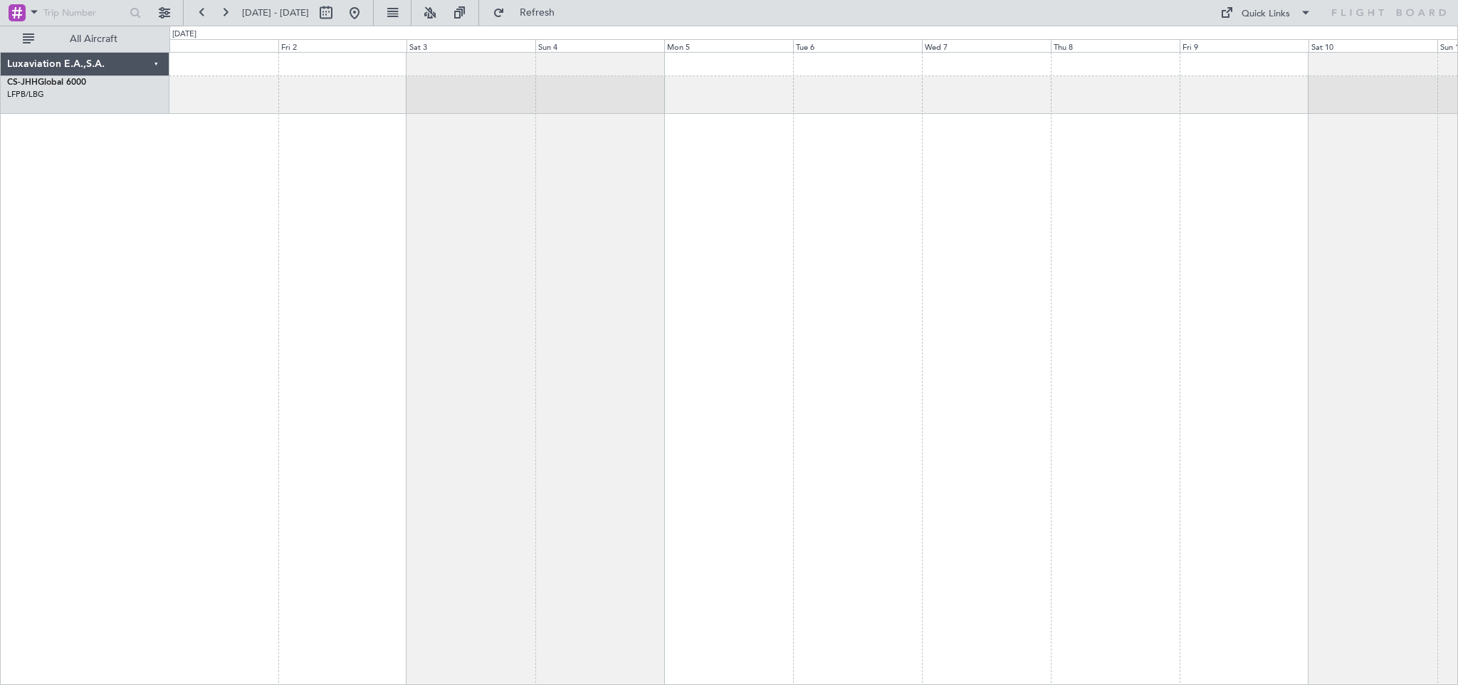
click at [822, 241] on div at bounding box center [813, 368] width 1289 height 633
click at [622, 256] on div at bounding box center [813, 368] width 1289 height 633
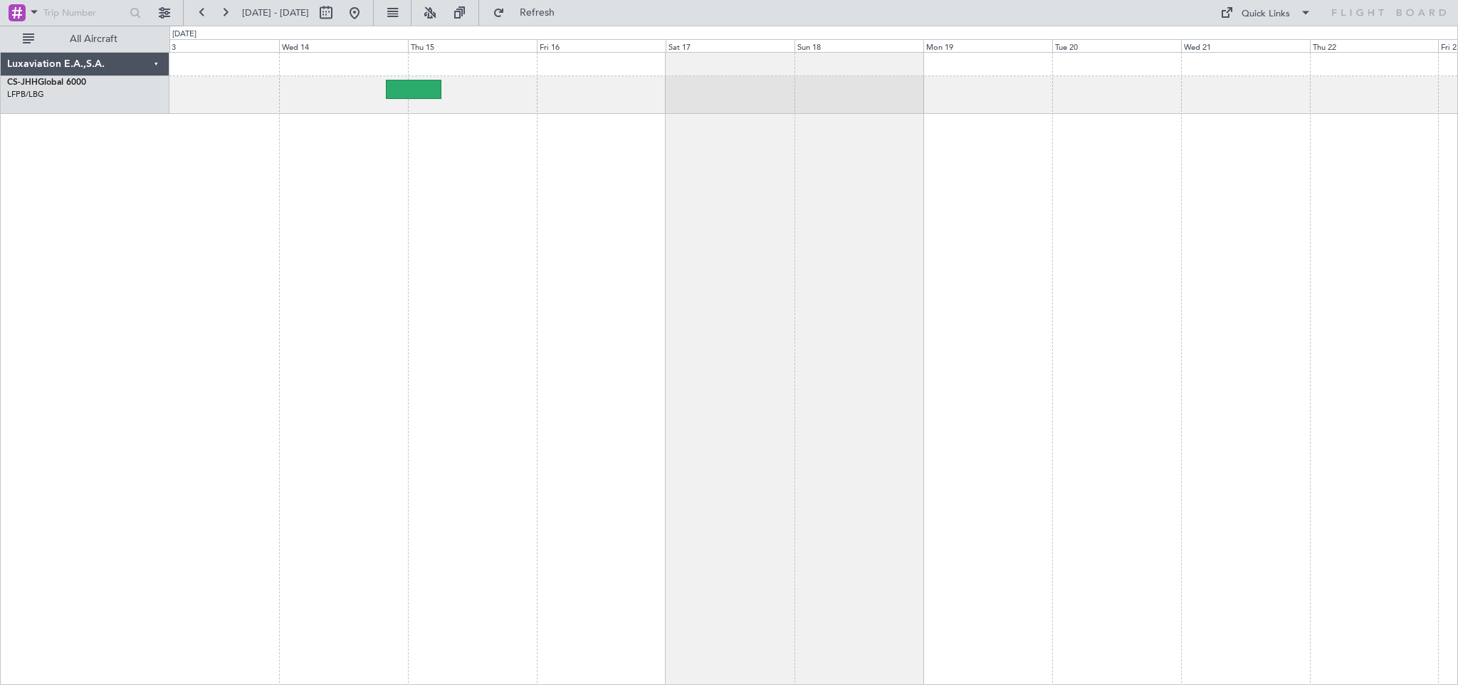
click at [496, 248] on div at bounding box center [813, 368] width 1289 height 633
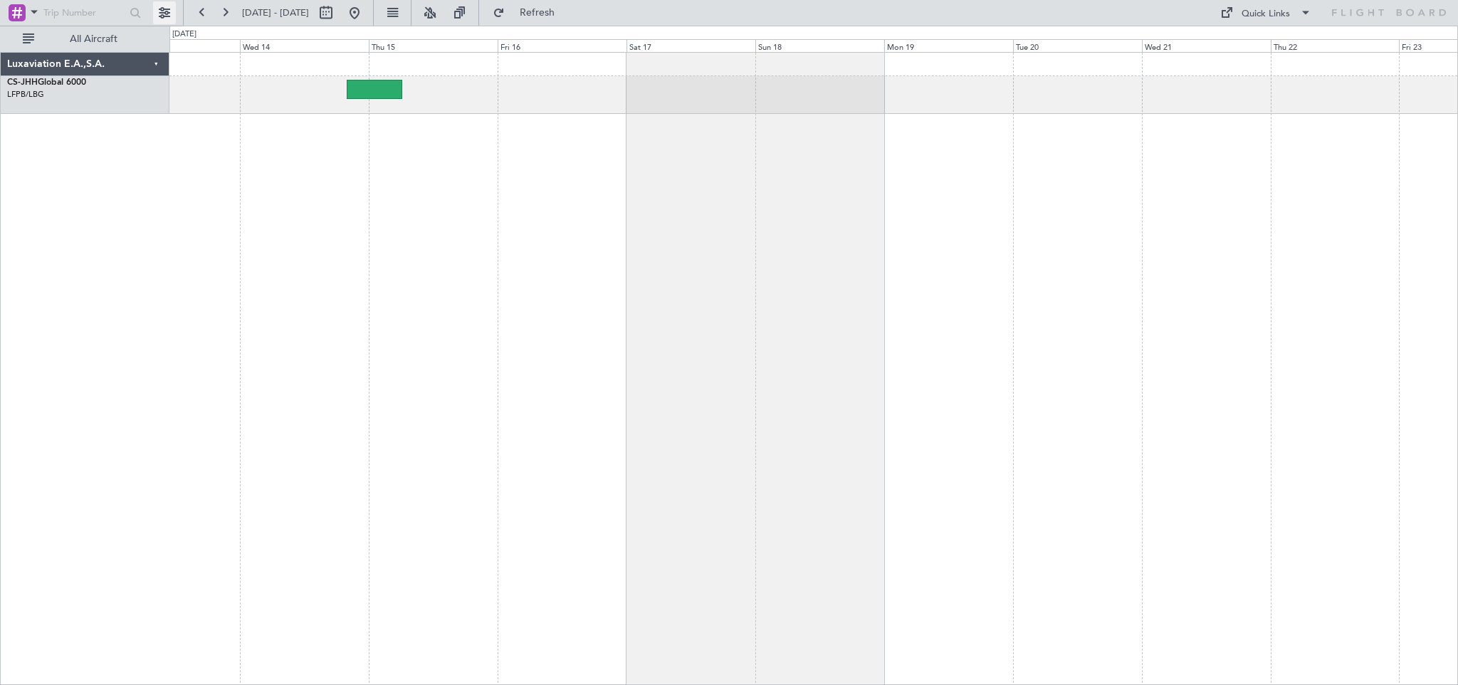
click at [166, 14] on button at bounding box center [164, 12] width 23 height 23
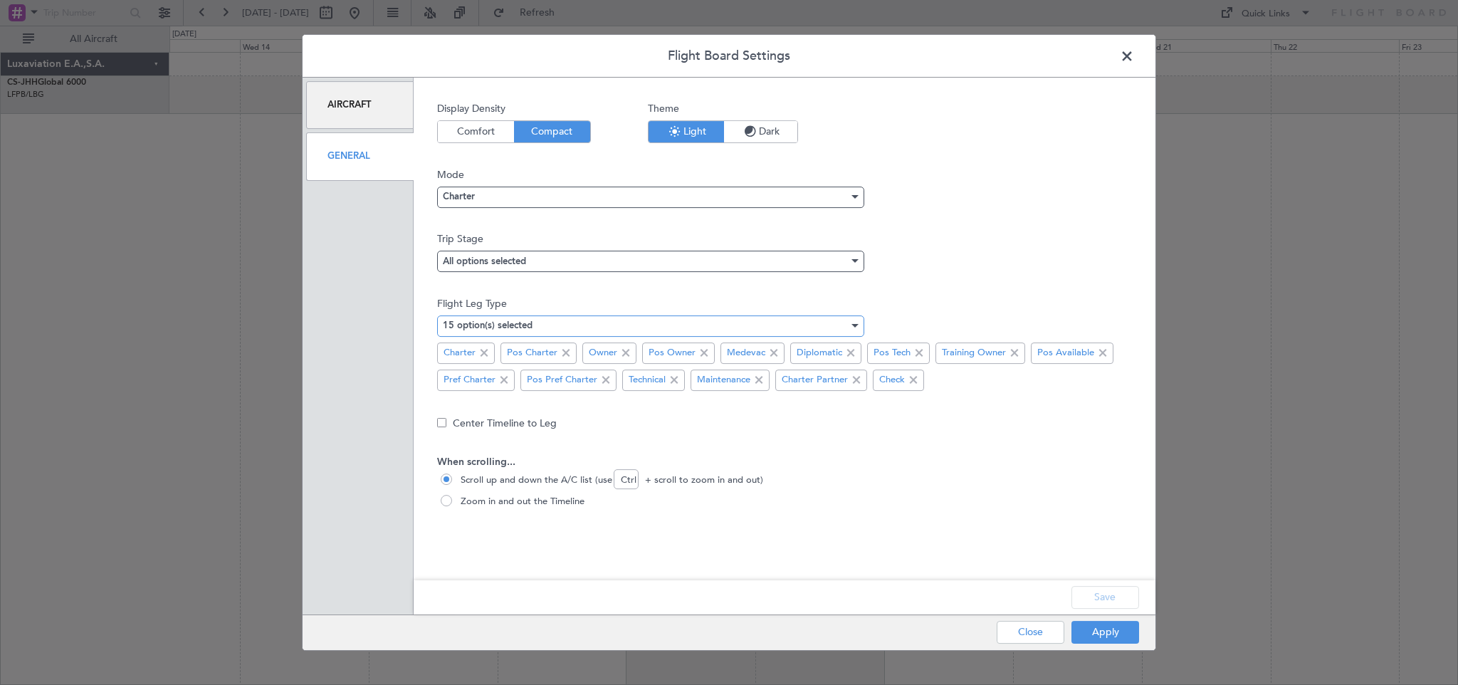
click at [496, 323] on mat-select-trigger "15 option(s) selected" at bounding box center [488, 325] width 90 height 9
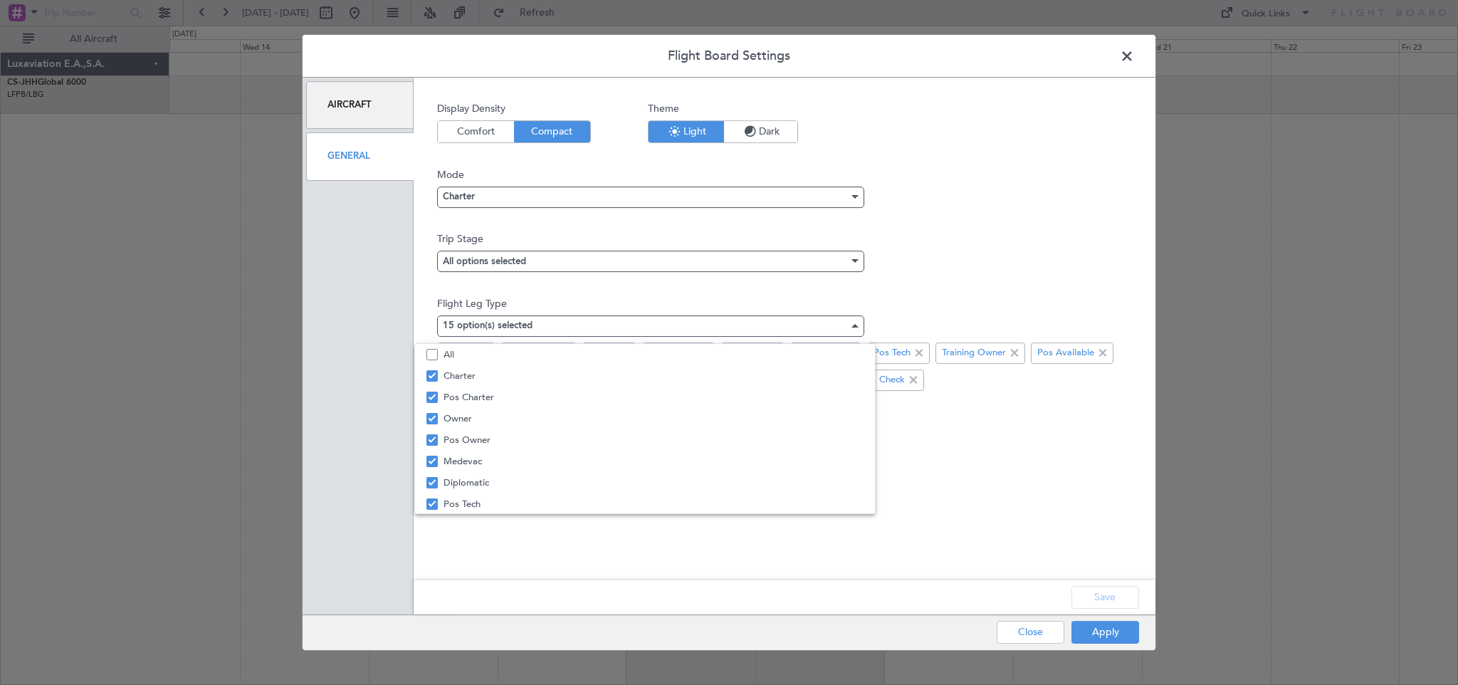
click at [807, 266] on div at bounding box center [729, 342] width 1458 height 685
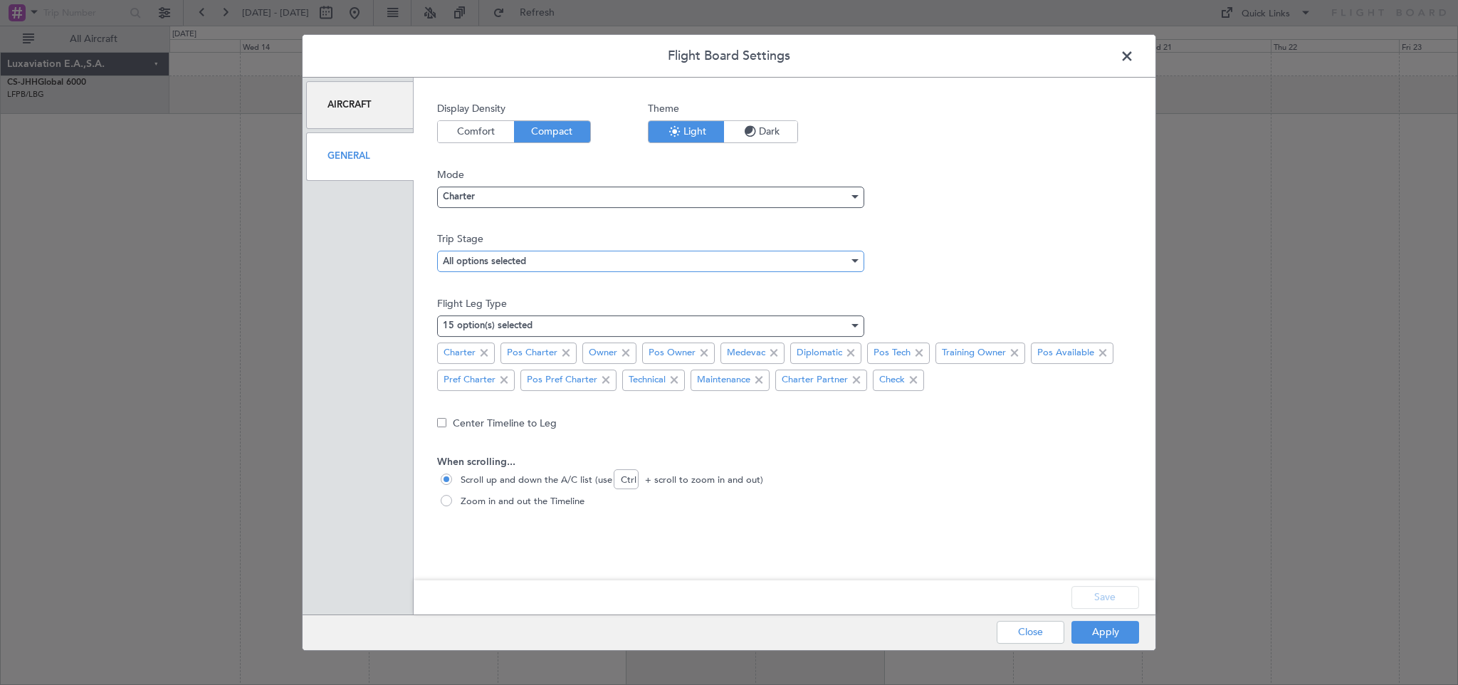
click at [797, 262] on div "All options selected" at bounding box center [646, 261] width 406 height 21
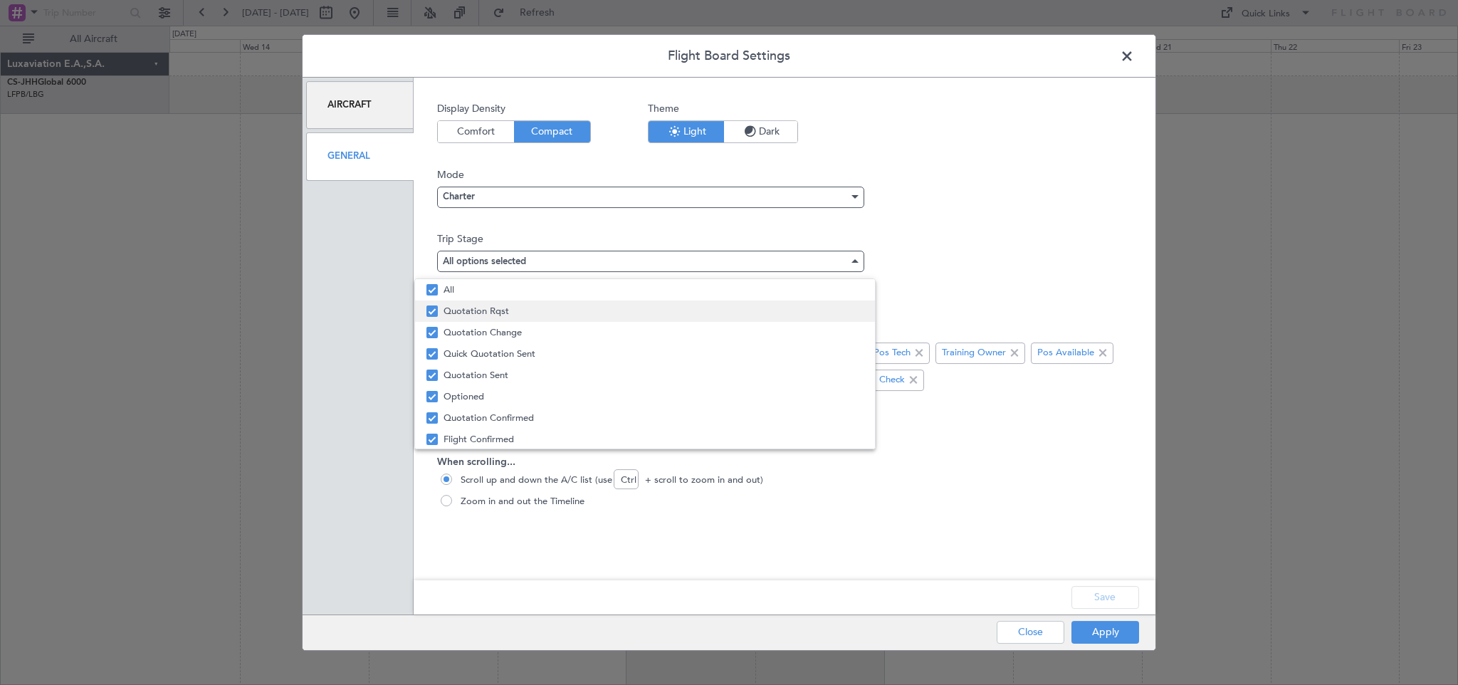
click at [432, 309] on mat-pseudo-checkbox at bounding box center [432, 310] width 11 height 11
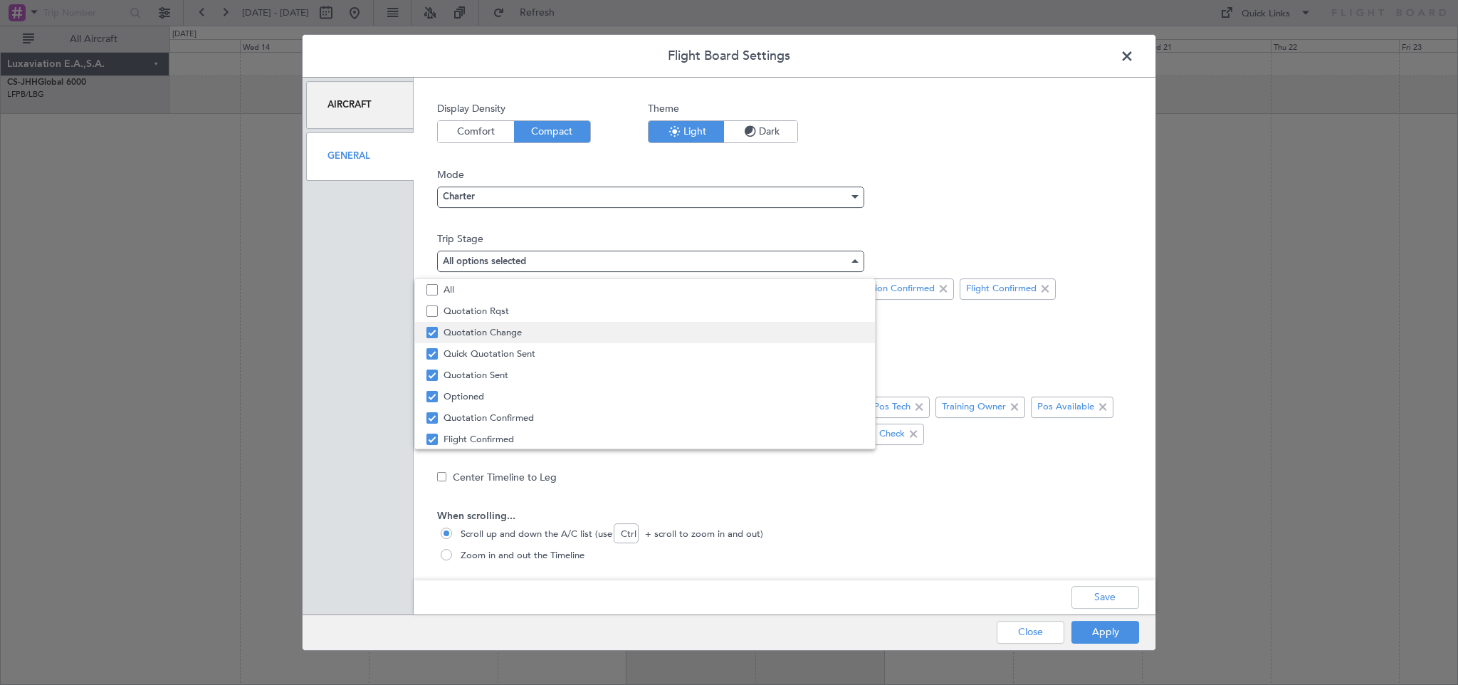
click at [431, 329] on mat-pseudo-checkbox at bounding box center [432, 332] width 11 height 11
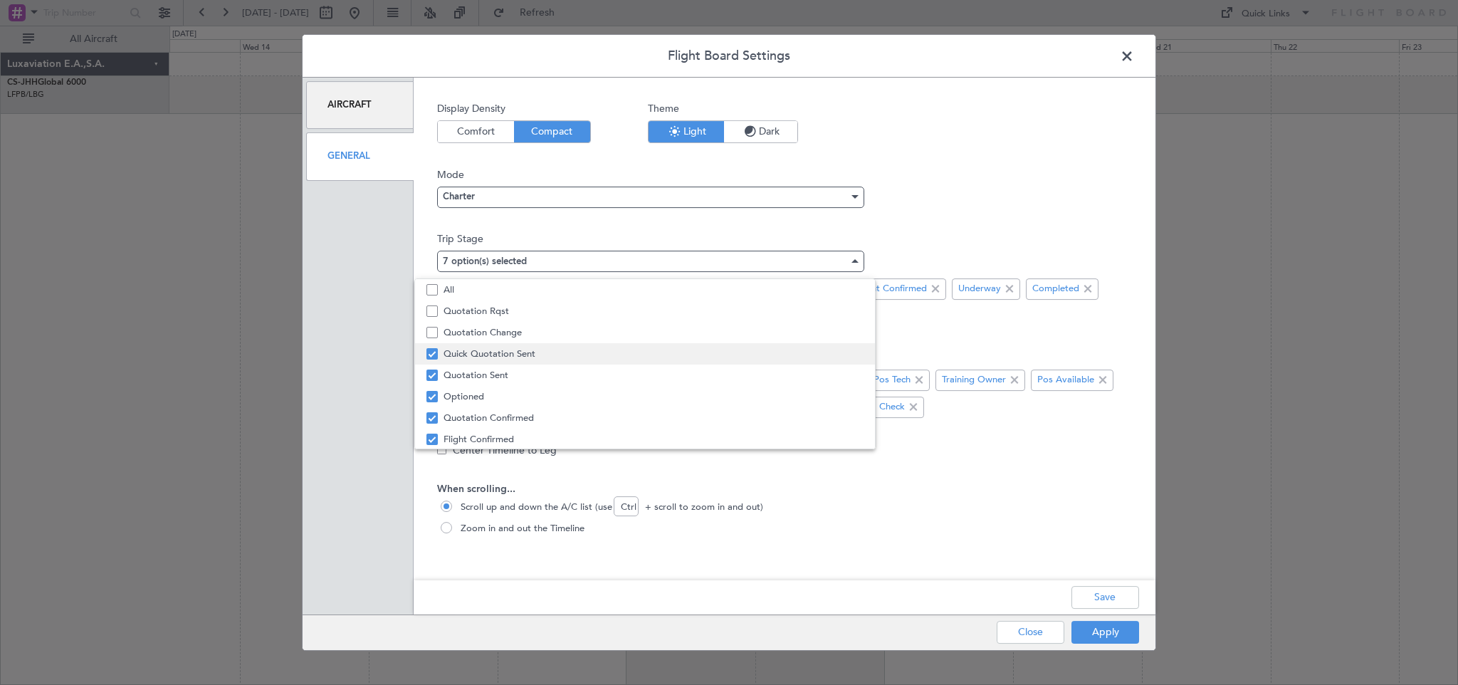
click at [430, 347] on mat-option "Quick Quotation Sent" at bounding box center [645, 353] width 460 height 21
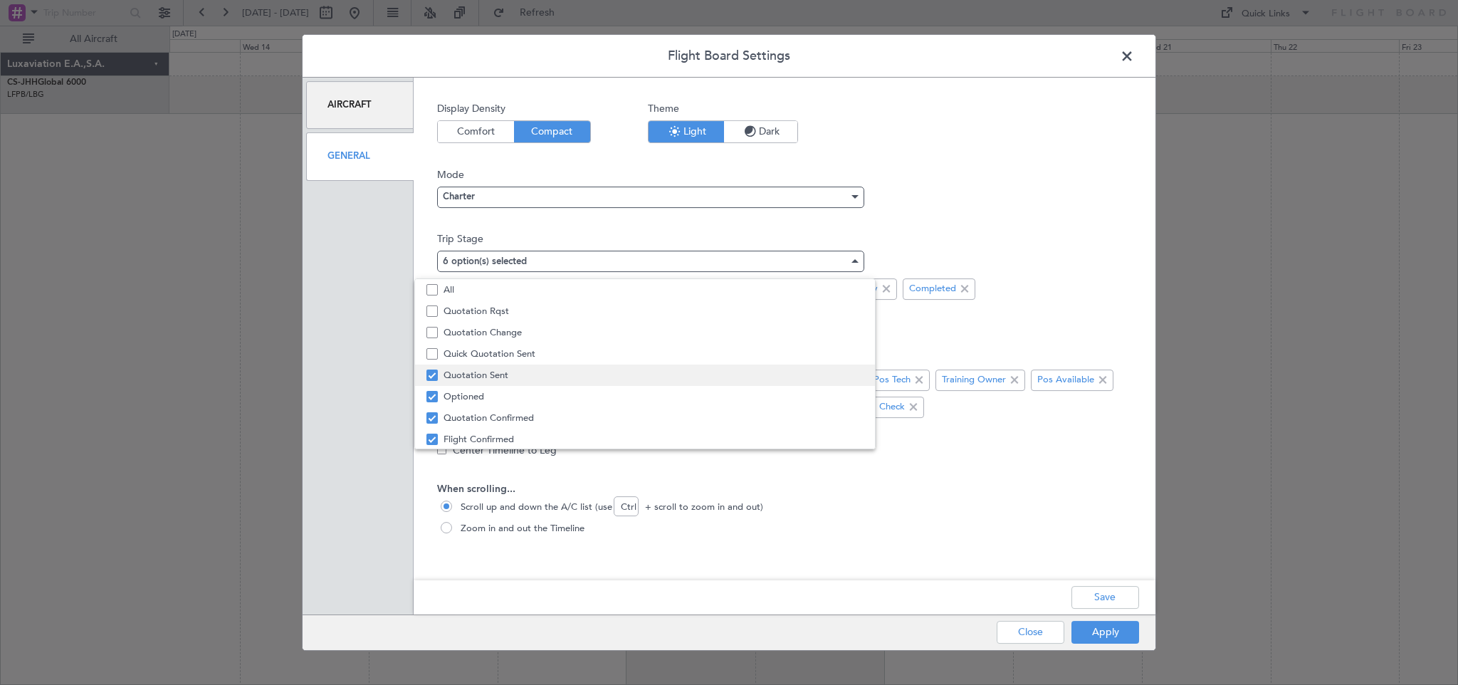
click at [431, 377] on mat-pseudo-checkbox at bounding box center [432, 375] width 11 height 11
click at [993, 241] on div at bounding box center [729, 342] width 1458 height 685
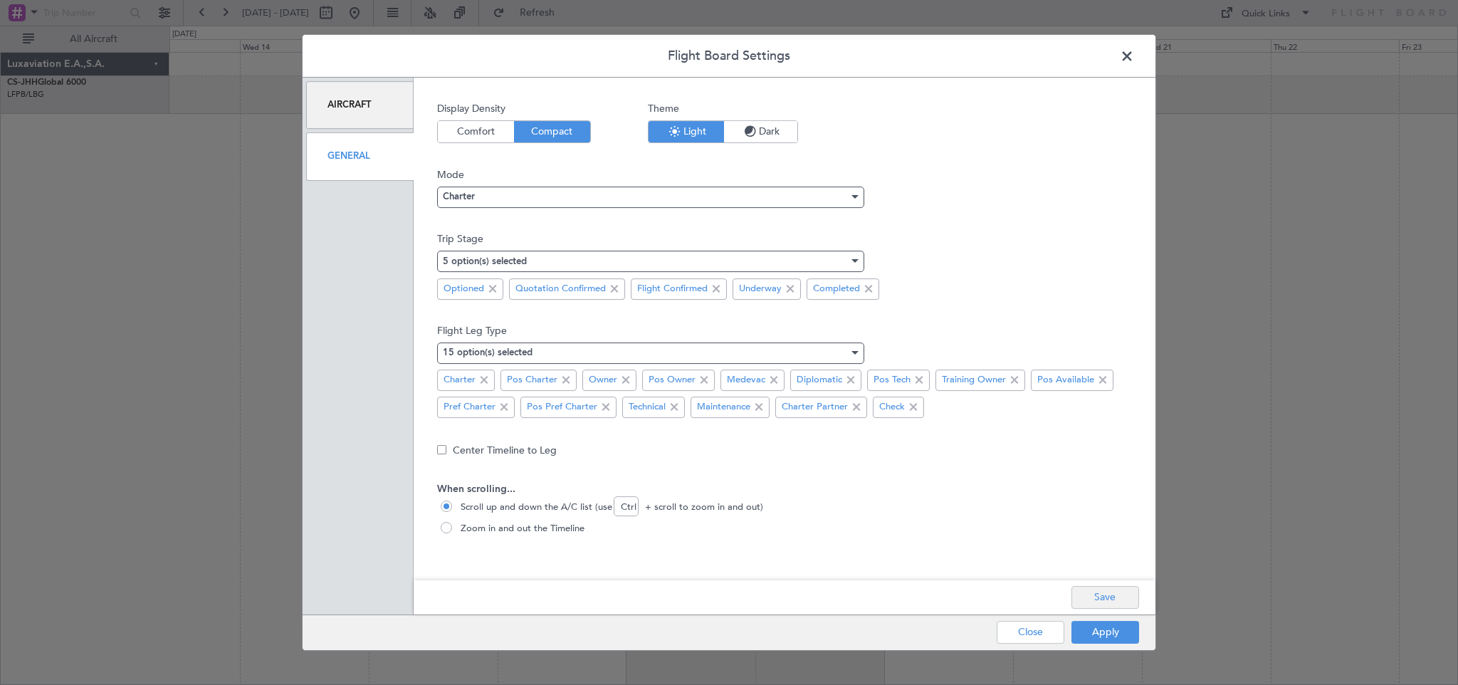
click at [1102, 601] on button "Save" at bounding box center [1106, 597] width 68 height 23
click at [1115, 633] on button "Apply" at bounding box center [1106, 632] width 68 height 23
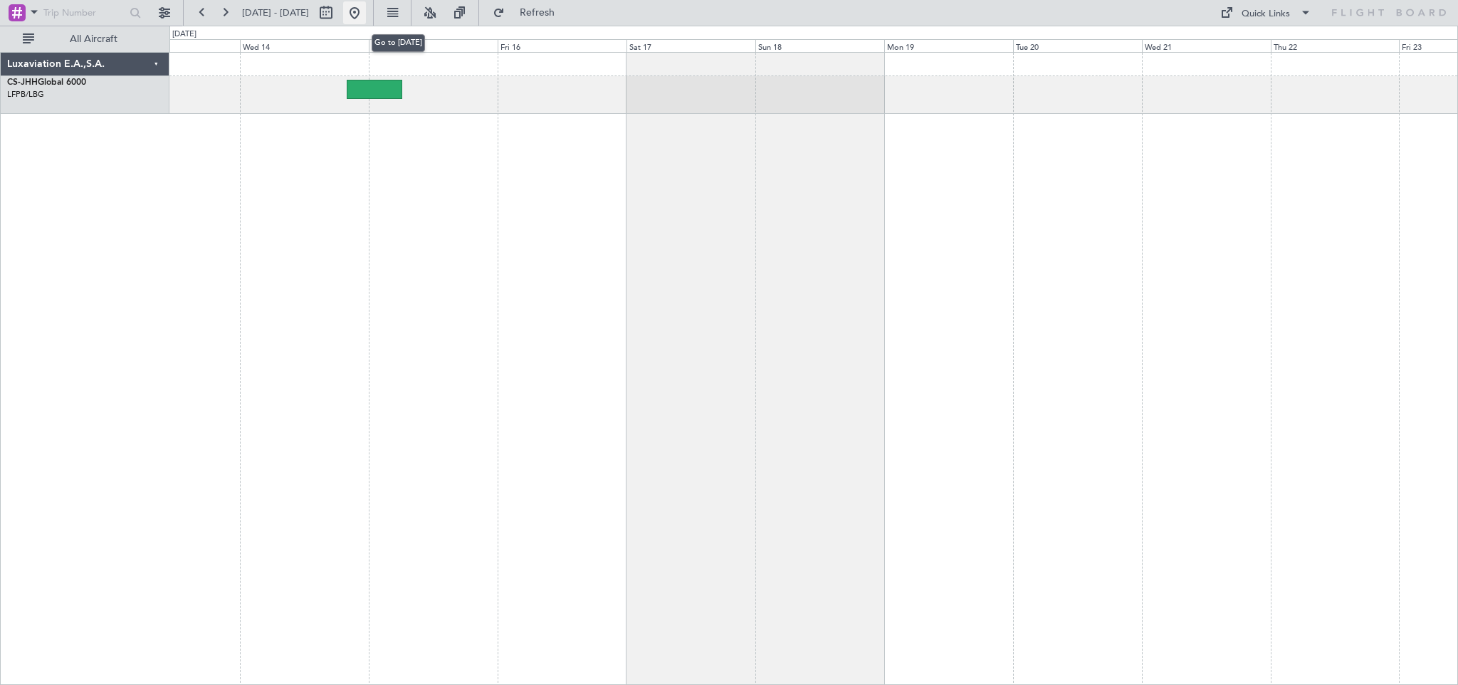
click at [366, 14] on button at bounding box center [354, 12] width 23 height 23
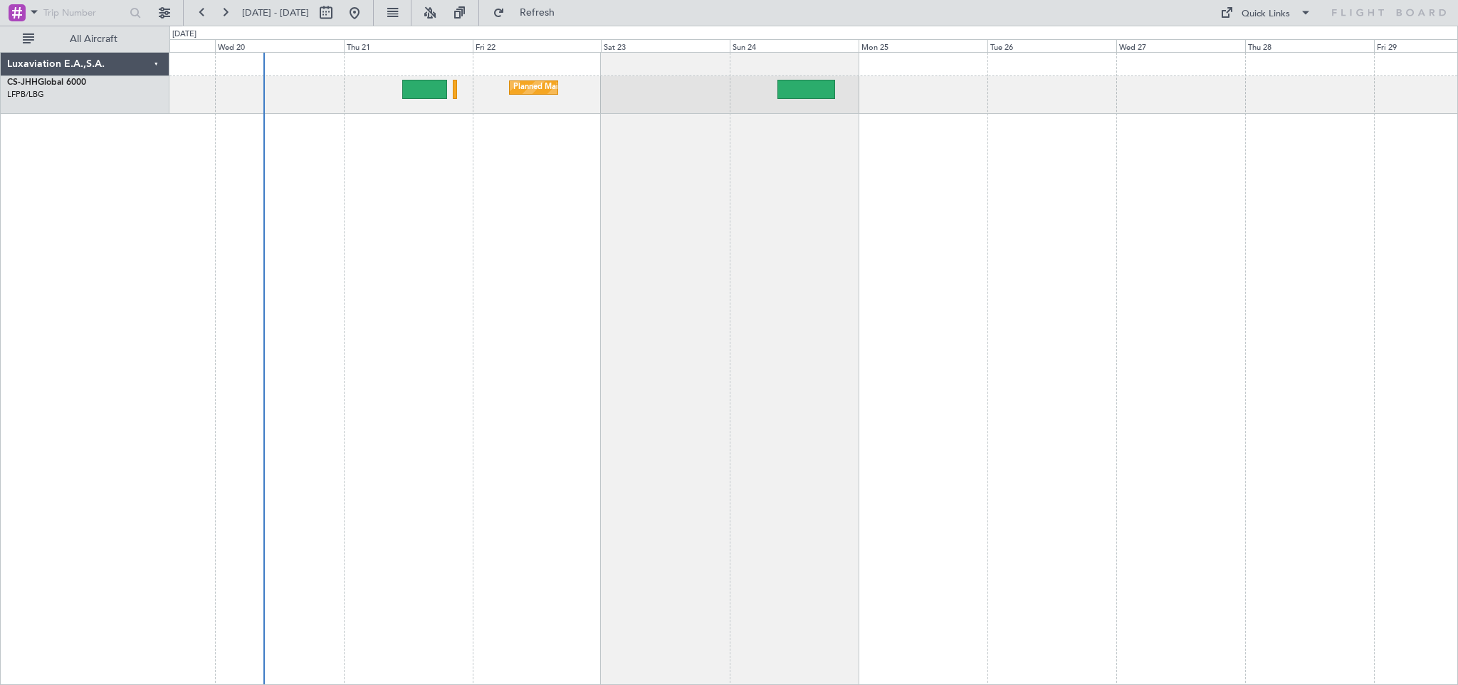
click at [424, 235] on div "Planned Maint [GEOGRAPHIC_DATA] ([GEOGRAPHIC_DATA])" at bounding box center [813, 368] width 1289 height 633
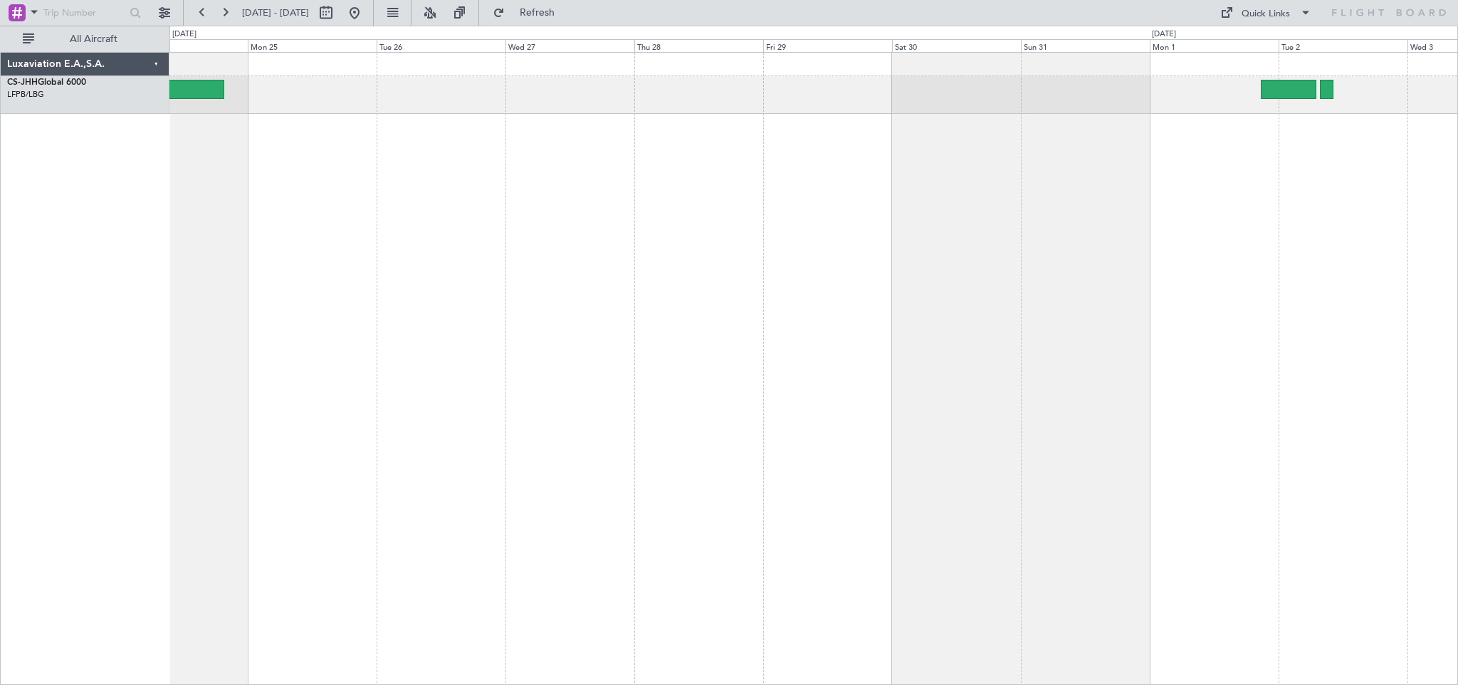
click at [399, 249] on div "Planned Maint [GEOGRAPHIC_DATA] ([GEOGRAPHIC_DATA])" at bounding box center [813, 368] width 1289 height 633
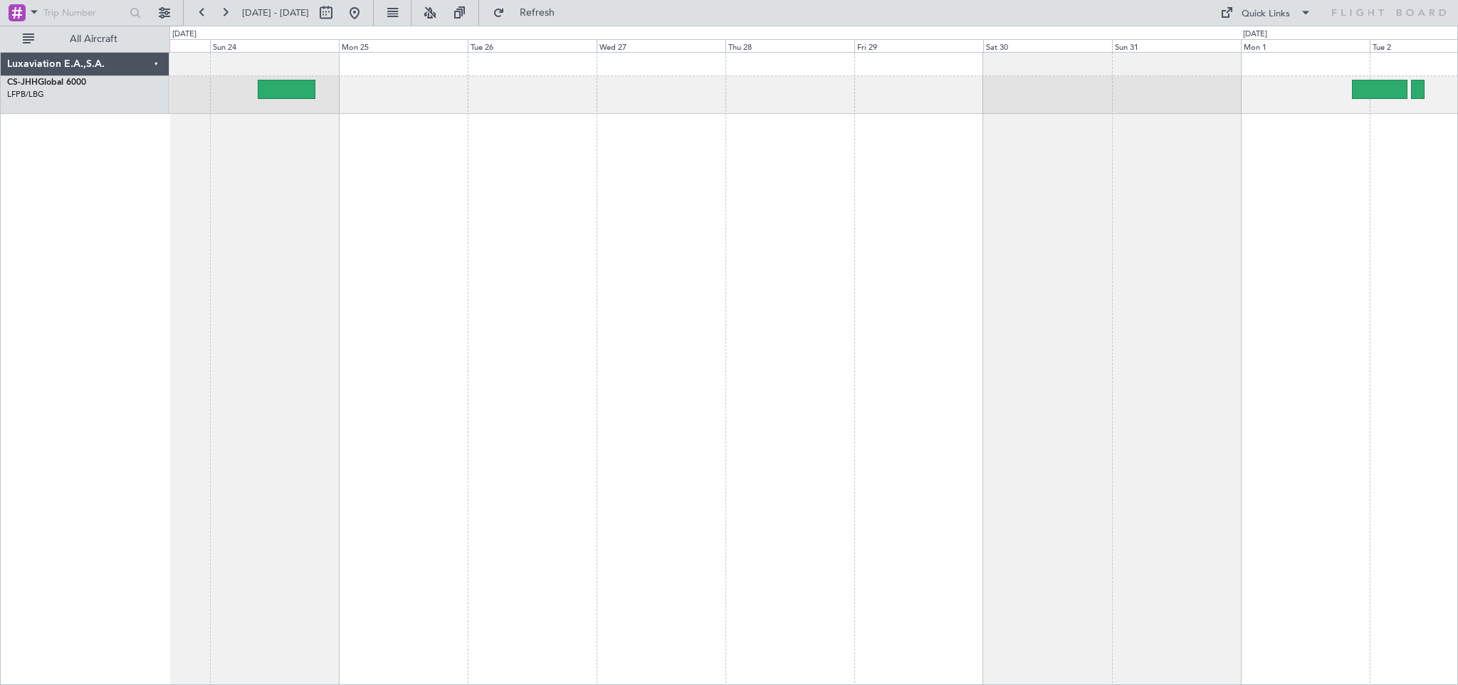
click at [310, 125] on div "Planned Maint [GEOGRAPHIC_DATA] ([GEOGRAPHIC_DATA])" at bounding box center [813, 368] width 1289 height 633
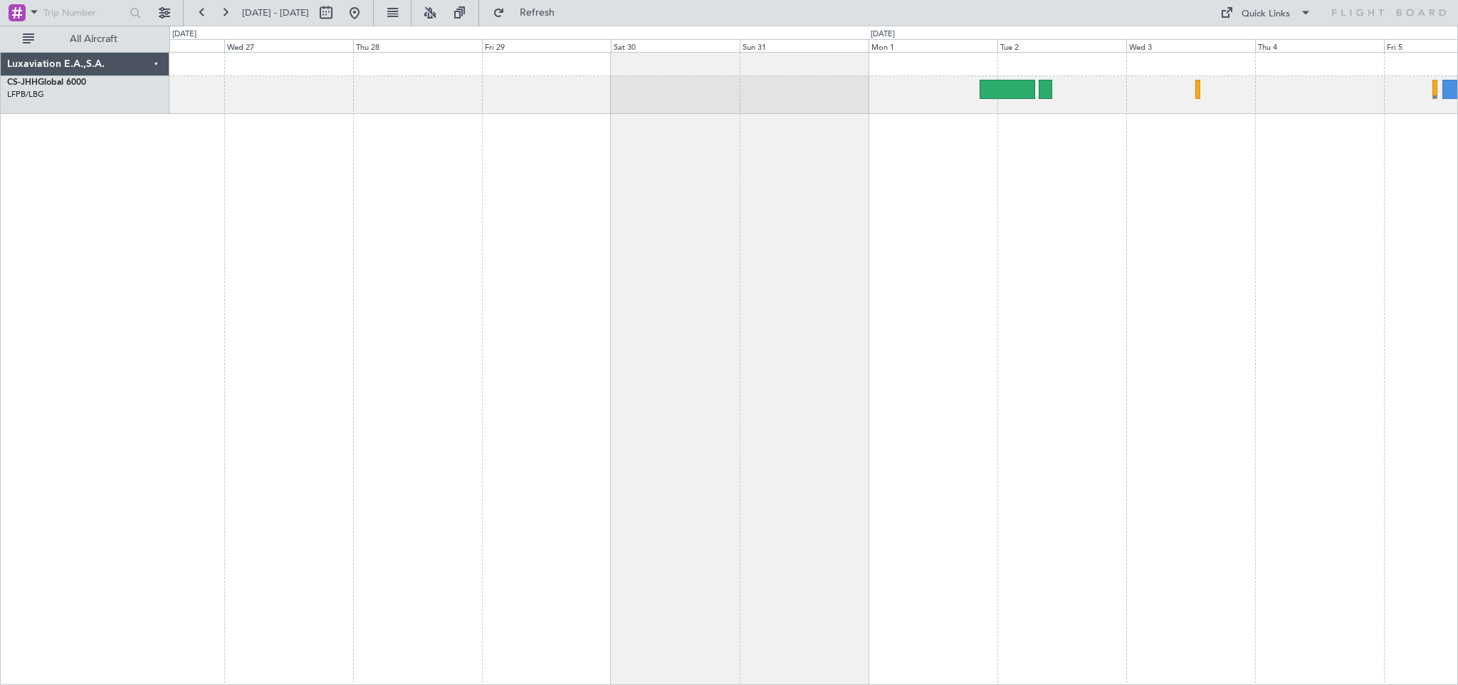
click at [352, 122] on div at bounding box center [813, 368] width 1289 height 633
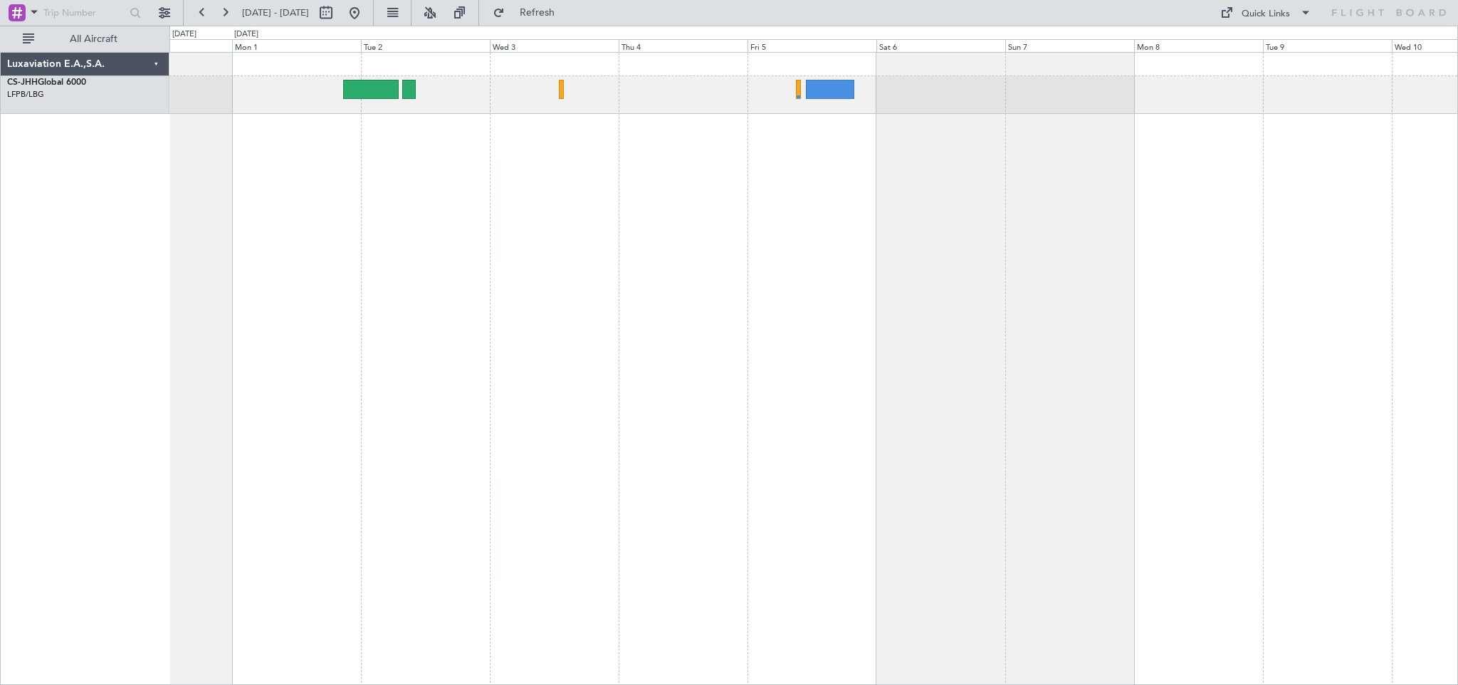
click at [576, 177] on div at bounding box center [813, 368] width 1289 height 633
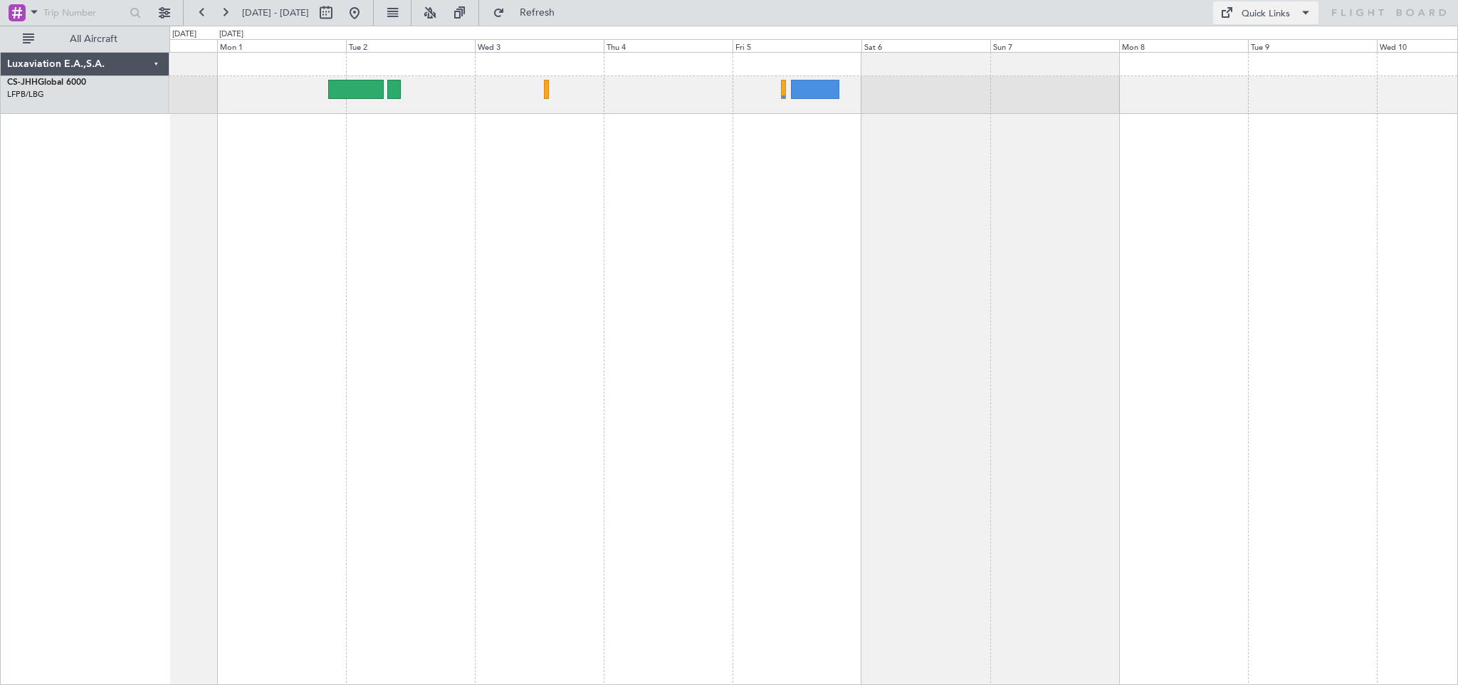
click at [1251, 10] on div "Quick Links" at bounding box center [1266, 14] width 48 height 14
click at [1257, 83] on button "Crew Board" at bounding box center [1266, 81] width 107 height 34
